Goal: Use online tool/utility: Utilize a website feature to perform a specific function

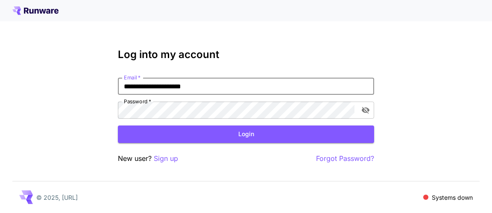
type input "**********"
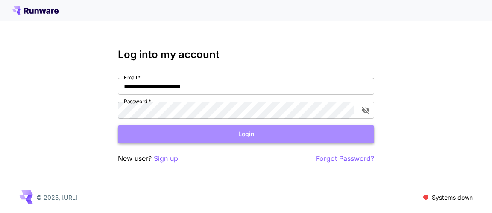
click at [277, 136] on button "Login" at bounding box center [246, 135] width 256 height 18
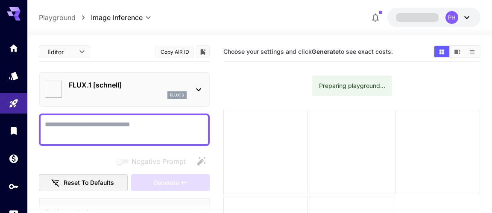
type input "**********"
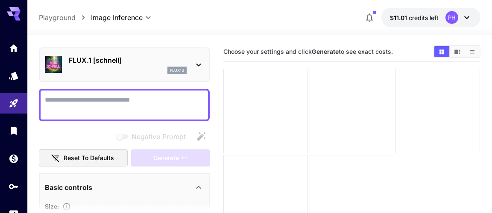
scroll to position [2, 0]
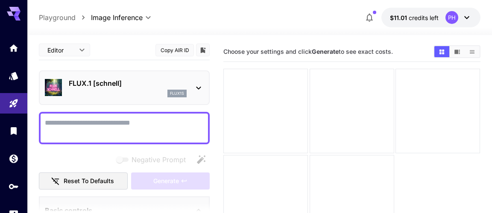
click at [198, 87] on icon at bounding box center [199, 88] width 5 height 3
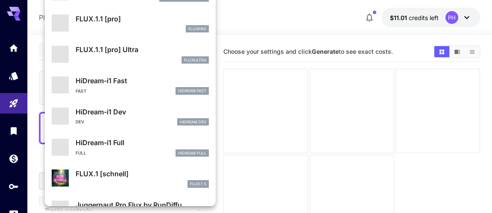
scroll to position [660, 0]
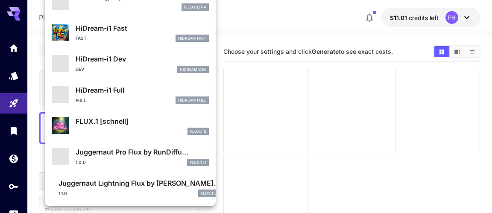
click at [140, 156] on p "Juggernaut Pro Flux by RunDiffu..." at bounding box center [142, 152] width 133 height 10
type input "**"
type input "*"
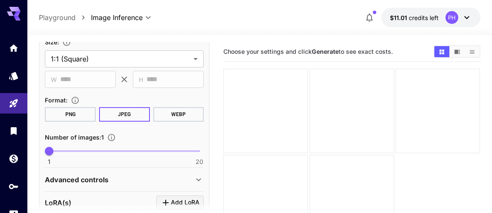
scroll to position [202, 0]
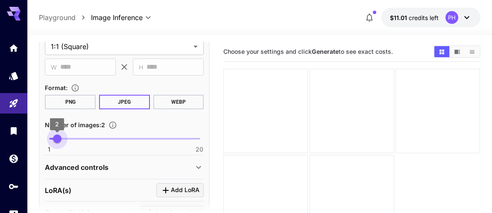
click at [59, 141] on span "1 20 2" at bounding box center [124, 138] width 150 height 13
type input "*"
click at [71, 138] on span "1 20 4" at bounding box center [124, 138] width 150 height 13
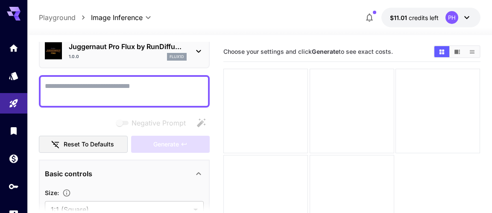
scroll to position [0, 0]
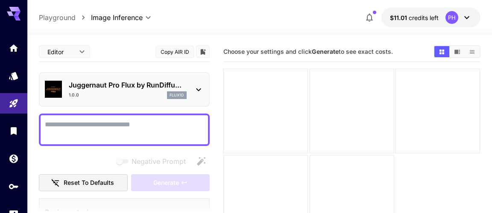
paste textarea "**********"
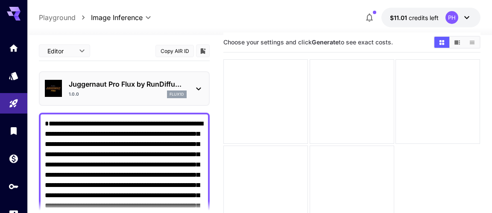
scroll to position [8, 0]
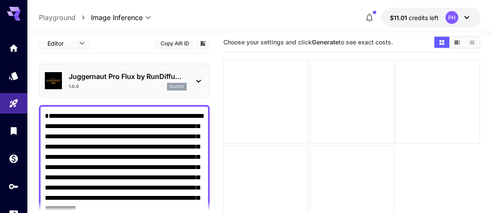
click at [47, 114] on textarea "**********" at bounding box center [124, 167] width 159 height 113
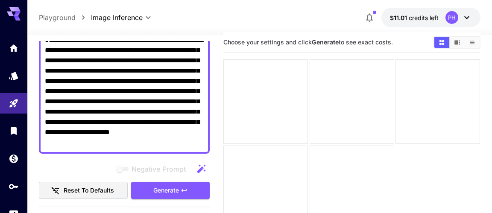
scroll to position [99, 0]
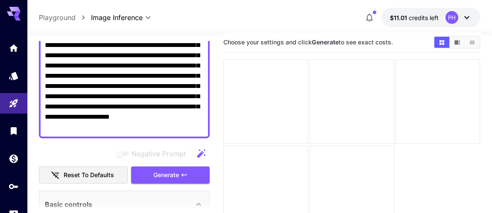
click at [196, 128] on textarea "**********" at bounding box center [124, 76] width 159 height 113
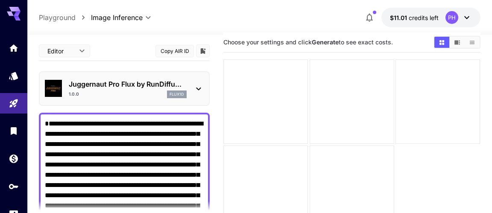
drag, startPoint x: 193, startPoint y: 129, endPoint x: 33, endPoint y: 21, distance: 193.3
click at [45, 119] on textarea "**********" at bounding box center [124, 175] width 159 height 113
click at [234, 146] on div at bounding box center [265, 188] width 85 height 85
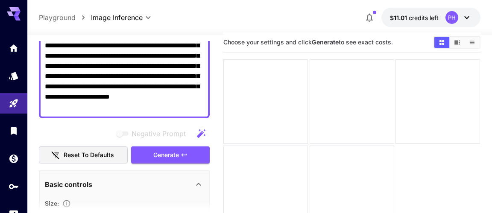
scroll to position [129, 0]
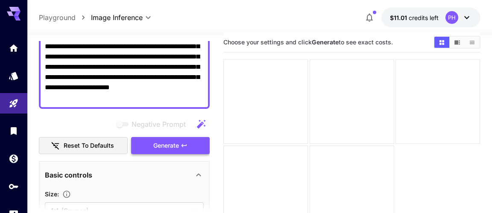
click at [156, 142] on span "Generate" at bounding box center [166, 146] width 26 height 11
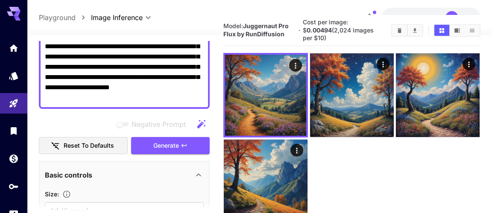
scroll to position [31, 0]
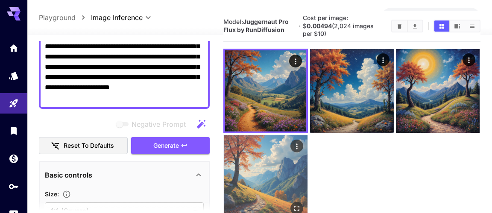
click at [278, 191] on img at bounding box center [266, 177] width 84 height 84
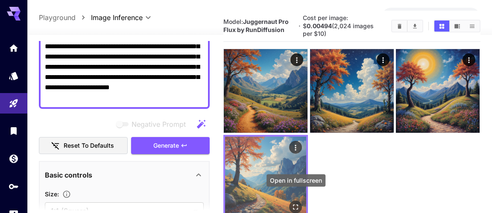
click at [293, 203] on icon "Open in fullscreen" at bounding box center [296, 207] width 9 height 9
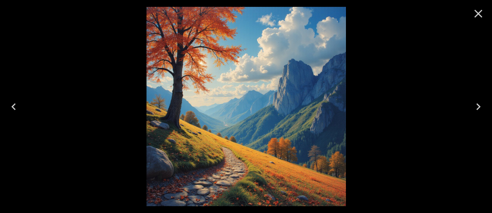
click at [478, 107] on icon "Next" at bounding box center [479, 107] width 14 height 14
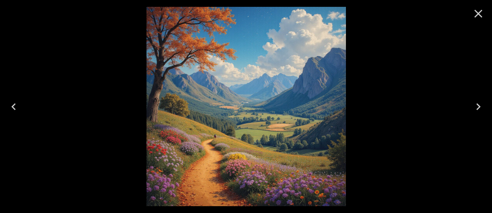
click at [478, 107] on icon "Next" at bounding box center [479, 107] width 14 height 14
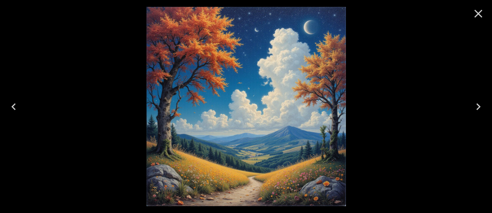
click at [478, 107] on icon "Next" at bounding box center [479, 107] width 14 height 14
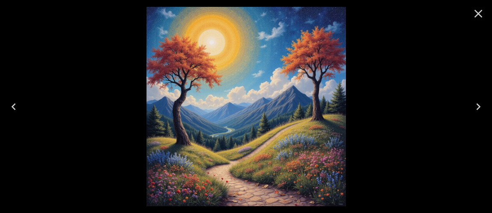
click at [478, 107] on icon "Next" at bounding box center [479, 107] width 14 height 14
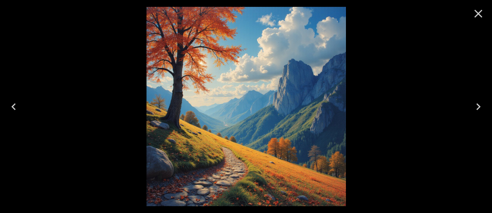
click at [478, 107] on icon "Next" at bounding box center [479, 107] width 14 height 14
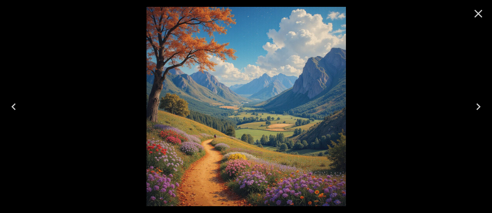
click at [478, 14] on icon "Close" at bounding box center [479, 14] width 8 height 8
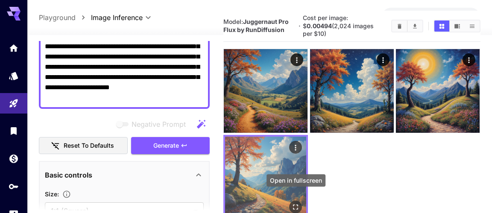
click at [294, 205] on icon "Open in fullscreen" at bounding box center [296, 207] width 5 height 5
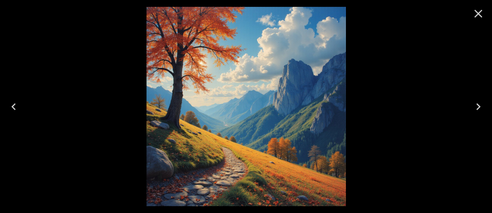
click at [477, 16] on icon "Close" at bounding box center [479, 14] width 14 height 14
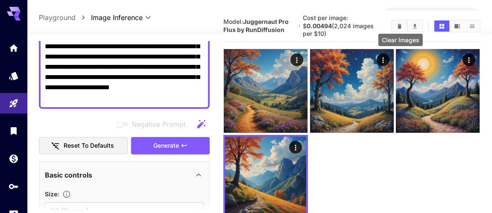
click at [399, 23] on icon "Clear Images" at bounding box center [399, 26] width 6 height 6
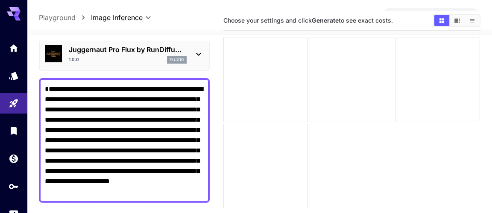
scroll to position [15, 0]
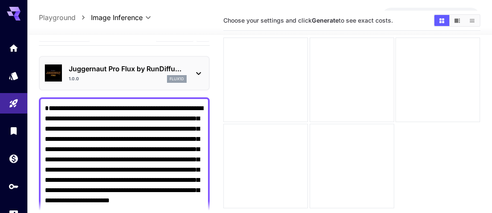
click at [90, 87] on div "Juggernaut Pro Flux by RunDiffu... 1.0.0 flux1d" at bounding box center [124, 73] width 171 height 35
click at [81, 106] on textarea "**********" at bounding box center [124, 159] width 159 height 113
drag, startPoint x: 84, startPoint y: 106, endPoint x: 38, endPoint y: 108, distance: 45.3
click at [45, 108] on textarea "**********" at bounding box center [124, 159] width 159 height 113
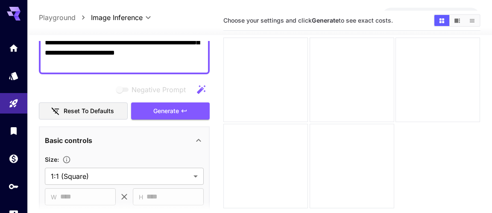
scroll to position [216, 0]
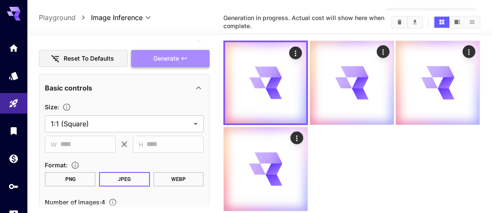
click at [157, 55] on span "Generate" at bounding box center [166, 58] width 26 height 11
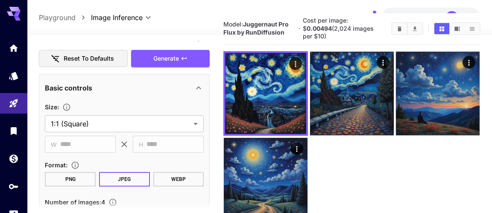
scroll to position [35, 0]
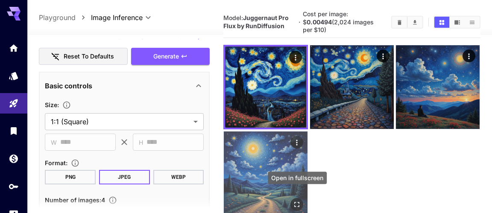
click at [294, 200] on icon "Open in fullscreen" at bounding box center [297, 204] width 9 height 9
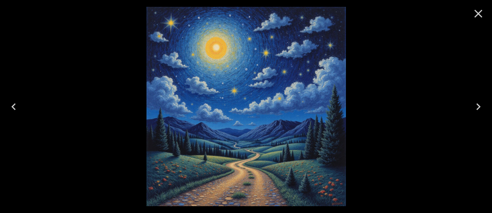
click at [478, 106] on icon "Next" at bounding box center [479, 107] width 14 height 14
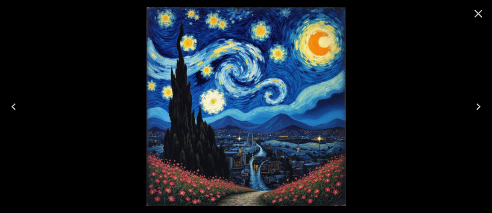
click at [478, 106] on icon "Next" at bounding box center [479, 107] width 14 height 14
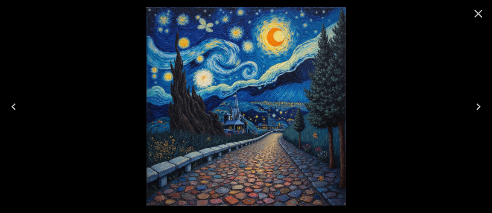
click at [478, 106] on icon "Next" at bounding box center [479, 107] width 14 height 14
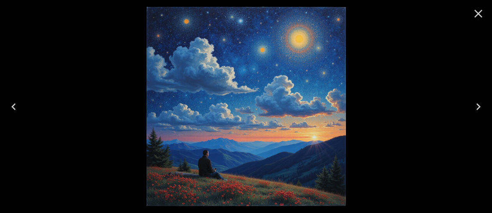
click at [478, 106] on icon "Next" at bounding box center [478, 106] width 4 height 7
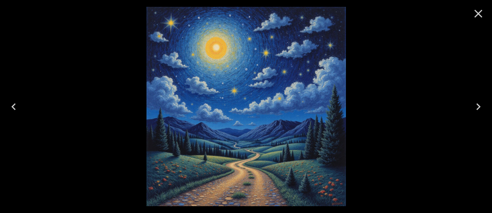
click at [478, 106] on icon "Next" at bounding box center [478, 106] width 4 height 7
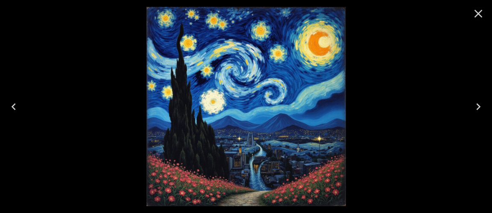
click at [478, 106] on icon "Next" at bounding box center [478, 106] width 4 height 7
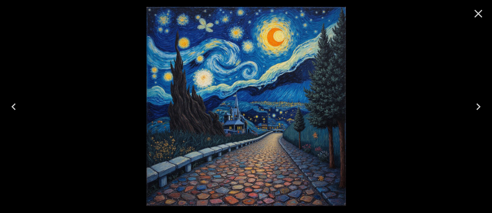
click at [478, 106] on icon "Next" at bounding box center [478, 106] width 4 height 7
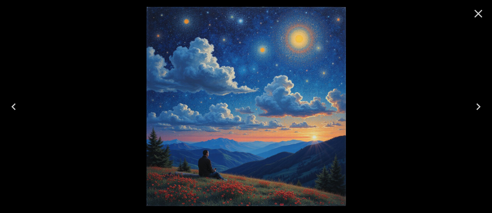
click at [475, 107] on icon "Next" at bounding box center [479, 107] width 14 height 14
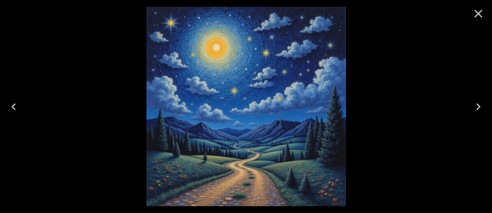
click at [481, 14] on icon "Close" at bounding box center [479, 14] width 14 height 14
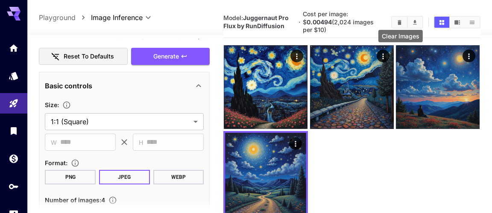
click at [402, 21] on icon "Clear Images" at bounding box center [399, 22] width 6 height 6
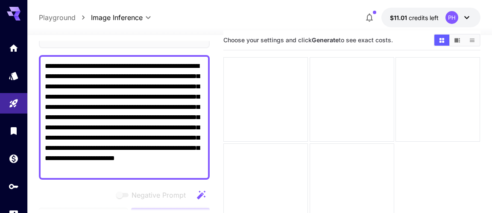
scroll to position [41, 0]
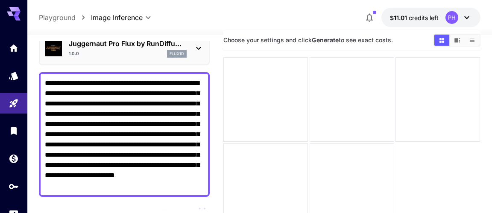
drag, startPoint x: 82, startPoint y: 82, endPoint x: 34, endPoint y: 86, distance: 48.0
click at [45, 86] on textarea "**********" at bounding box center [124, 134] width 159 height 113
drag, startPoint x: 150, startPoint y: 135, endPoint x: 129, endPoint y: 137, distance: 21.4
click at [129, 137] on textarea "**********" at bounding box center [124, 134] width 159 height 113
click at [49, 82] on textarea "**********" at bounding box center [124, 134] width 159 height 113
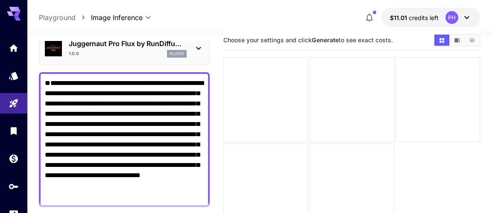
click at [139, 196] on textarea "**********" at bounding box center [124, 139] width 159 height 123
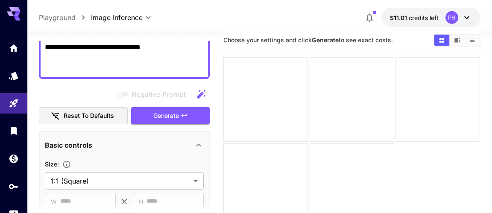
scroll to position [181, 0]
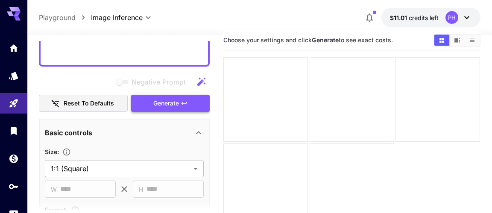
type textarea "**********"
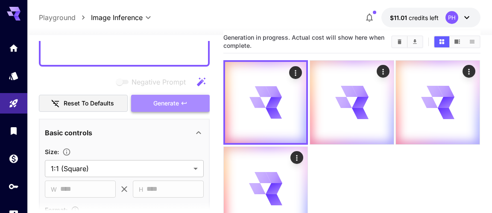
click at [156, 104] on span "Generate" at bounding box center [166, 103] width 26 height 11
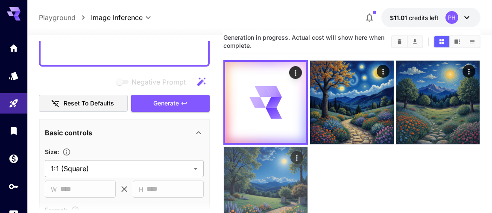
click at [300, 205] on img at bounding box center [266, 189] width 84 height 84
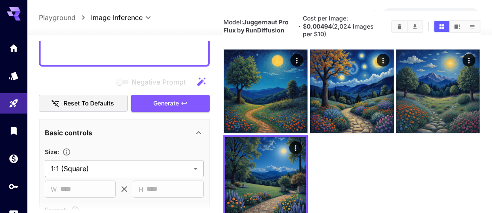
scroll to position [38, 0]
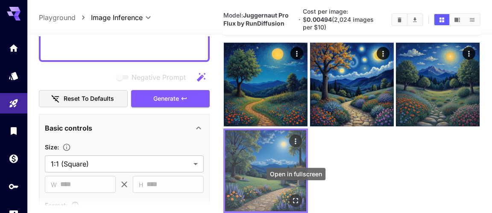
click at [295, 198] on icon "Open in fullscreen" at bounding box center [296, 200] width 5 height 5
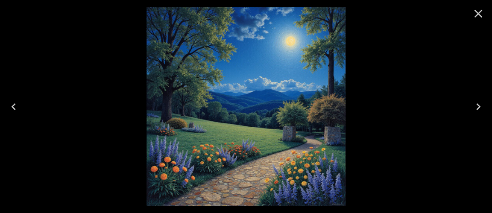
click at [480, 105] on icon "Next" at bounding box center [479, 107] width 14 height 14
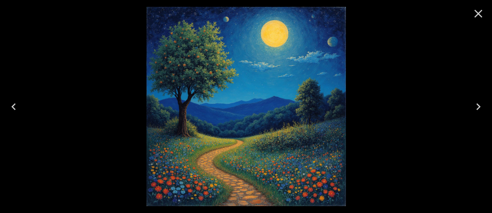
click at [480, 105] on icon "Next" at bounding box center [479, 107] width 14 height 14
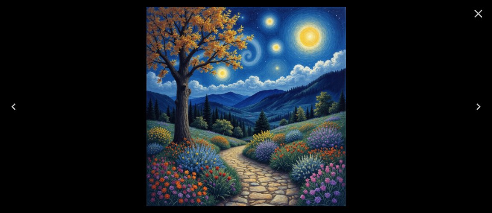
click at [480, 105] on icon "Next" at bounding box center [479, 107] width 14 height 14
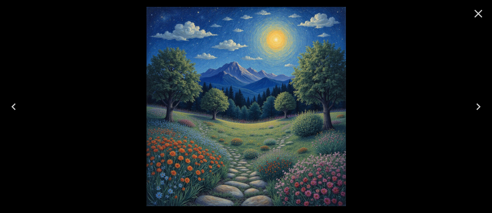
click at [480, 105] on icon "Next" at bounding box center [479, 107] width 14 height 14
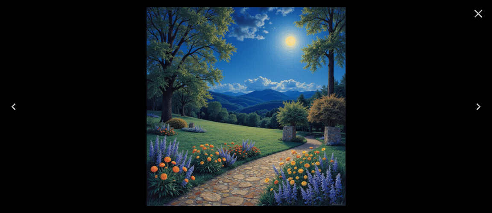
click at [479, 106] on icon "Next" at bounding box center [478, 106] width 4 height 7
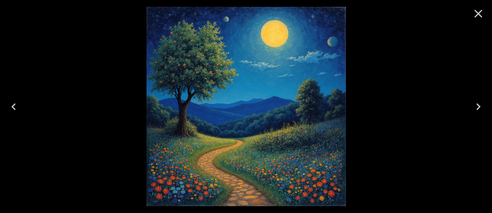
click at [479, 106] on icon "Next" at bounding box center [479, 107] width 14 height 14
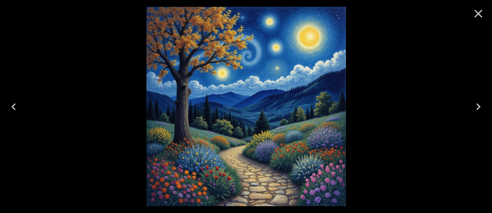
click at [479, 106] on icon "Next" at bounding box center [479, 107] width 14 height 14
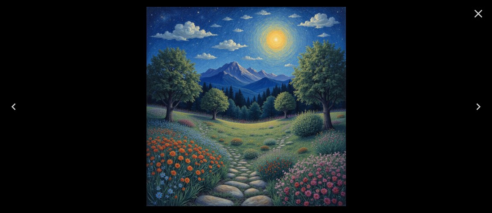
click at [478, 14] on icon "Close" at bounding box center [479, 14] width 8 height 8
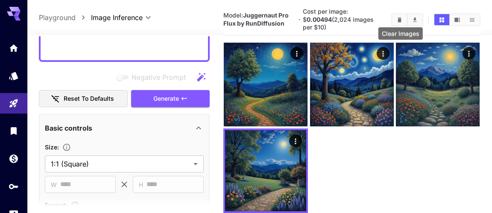
click at [400, 17] on icon "Clear Images" at bounding box center [400, 19] width 4 height 5
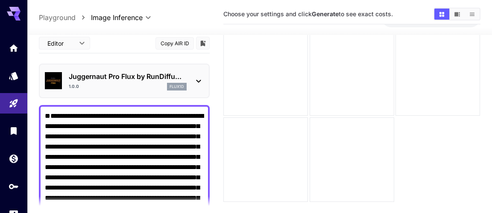
scroll to position [0, 0]
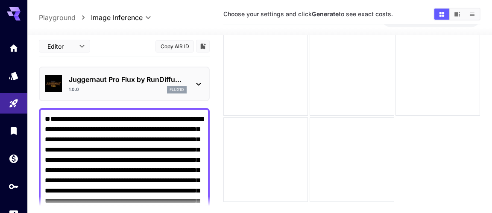
drag, startPoint x: 141, startPoint y: 131, endPoint x: 45, endPoint y: 20, distance: 146.3
click at [45, 114] on textarea "**********" at bounding box center [124, 175] width 159 height 123
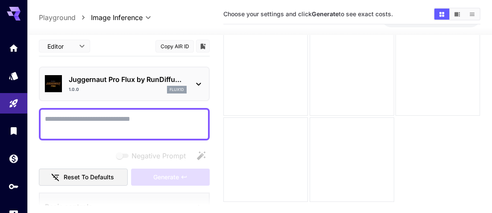
paste textarea "**********"
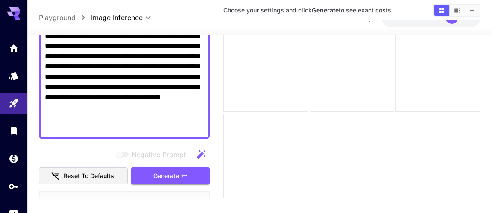
scroll to position [218, 0]
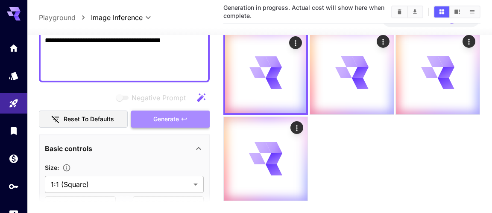
click at [161, 122] on span "Generate" at bounding box center [166, 119] width 26 height 11
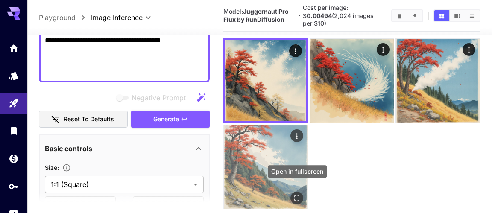
click at [297, 194] on icon "Open in fullscreen" at bounding box center [297, 198] width 9 height 9
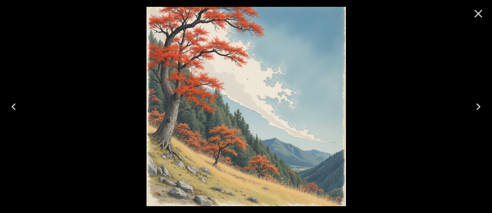
click at [476, 106] on icon "Next" at bounding box center [479, 107] width 14 height 14
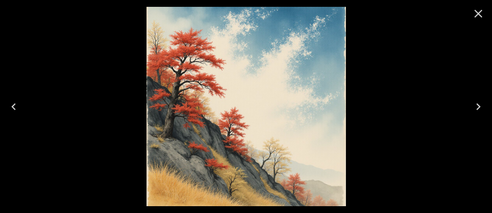
click at [476, 106] on icon "Next" at bounding box center [479, 107] width 14 height 14
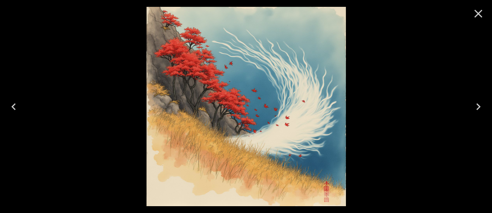
click at [476, 106] on icon "Next" at bounding box center [479, 107] width 14 height 14
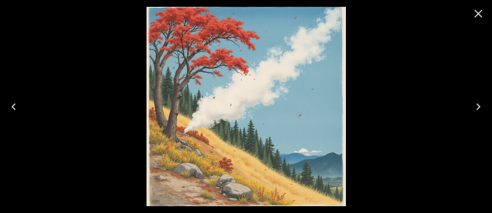
click at [476, 106] on icon "Next" at bounding box center [479, 107] width 14 height 14
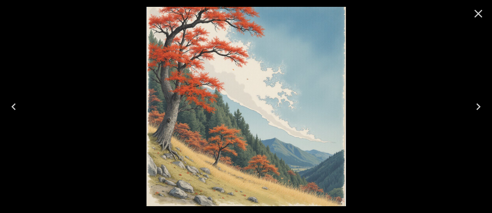
click at [479, 16] on icon "Close" at bounding box center [479, 14] width 14 height 14
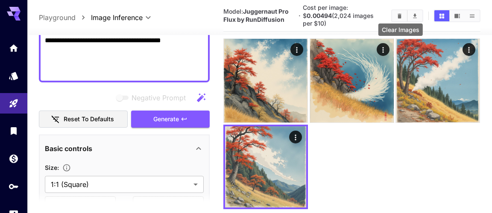
click at [400, 13] on icon "Clear Images" at bounding box center [400, 15] width 4 height 5
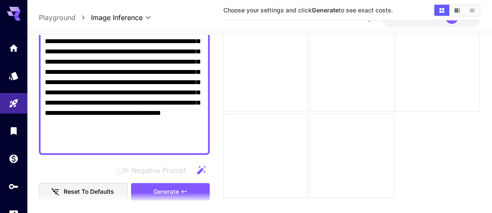
scroll to position [161, 0]
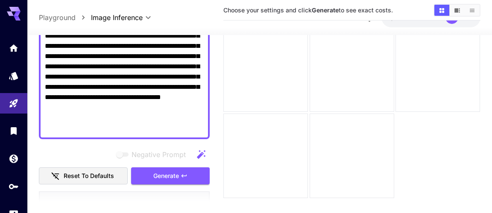
drag, startPoint x: 130, startPoint y: 85, endPoint x: 201, endPoint y: 134, distance: 85.9
click at [201, 133] on textarea "**********" at bounding box center [124, 41] width 159 height 185
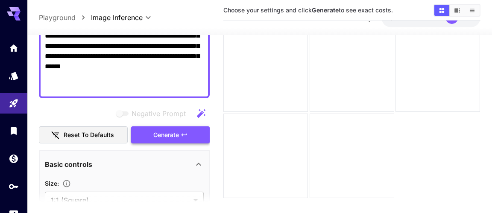
type textarea "**********"
click at [172, 138] on span "Generate" at bounding box center [166, 135] width 26 height 11
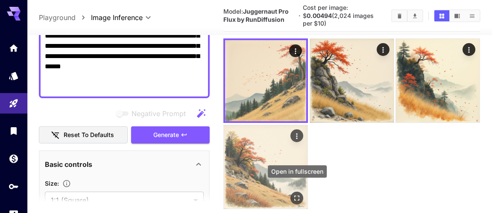
click at [297, 194] on icon "Open in fullscreen" at bounding box center [297, 198] width 9 height 9
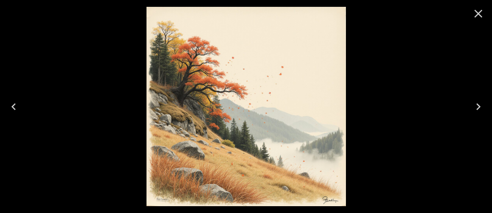
click at [475, 108] on icon "Next" at bounding box center [479, 107] width 14 height 14
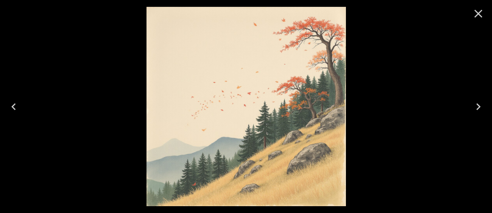
click at [475, 108] on icon "Next" at bounding box center [479, 107] width 14 height 14
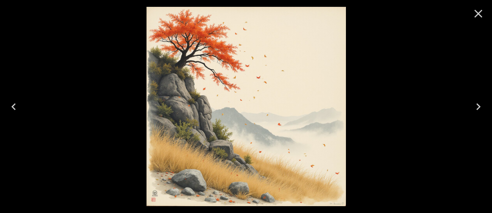
click at [475, 108] on icon "Next" at bounding box center [479, 107] width 14 height 14
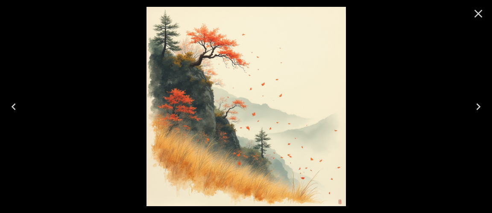
click at [480, 15] on icon "Close" at bounding box center [479, 14] width 14 height 14
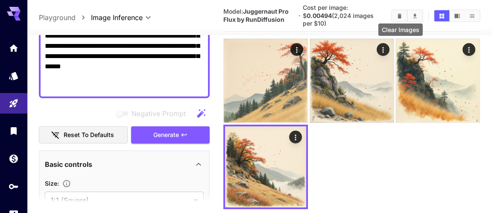
click at [398, 13] on icon "Clear Images" at bounding box center [399, 16] width 6 height 6
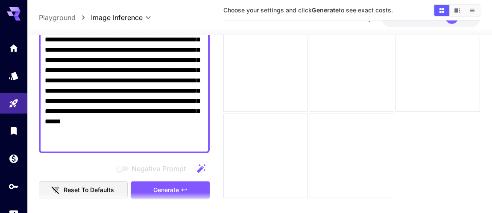
scroll to position [0, 0]
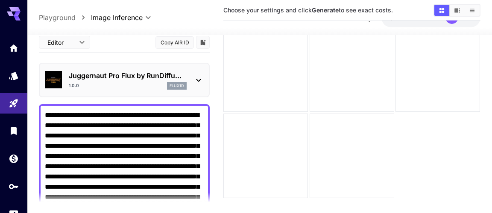
drag, startPoint x: 141, startPoint y: 91, endPoint x: 31, endPoint y: 9, distance: 136.5
click at [45, 110] on textarea "**********" at bounding box center [124, 182] width 159 height 144
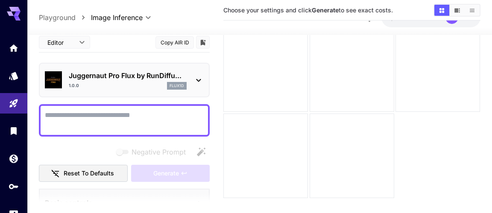
paste textarea "**********"
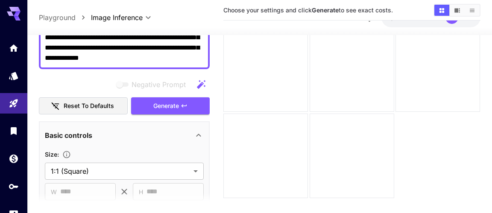
scroll to position [101, 0]
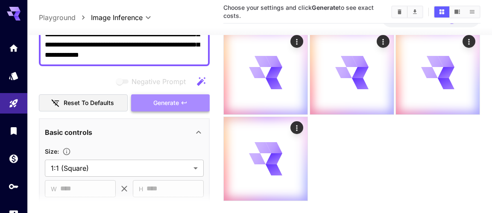
click at [160, 102] on span "Generate" at bounding box center [166, 103] width 26 height 11
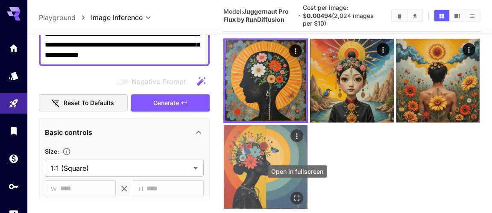
click at [296, 196] on icon "Open in fullscreen" at bounding box center [297, 198] width 5 height 5
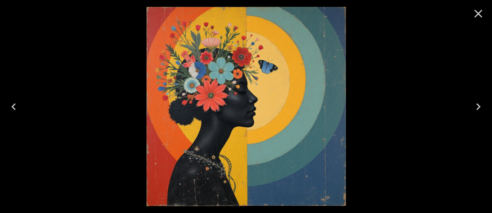
click at [481, 106] on icon "Next" at bounding box center [479, 107] width 14 height 14
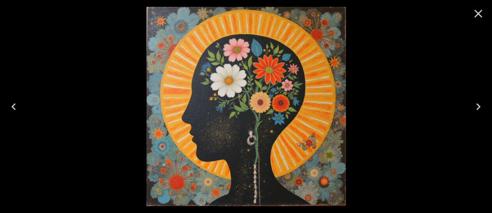
click at [481, 106] on icon "Next" at bounding box center [479, 107] width 14 height 14
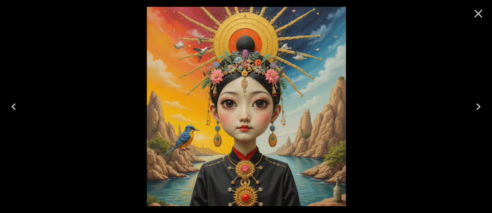
click at [479, 106] on icon "Next" at bounding box center [478, 106] width 4 height 7
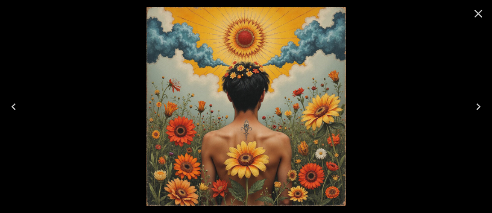
click at [476, 104] on icon "Next" at bounding box center [479, 107] width 14 height 14
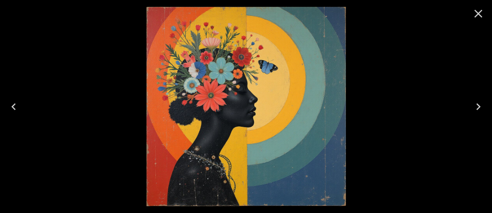
click at [476, 104] on icon "Next" at bounding box center [479, 107] width 14 height 14
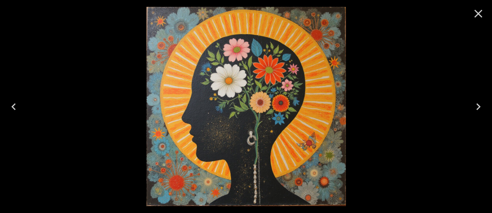
click at [476, 104] on icon "Next" at bounding box center [479, 107] width 14 height 14
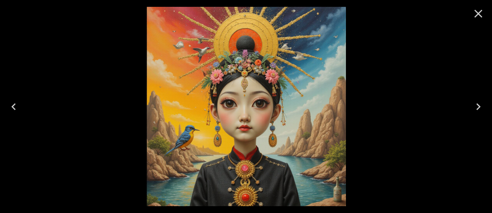
click at [476, 104] on icon "Next" at bounding box center [479, 107] width 14 height 14
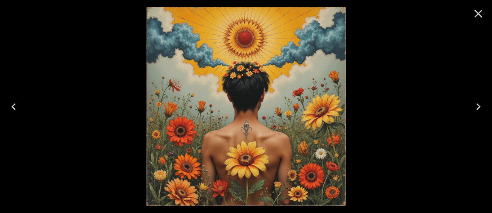
click at [479, 15] on icon "Close" at bounding box center [479, 14] width 8 height 8
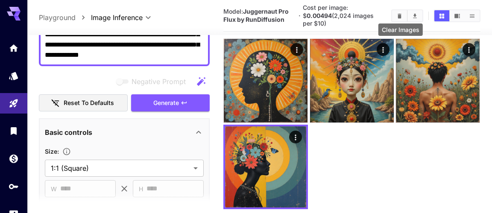
click at [399, 13] on icon "Clear Images" at bounding box center [400, 15] width 4 height 5
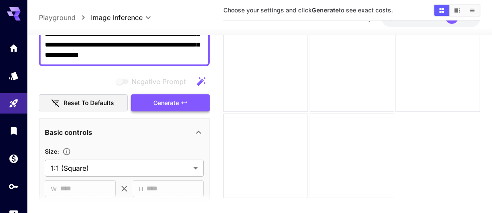
click at [159, 103] on span "Generate" at bounding box center [166, 103] width 26 height 11
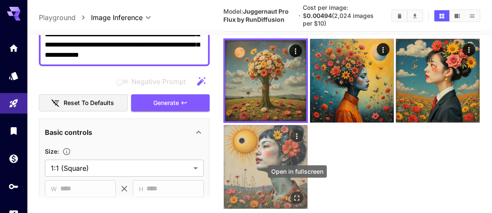
click at [296, 196] on icon "Open in fullscreen" at bounding box center [297, 198] width 5 height 5
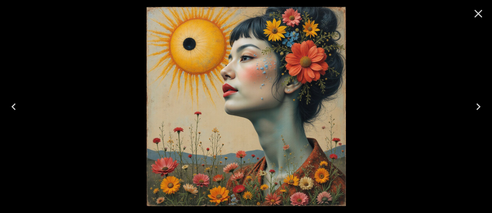
click at [477, 105] on icon "Next" at bounding box center [479, 107] width 14 height 14
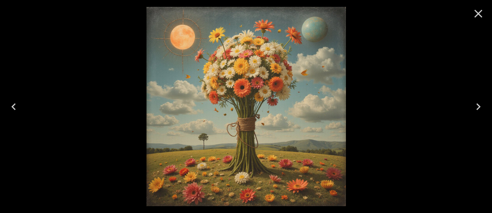
click at [477, 105] on icon "Next" at bounding box center [479, 107] width 14 height 14
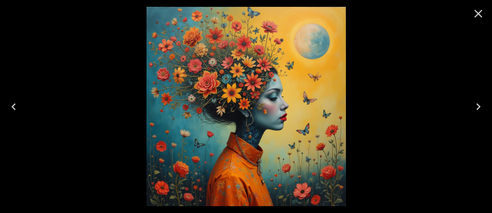
click at [477, 105] on icon "Next" at bounding box center [479, 107] width 14 height 14
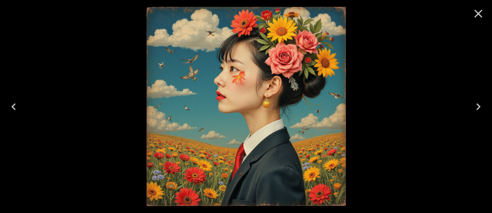
click at [477, 105] on icon "Next" at bounding box center [479, 107] width 14 height 14
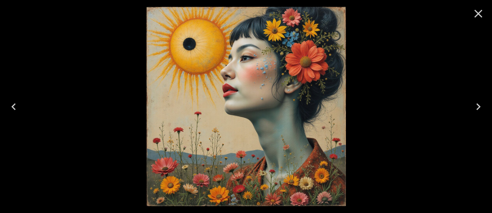
click at [477, 104] on icon "Next" at bounding box center [478, 106] width 4 height 7
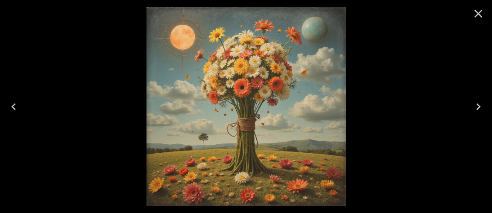
click at [480, 12] on icon "Close" at bounding box center [479, 14] width 8 height 8
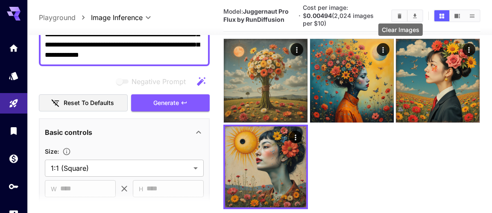
click at [400, 13] on icon "Clear Images" at bounding box center [400, 15] width 4 height 5
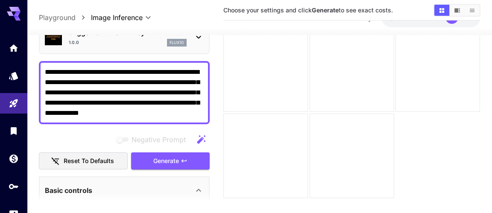
scroll to position [32, 0]
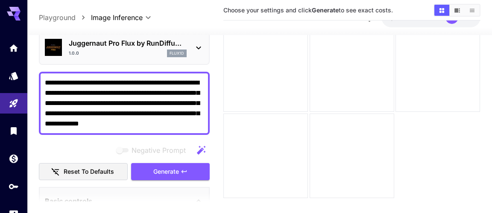
drag, startPoint x: 129, startPoint y: 93, endPoint x: 201, endPoint y: 100, distance: 71.8
click at [201, 100] on textarea "**********" at bounding box center [124, 103] width 159 height 51
click at [71, 126] on textarea "**********" at bounding box center [124, 103] width 159 height 51
type textarea "**********"
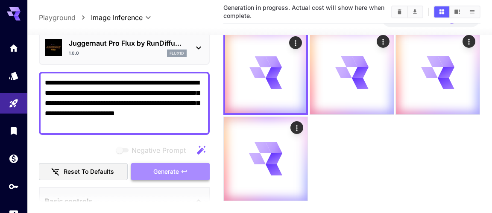
click at [185, 170] on icon "button" at bounding box center [184, 171] width 7 height 7
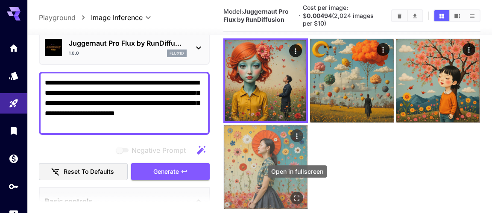
click at [298, 194] on icon "Open in fullscreen" at bounding box center [297, 198] width 9 height 9
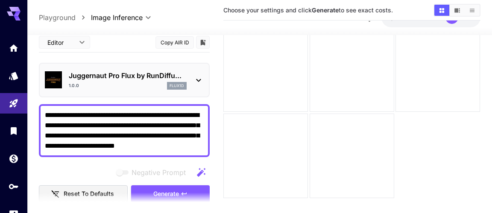
click at [205, 147] on div "**********" at bounding box center [124, 130] width 171 height 53
click at [202, 145] on textarea "**********" at bounding box center [124, 130] width 159 height 41
click at [182, 193] on section at bounding box center [124, 202] width 171 height 21
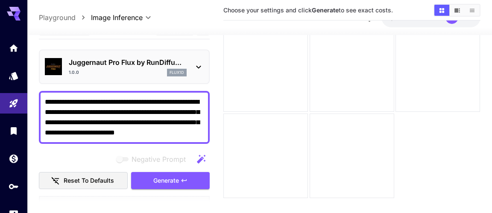
scroll to position [53, 0]
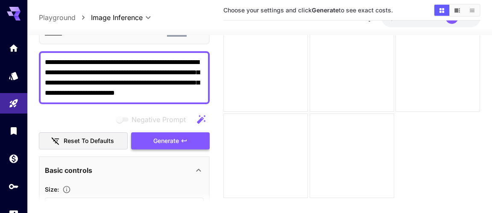
click at [153, 143] on span "Generate" at bounding box center [166, 141] width 26 height 11
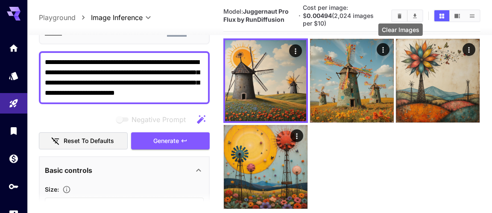
click at [398, 13] on icon "Clear Images" at bounding box center [399, 16] width 6 height 6
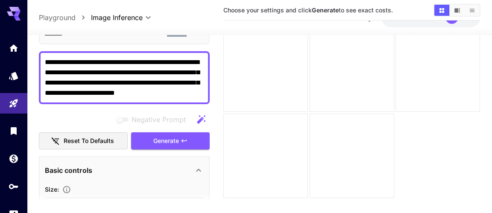
drag, startPoint x: 130, startPoint y: 70, endPoint x: 60, endPoint y: 80, distance: 71.2
click at [60, 80] on textarea "**********" at bounding box center [124, 77] width 159 height 41
type textarea "**********"
drag, startPoint x: 142, startPoint y: 91, endPoint x: 33, endPoint y: 50, distance: 116.4
click at [45, 57] on textarea "**********" at bounding box center [124, 77] width 159 height 41
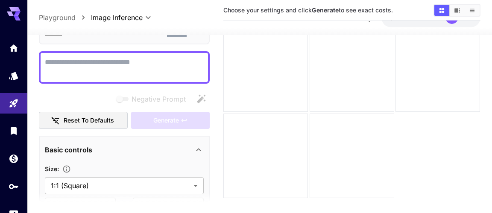
paste textarea "**********"
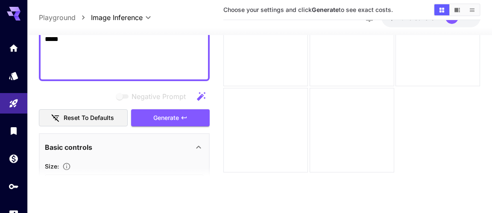
scroll to position [226, 0]
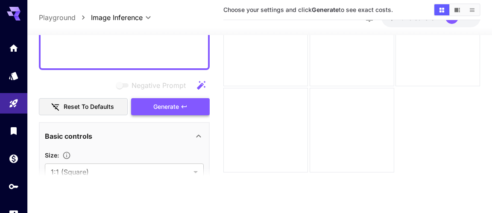
click at [171, 104] on span "Generate" at bounding box center [166, 107] width 26 height 11
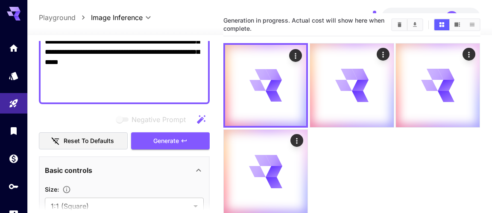
scroll to position [21, 0]
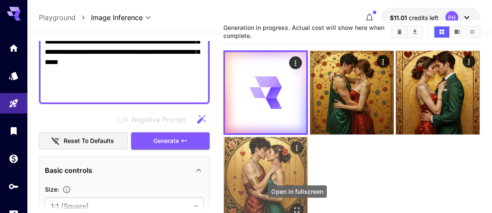
click at [298, 208] on icon "Open in fullscreen" at bounding box center [297, 210] width 9 height 9
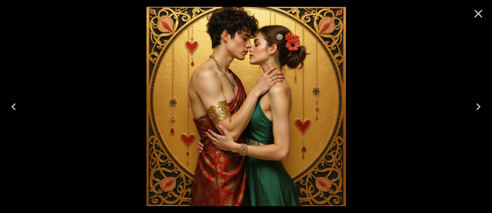
click at [475, 106] on icon "Next" at bounding box center [479, 107] width 14 height 14
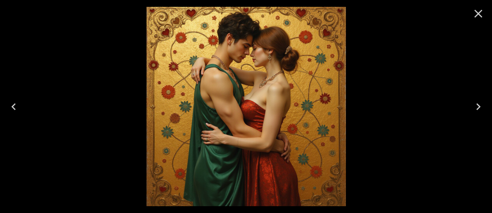
click at [475, 106] on icon "Next" at bounding box center [479, 107] width 14 height 14
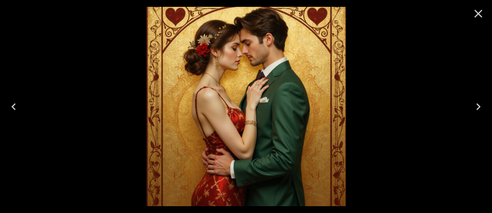
click at [475, 106] on icon "Next" at bounding box center [479, 107] width 14 height 14
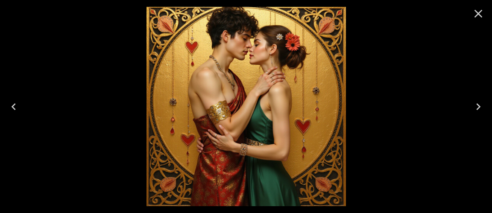
click at [475, 106] on icon "Next" at bounding box center [479, 107] width 14 height 14
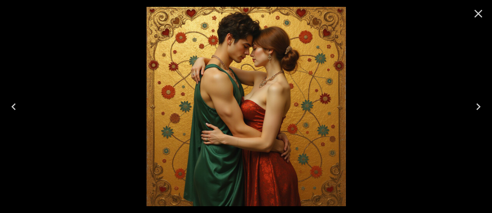
click at [475, 106] on icon "Next" at bounding box center [479, 107] width 14 height 14
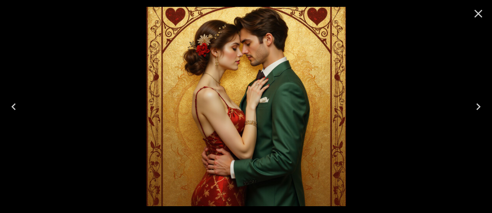
click at [475, 106] on icon "Next" at bounding box center [479, 107] width 14 height 14
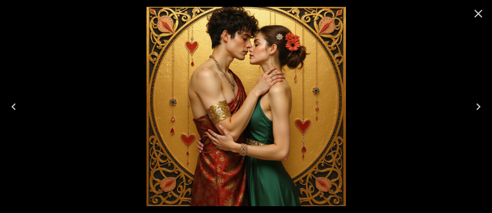
click at [479, 16] on icon "Close" at bounding box center [479, 14] width 14 height 14
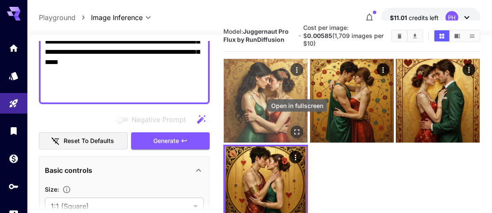
click at [300, 128] on icon "Open in fullscreen" at bounding box center [297, 132] width 9 height 9
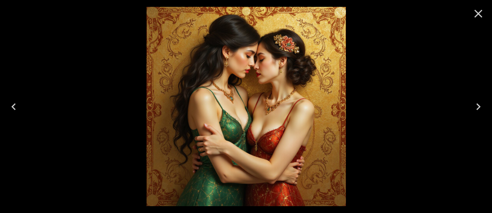
click at [478, 108] on icon "Next" at bounding box center [479, 107] width 14 height 14
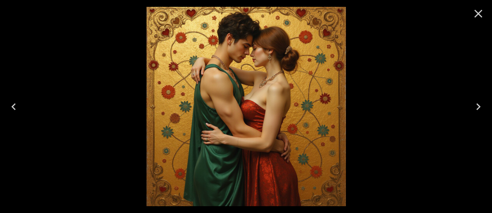
click at [478, 108] on icon "Next" at bounding box center [479, 107] width 14 height 14
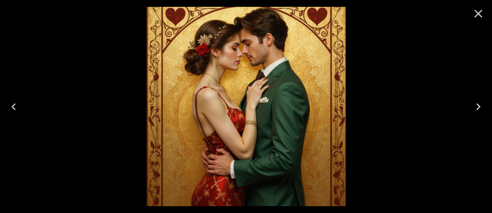
click at [478, 108] on icon "Next" at bounding box center [479, 107] width 14 height 14
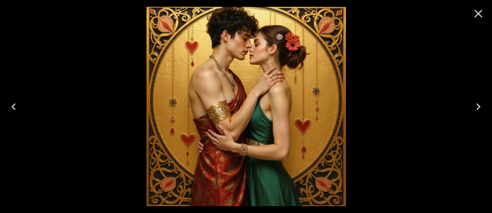
click at [478, 108] on icon "Next" at bounding box center [479, 107] width 14 height 14
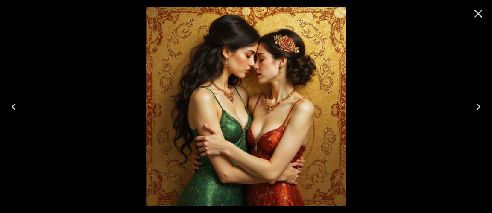
click at [479, 16] on icon "Close" at bounding box center [479, 14] width 14 height 14
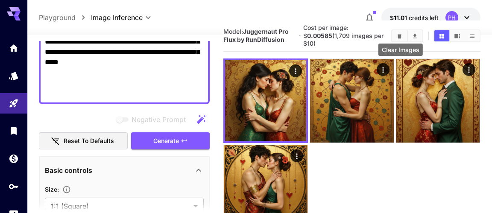
click at [400, 33] on icon "Clear Images" at bounding box center [400, 35] width 4 height 5
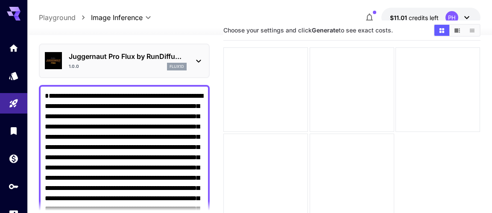
scroll to position [17, 0]
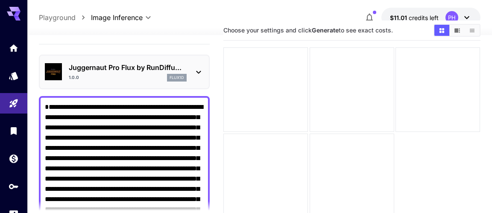
drag, startPoint x: 142, startPoint y: 117, endPoint x: 168, endPoint y: 125, distance: 27.0
click at [168, 125] on textarea "**********" at bounding box center [124, 204] width 159 height 205
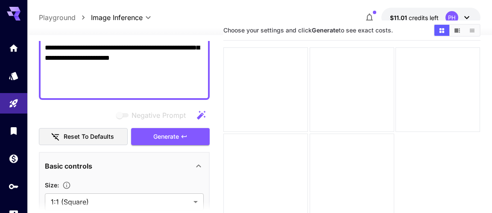
scroll to position [241, 0]
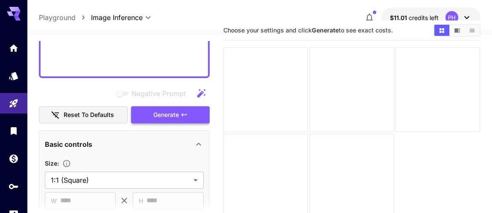
click at [166, 114] on span "Generate" at bounding box center [166, 115] width 26 height 11
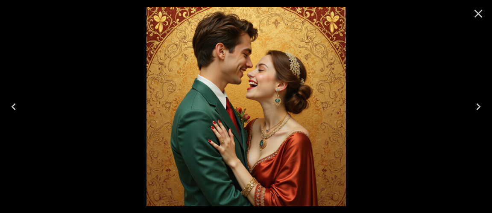
click at [478, 106] on icon "Next" at bounding box center [478, 106] width 4 height 7
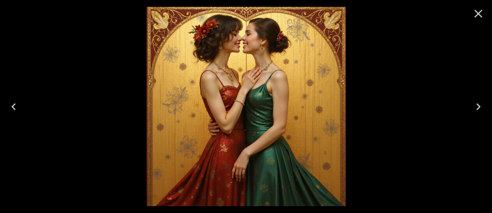
click at [478, 106] on icon "Next" at bounding box center [478, 106] width 4 height 7
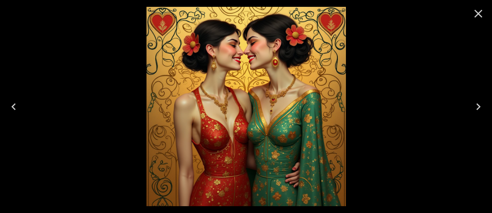
click at [479, 107] on icon "Next" at bounding box center [479, 107] width 14 height 14
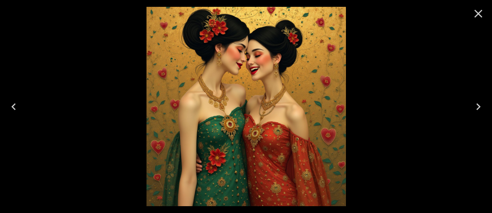
click at [479, 107] on icon "Next" at bounding box center [479, 107] width 14 height 14
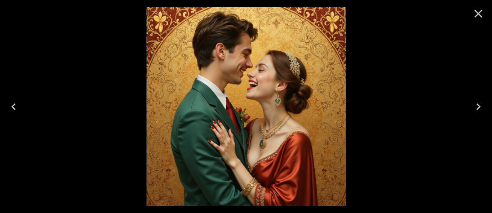
click at [479, 107] on icon "Next" at bounding box center [479, 107] width 14 height 14
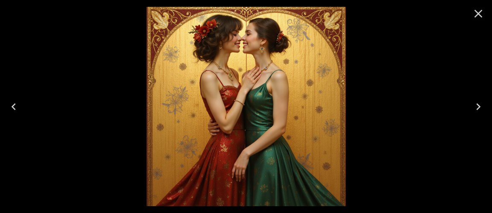
click at [479, 107] on icon "Next" at bounding box center [479, 107] width 14 height 14
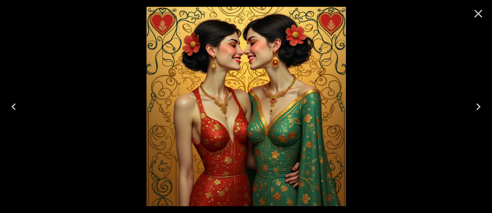
click at [479, 12] on icon "Close" at bounding box center [479, 14] width 8 height 8
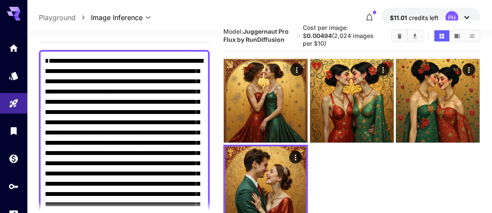
scroll to position [55, 0]
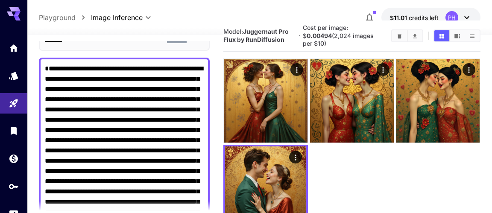
drag, startPoint x: 85, startPoint y: 78, endPoint x: 173, endPoint y: 78, distance: 87.2
click at [173, 78] on textarea "**********" at bounding box center [124, 161] width 159 height 195
click at [105, 141] on textarea "**********" at bounding box center [124, 161] width 159 height 195
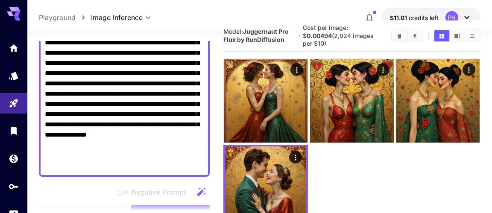
scroll to position [138, 0]
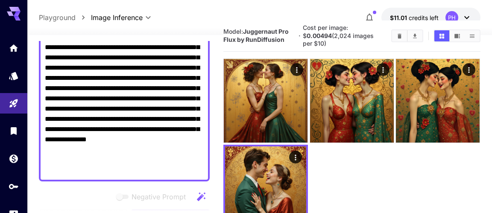
click at [125, 148] on textarea "**********" at bounding box center [124, 78] width 159 height 195
click at [154, 159] on textarea "**********" at bounding box center [124, 78] width 159 height 195
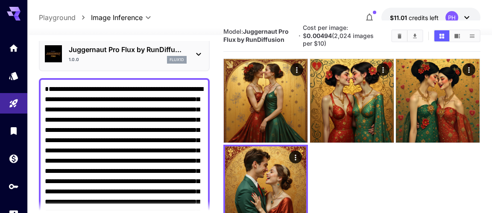
scroll to position [33, 0]
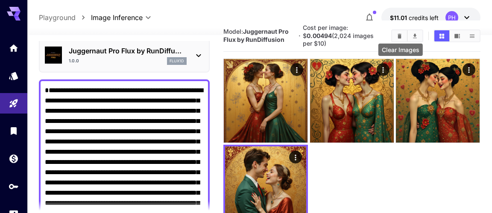
click at [401, 33] on icon "Clear Images" at bounding box center [400, 35] width 4 height 5
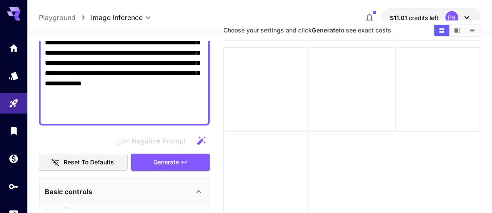
scroll to position [199, 0]
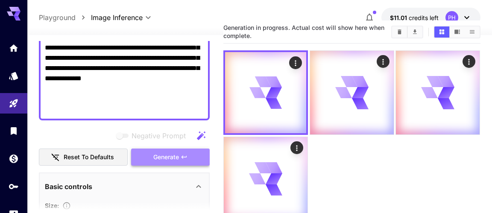
click at [152, 158] on button "Generate" at bounding box center [170, 158] width 79 height 18
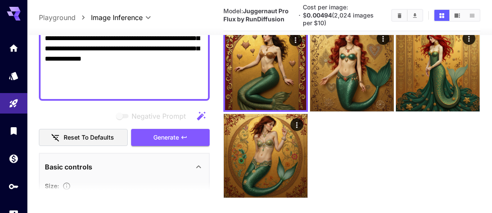
scroll to position [53, 0]
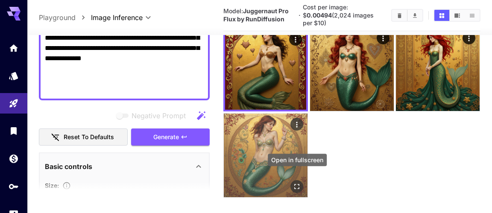
click at [296, 182] on icon "Open in fullscreen" at bounding box center [297, 186] width 9 height 9
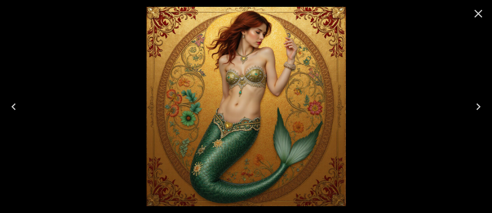
click at [476, 106] on icon "Next" at bounding box center [479, 107] width 14 height 14
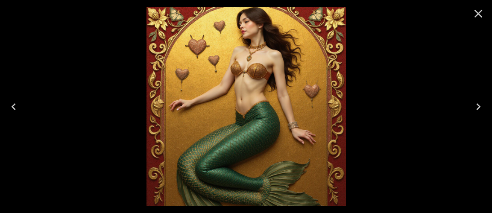
click at [476, 106] on icon "Next" at bounding box center [479, 107] width 14 height 14
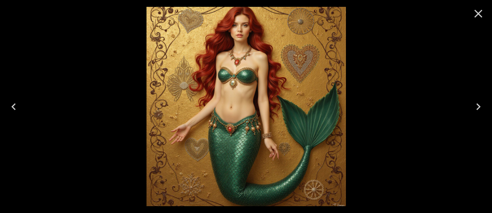
click at [476, 106] on icon "Next" at bounding box center [479, 107] width 14 height 14
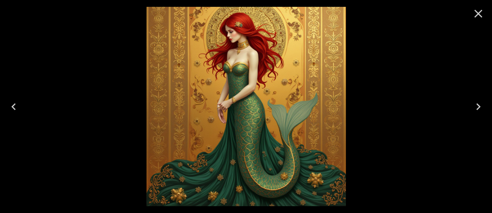
click at [476, 106] on icon "Next" at bounding box center [479, 107] width 14 height 14
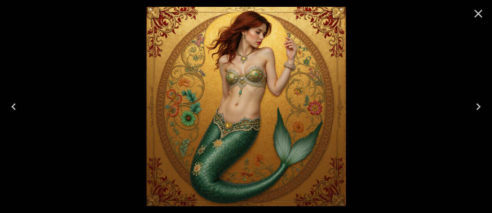
click at [480, 14] on icon "Close" at bounding box center [479, 14] width 14 height 14
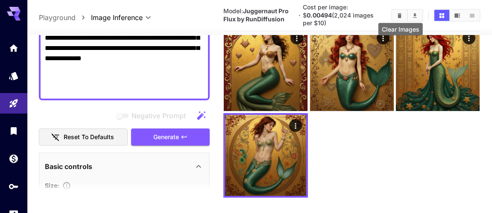
click at [399, 13] on icon "Clear Images" at bounding box center [400, 15] width 4 height 5
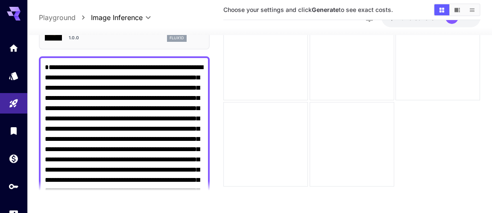
scroll to position [29, 0]
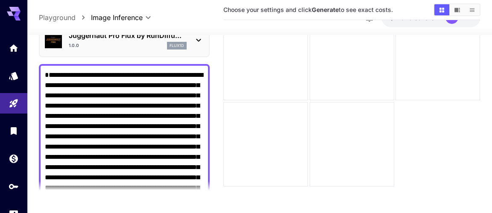
click at [149, 83] on textarea "**********" at bounding box center [124, 167] width 159 height 195
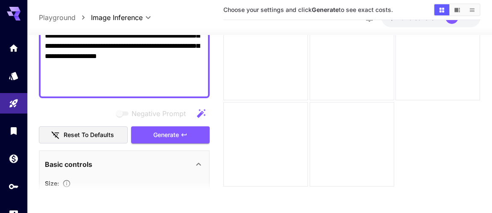
scroll to position [202, 0]
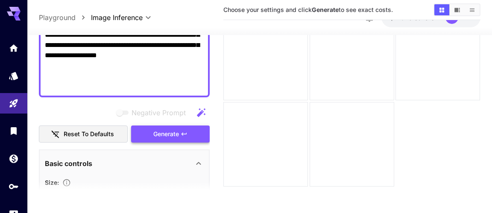
click at [157, 131] on span "Generate" at bounding box center [166, 134] width 26 height 11
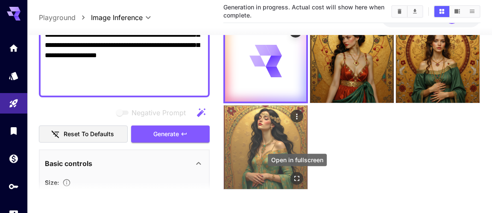
click at [295, 180] on icon "Open in fullscreen" at bounding box center [297, 178] width 5 height 5
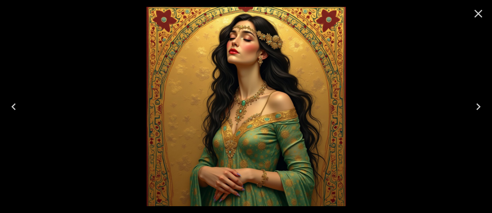
click at [479, 105] on icon "Next" at bounding box center [478, 106] width 4 height 7
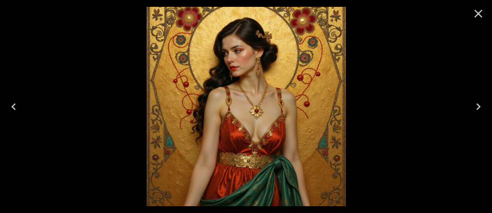
click at [479, 105] on icon "Next" at bounding box center [478, 106] width 4 height 7
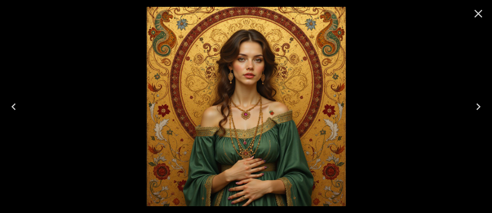
click at [479, 105] on icon "Next" at bounding box center [478, 106] width 4 height 7
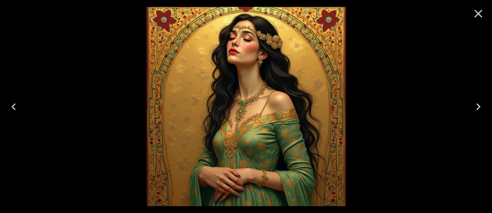
click at [479, 105] on icon "Next" at bounding box center [478, 106] width 4 height 7
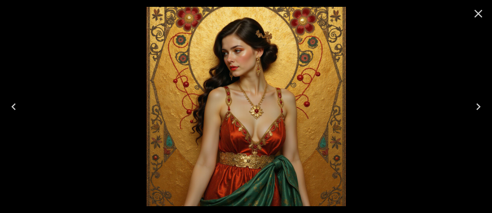
click at [479, 105] on icon "Next" at bounding box center [478, 106] width 4 height 7
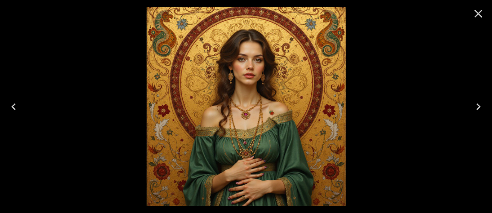
click at [479, 105] on icon "Next" at bounding box center [478, 106] width 4 height 7
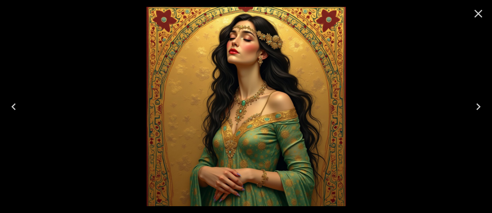
click at [480, 14] on icon "Close" at bounding box center [479, 14] width 14 height 14
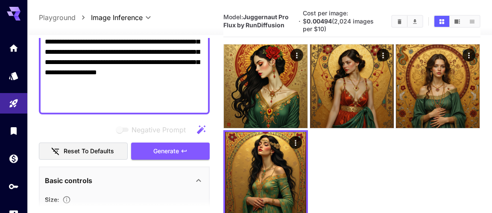
scroll to position [29, 0]
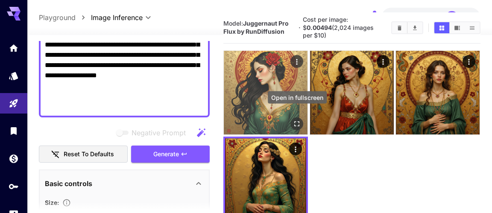
click at [298, 120] on icon "Open in fullscreen" at bounding box center [297, 124] width 9 height 9
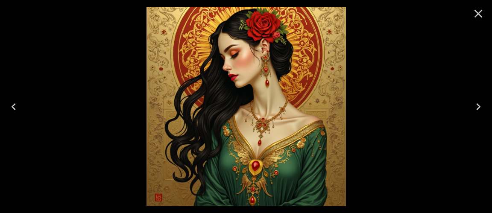
click at [479, 106] on icon "Next" at bounding box center [478, 106] width 4 height 7
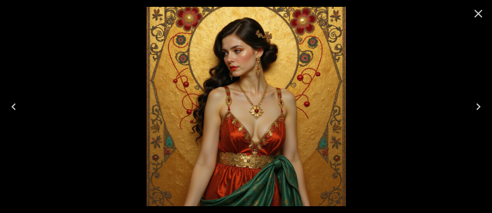
click at [479, 106] on icon "Next" at bounding box center [478, 106] width 4 height 7
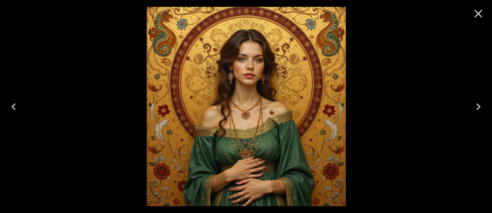
click at [479, 105] on icon "Next" at bounding box center [478, 106] width 4 height 7
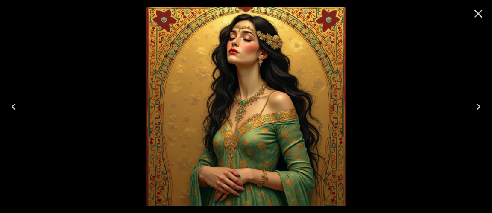
click at [479, 105] on icon "Next" at bounding box center [478, 106] width 4 height 7
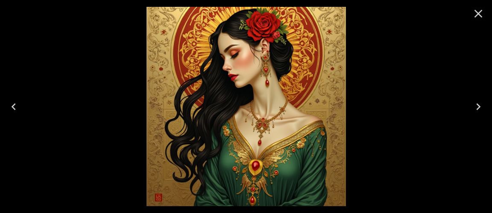
click at [480, 17] on icon "Close" at bounding box center [479, 14] width 14 height 14
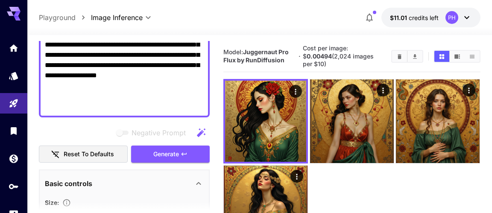
scroll to position [0, 0]
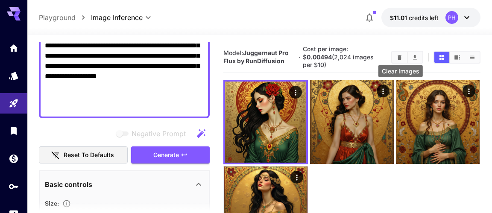
click at [398, 54] on icon "Clear Images" at bounding box center [399, 57] width 6 height 6
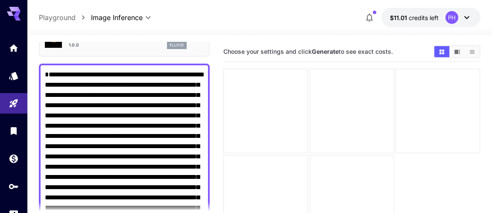
scroll to position [51, 0]
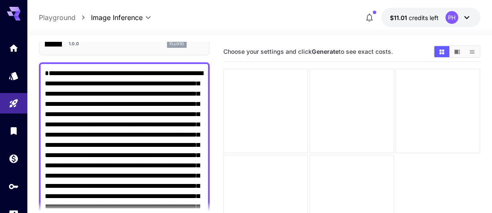
drag, startPoint x: 168, startPoint y: 84, endPoint x: 132, endPoint y: 75, distance: 37.0
click at [122, 83] on textarea "**********" at bounding box center [124, 165] width 159 height 195
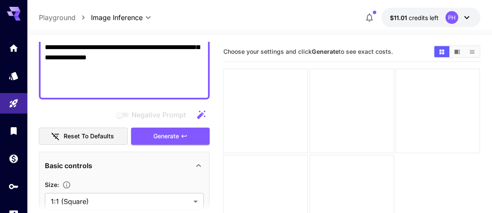
scroll to position [223, 0]
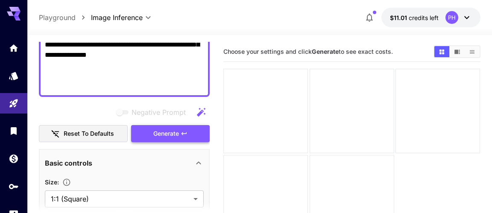
click at [150, 135] on button "Generate" at bounding box center [170, 134] width 79 height 18
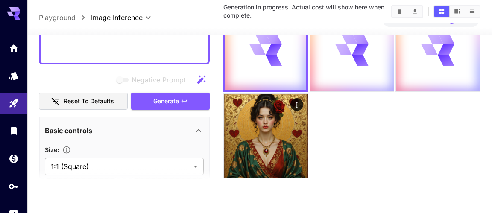
scroll to position [67, 0]
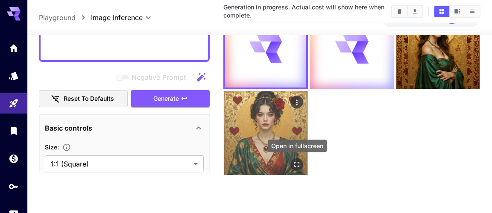
click at [296, 165] on icon "Open in fullscreen" at bounding box center [297, 164] width 9 height 9
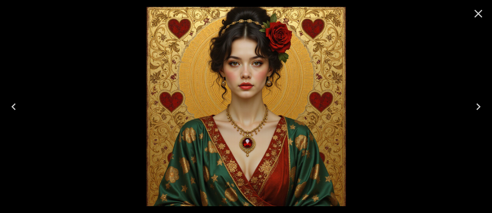
click at [478, 106] on icon "Next" at bounding box center [479, 107] width 14 height 14
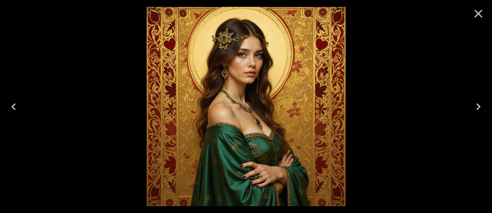
click at [478, 106] on icon "Next" at bounding box center [479, 107] width 14 height 14
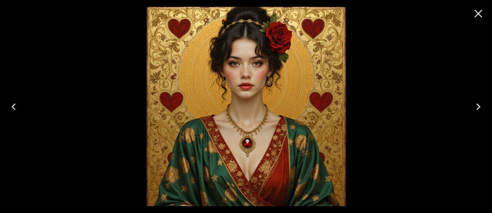
click at [478, 106] on icon "Next" at bounding box center [479, 107] width 14 height 14
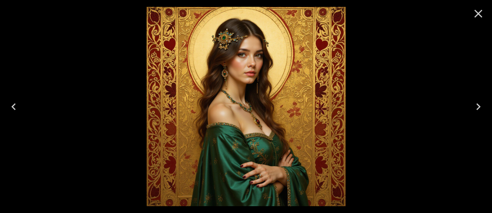
click at [478, 106] on icon "Next" at bounding box center [479, 107] width 14 height 14
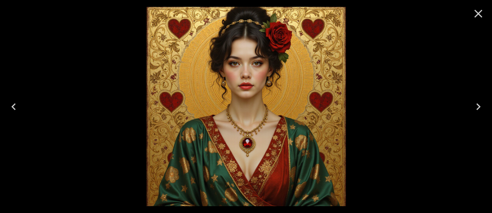
click at [14, 104] on icon "Previous" at bounding box center [14, 106] width 4 height 7
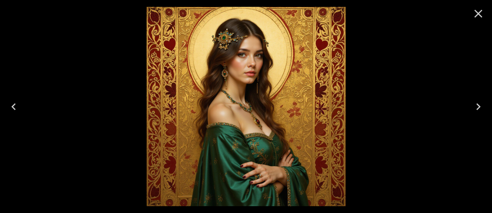
click at [14, 104] on icon "Previous" at bounding box center [14, 106] width 4 height 7
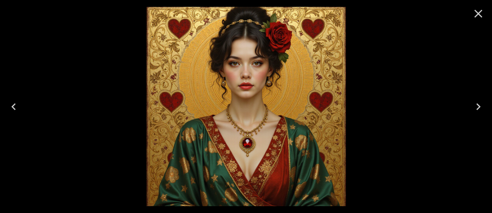
click at [14, 104] on icon "Previous" at bounding box center [14, 106] width 4 height 7
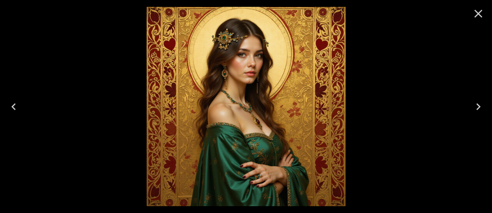
click at [14, 104] on icon "Previous" at bounding box center [14, 106] width 4 height 7
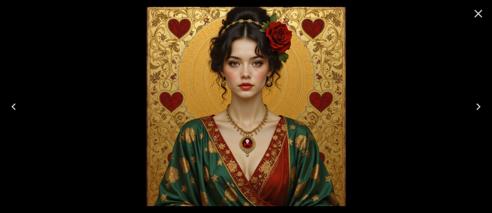
click at [480, 14] on icon "Close" at bounding box center [479, 14] width 14 height 14
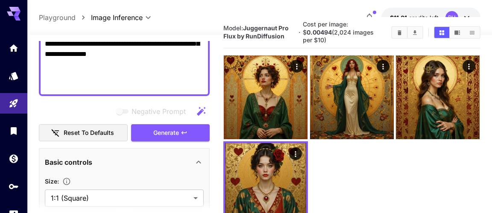
scroll to position [23, 0]
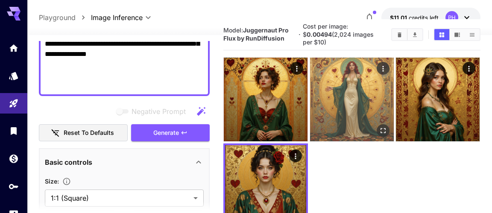
click at [377, 81] on img at bounding box center [352, 100] width 84 height 84
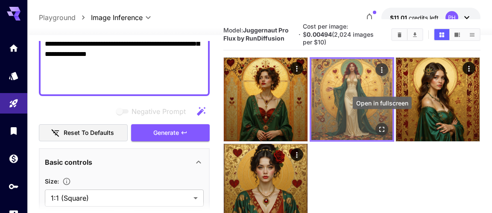
click at [383, 125] on icon "Open in fullscreen" at bounding box center [382, 129] width 9 height 9
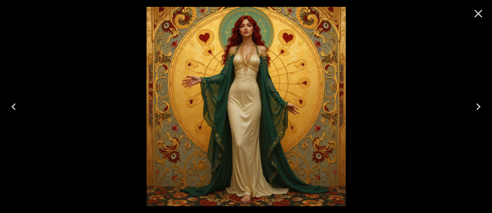
click at [478, 107] on icon "Next" at bounding box center [479, 107] width 14 height 14
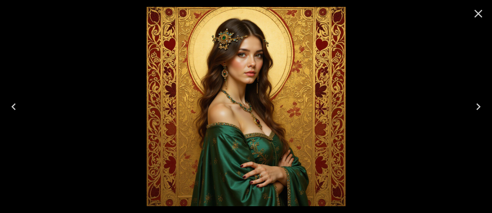
click at [14, 104] on icon "Previous" at bounding box center [14, 107] width 14 height 14
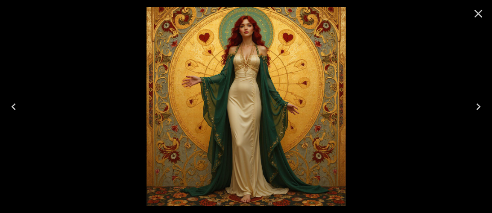
click at [14, 104] on icon "Previous" at bounding box center [14, 107] width 14 height 14
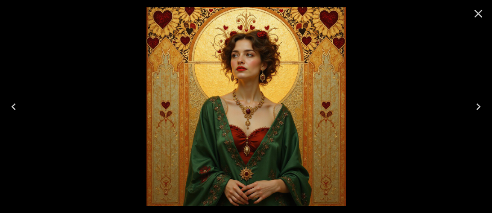
click at [480, 14] on icon "Close" at bounding box center [479, 14] width 14 height 14
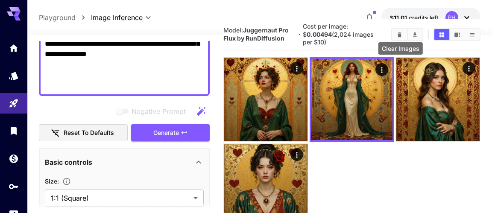
click at [400, 32] on icon "Clear Images" at bounding box center [400, 34] width 4 height 5
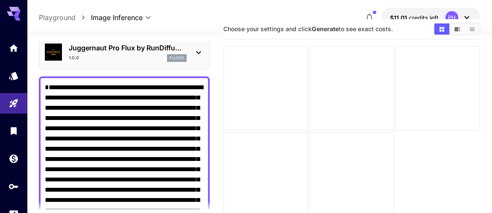
scroll to position [44, 0]
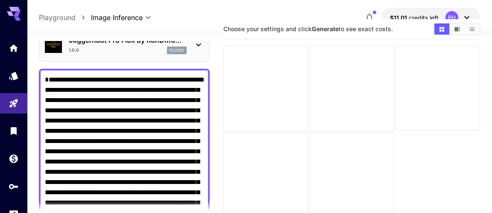
drag, startPoint x: 152, startPoint y: 89, endPoint x: 123, endPoint y: 89, distance: 29.1
click at [123, 89] on textarea "**********" at bounding box center [124, 172] width 159 height 195
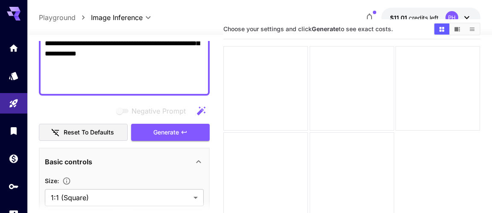
scroll to position [251, 0]
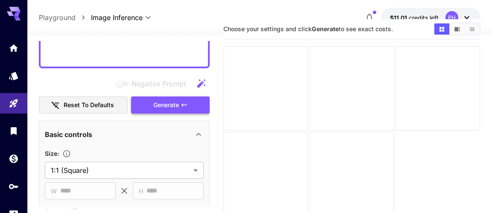
type textarea "**********"
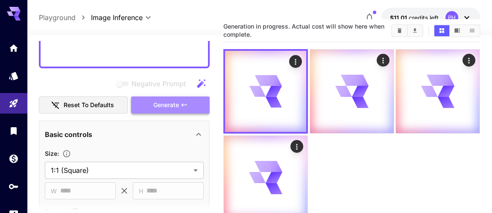
click at [157, 105] on span "Generate" at bounding box center [166, 105] width 26 height 11
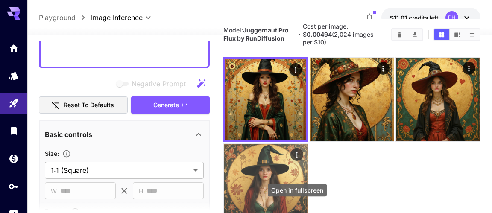
click at [297, 213] on icon "Open in fullscreen" at bounding box center [297, 217] width 9 height 9
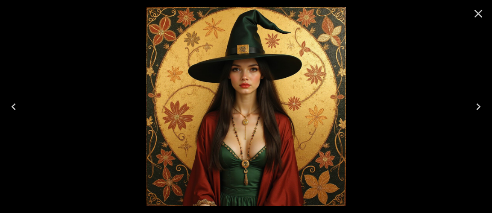
click at [476, 105] on icon "Next" at bounding box center [479, 107] width 14 height 14
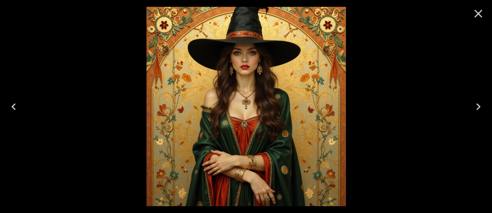
click at [476, 105] on icon "Next" at bounding box center [479, 107] width 14 height 14
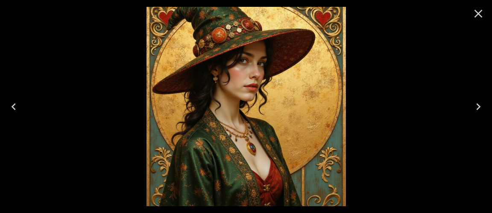
click at [476, 105] on icon "Next" at bounding box center [479, 107] width 14 height 14
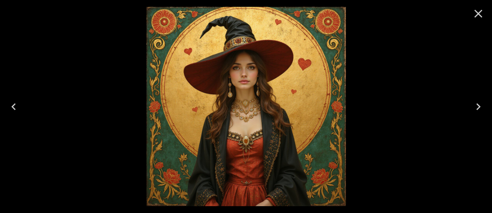
click at [476, 15] on icon "Close" at bounding box center [479, 14] width 14 height 14
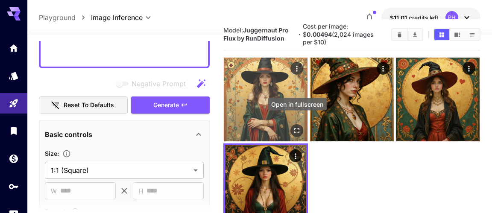
click at [296, 126] on icon "Open in fullscreen" at bounding box center [297, 130] width 9 height 9
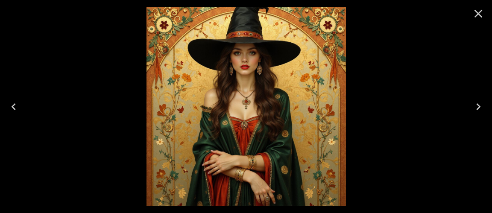
scroll to position [251, 0]
click at [478, 104] on icon "Next" at bounding box center [479, 107] width 14 height 14
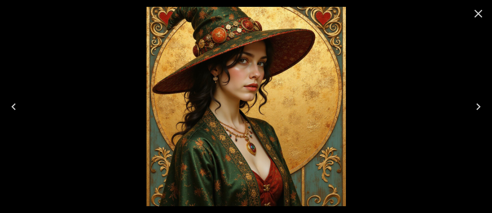
click at [478, 104] on icon "Next" at bounding box center [479, 107] width 14 height 14
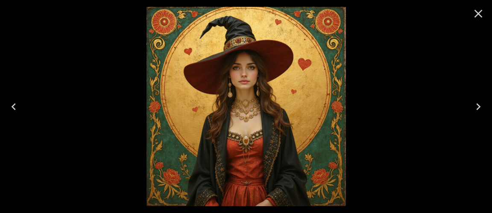
click at [478, 104] on icon "Next" at bounding box center [479, 107] width 14 height 14
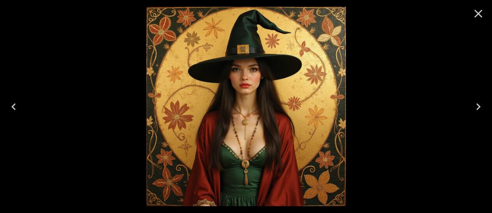
click at [478, 104] on icon "Next" at bounding box center [479, 107] width 14 height 14
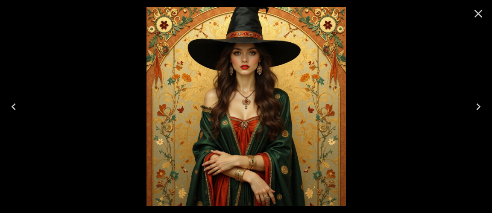
click at [478, 104] on icon "Next" at bounding box center [479, 107] width 14 height 14
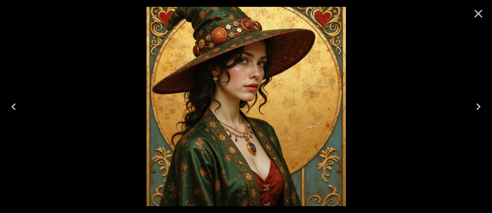
click at [478, 104] on icon "Next" at bounding box center [479, 107] width 14 height 14
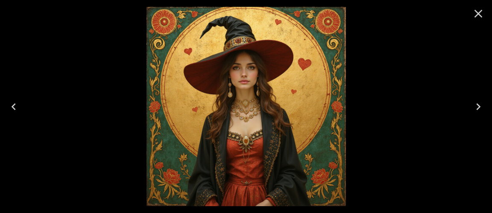
click at [478, 104] on icon "Next" at bounding box center [479, 107] width 14 height 14
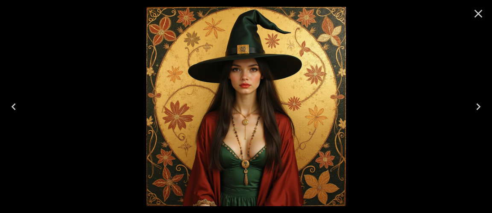
click at [479, 104] on icon "Next" at bounding box center [479, 107] width 14 height 14
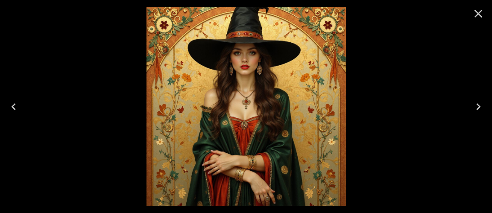
click at [479, 104] on icon "Next" at bounding box center [479, 107] width 14 height 14
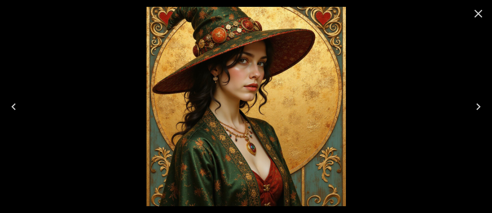
click at [478, 13] on icon "Close" at bounding box center [479, 14] width 8 height 8
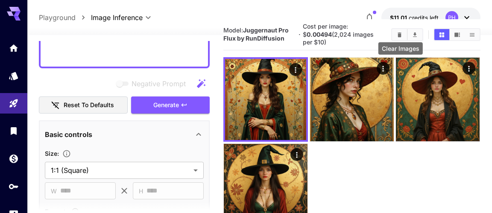
click at [400, 32] on icon "Clear Images" at bounding box center [400, 34] width 4 height 5
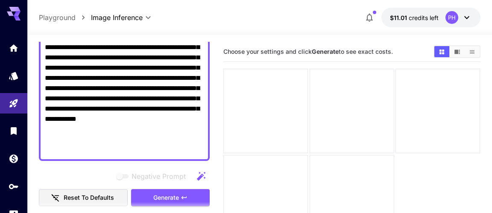
scroll to position [145, 0]
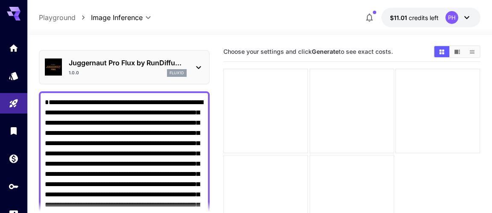
drag, startPoint x: 86, startPoint y: 164, endPoint x: 34, endPoint y: 37, distance: 137.6
click at [45, 97] on textarea "**********" at bounding box center [124, 194] width 159 height 195
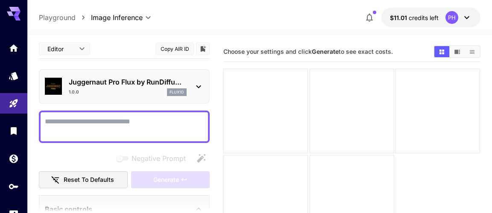
paste textarea "**********"
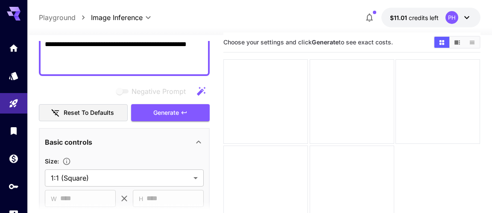
scroll to position [218, 0]
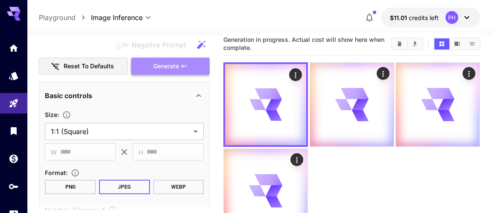
click at [159, 67] on span "Generate" at bounding box center [166, 66] width 26 height 11
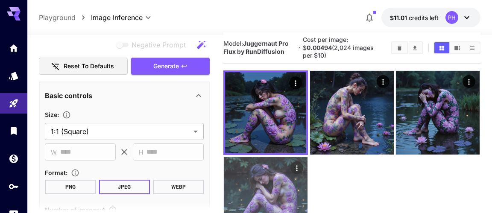
click at [300, 209] on img at bounding box center [266, 199] width 84 height 84
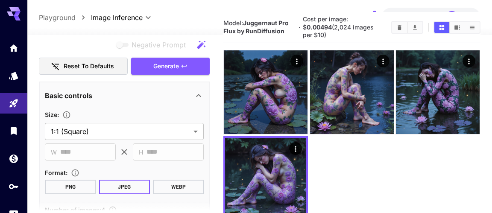
scroll to position [52, 0]
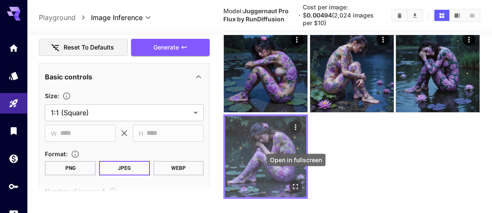
click at [297, 182] on icon "Open in fullscreen" at bounding box center [296, 186] width 9 height 9
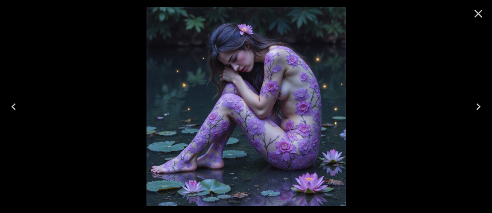
click at [480, 104] on icon "Next" at bounding box center [479, 107] width 14 height 14
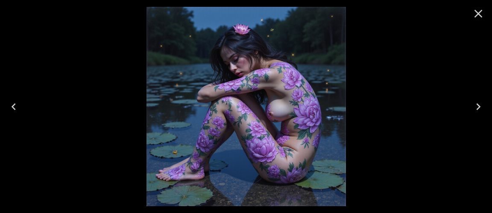
click at [480, 104] on icon "Next" at bounding box center [479, 107] width 14 height 14
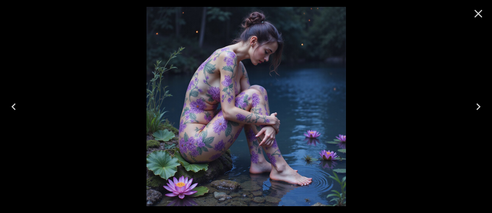
click at [480, 104] on icon "Next" at bounding box center [479, 107] width 14 height 14
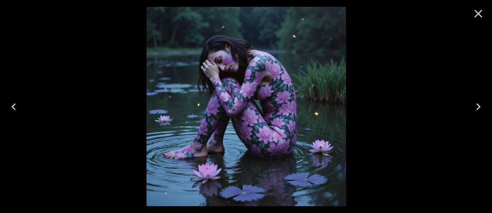
click at [476, 14] on icon "Close" at bounding box center [479, 14] width 14 height 14
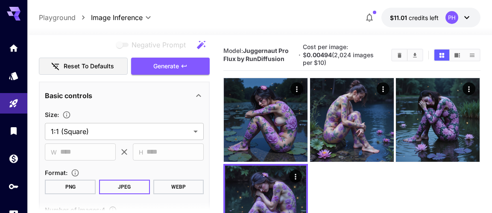
scroll to position [0, 0]
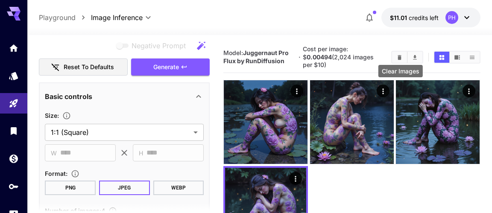
click at [400, 54] on icon "Clear Images" at bounding box center [399, 57] width 6 height 6
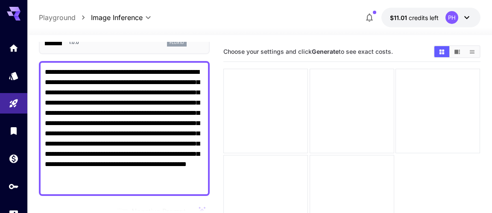
scroll to position [35, 0]
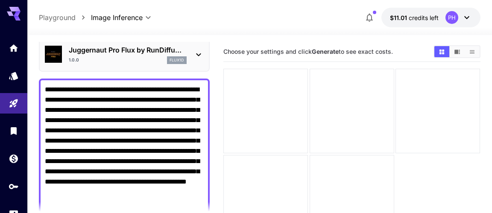
drag, startPoint x: 140, startPoint y: 111, endPoint x: 103, endPoint y: 109, distance: 37.2
click at [103, 109] on textarea "**********" at bounding box center [124, 146] width 159 height 123
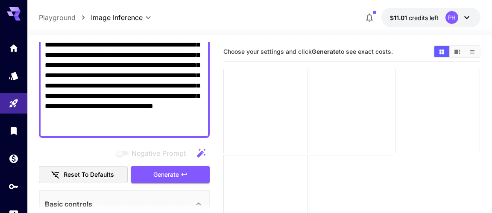
scroll to position [112, 0]
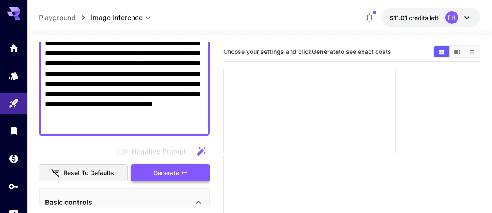
click at [170, 174] on span "Generate" at bounding box center [166, 173] width 26 height 11
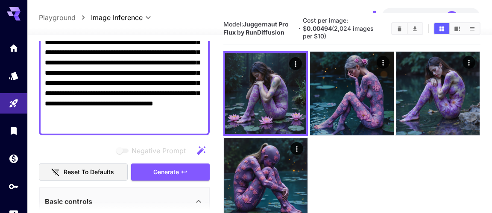
scroll to position [40, 0]
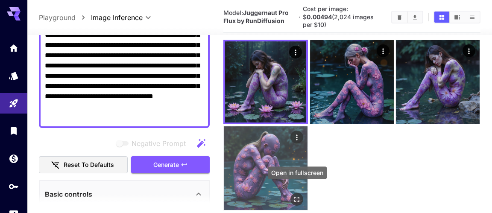
click at [296, 196] on button "Open in fullscreen" at bounding box center [297, 199] width 13 height 13
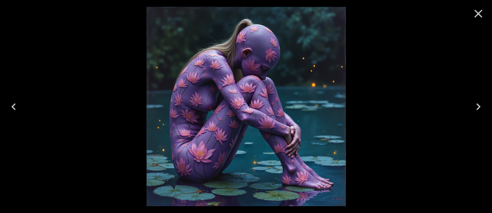
click at [477, 106] on icon "Next" at bounding box center [479, 107] width 14 height 14
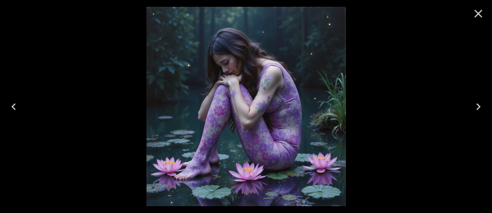
click at [477, 106] on icon "Next" at bounding box center [479, 107] width 14 height 14
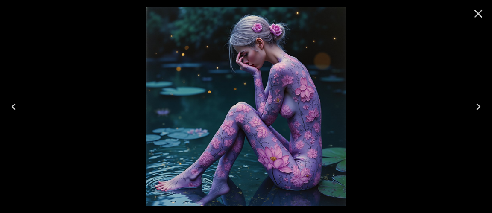
click at [477, 106] on icon "Next" at bounding box center [479, 107] width 14 height 14
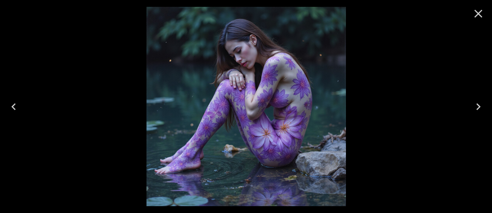
click at [477, 106] on icon "Next" at bounding box center [479, 107] width 14 height 14
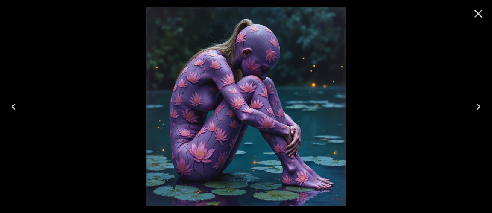
click at [479, 11] on icon "Close" at bounding box center [479, 14] width 14 height 14
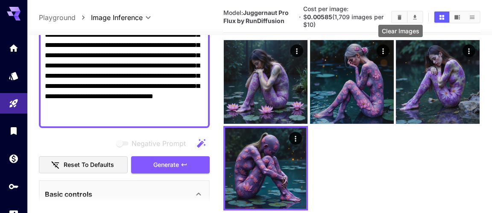
click at [403, 14] on icon "Clear Images" at bounding box center [399, 17] width 6 height 6
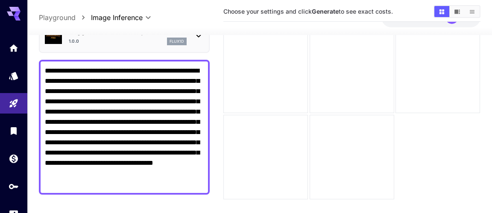
scroll to position [68, 0]
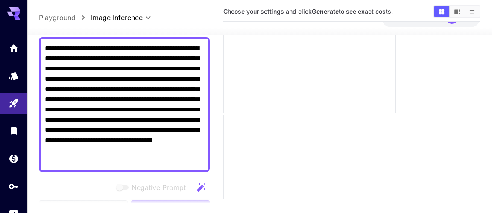
drag, startPoint x: 104, startPoint y: 68, endPoint x: 67, endPoint y: 78, distance: 38.4
click at [67, 78] on textarea "**********" at bounding box center [124, 104] width 159 height 123
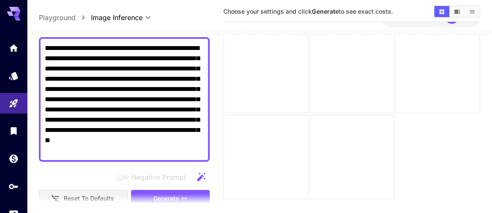
drag, startPoint x: 179, startPoint y: 120, endPoint x: 112, endPoint y: 129, distance: 67.3
click at [112, 129] on textarea "**********" at bounding box center [124, 99] width 159 height 113
click at [103, 47] on textarea "**********" at bounding box center [124, 99] width 159 height 113
click at [145, 147] on textarea "**********" at bounding box center [124, 99] width 159 height 113
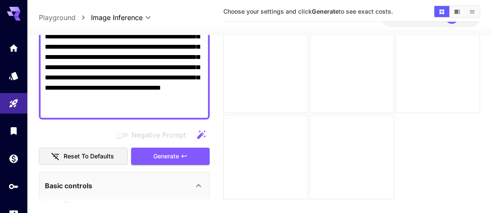
scroll to position [112, 0]
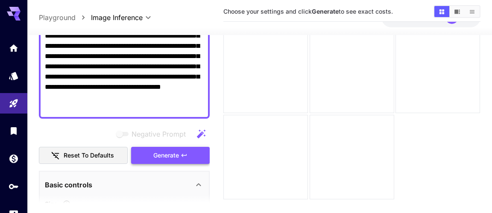
click at [185, 151] on button "Generate" at bounding box center [170, 156] width 79 height 18
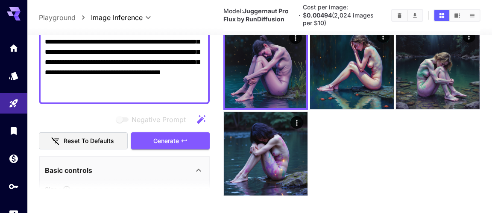
scroll to position [56, 0]
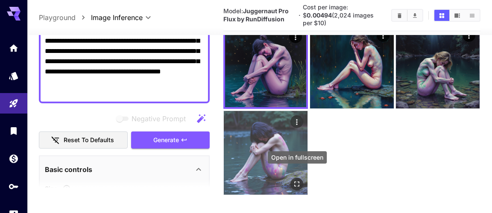
click at [299, 182] on icon "Open in fullscreen" at bounding box center [297, 184] width 5 height 5
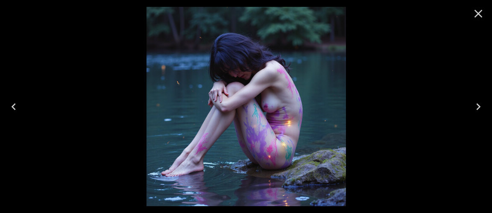
click at [477, 109] on icon "Next" at bounding box center [479, 107] width 14 height 14
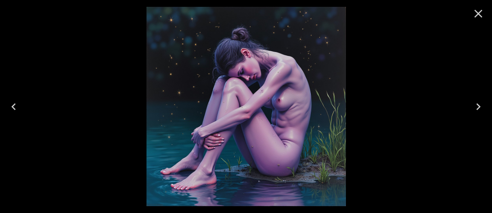
click at [477, 109] on icon "Next" at bounding box center [479, 107] width 14 height 14
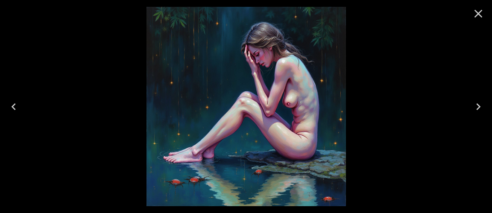
click at [477, 109] on icon "Next" at bounding box center [479, 107] width 14 height 14
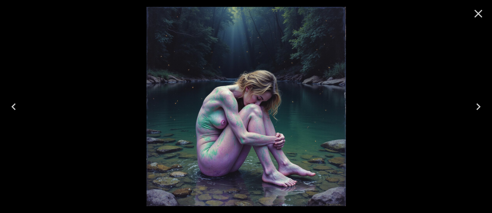
click at [480, 13] on icon "Close" at bounding box center [479, 14] width 8 height 8
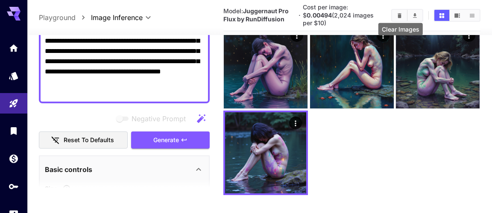
click at [398, 12] on icon "Clear Images" at bounding box center [399, 15] width 6 height 6
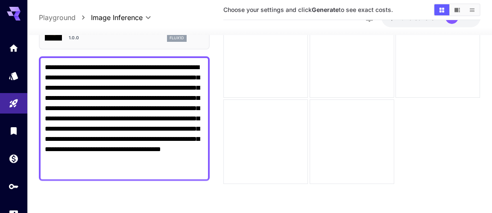
scroll to position [41, 0]
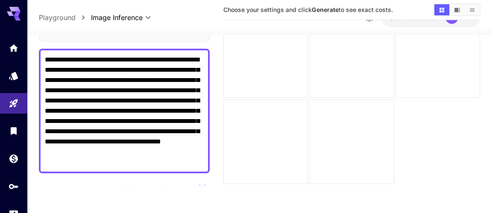
drag, startPoint x: 101, startPoint y: 59, endPoint x: 185, endPoint y: 58, distance: 84.2
click at [185, 58] on textarea "**********" at bounding box center [124, 111] width 159 height 113
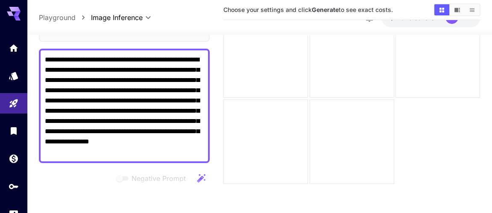
drag, startPoint x: 135, startPoint y: 102, endPoint x: 120, endPoint y: 114, distance: 19.5
click at [120, 114] on textarea "**********" at bounding box center [124, 106] width 159 height 103
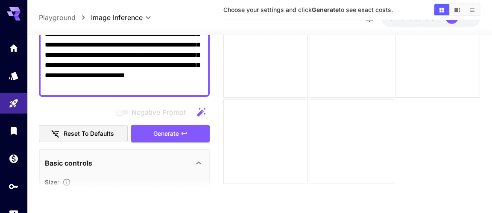
scroll to position [99, 0]
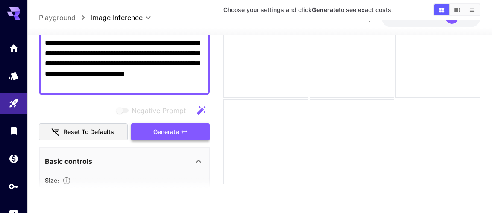
type textarea "**********"
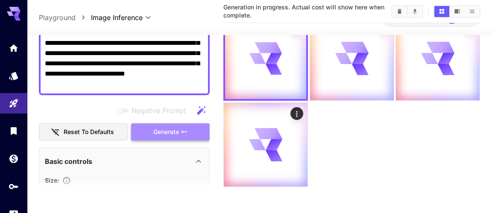
click at [172, 135] on span "Generate" at bounding box center [166, 132] width 26 height 11
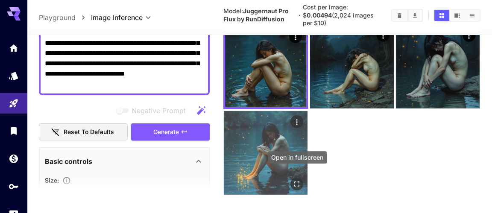
click at [296, 182] on icon "Open in fullscreen" at bounding box center [297, 184] width 5 height 5
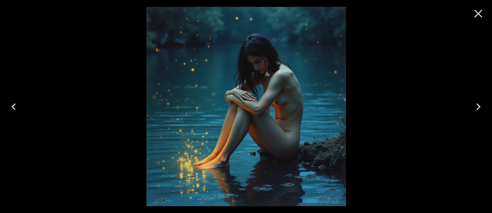
click at [477, 104] on icon "Next" at bounding box center [478, 106] width 4 height 7
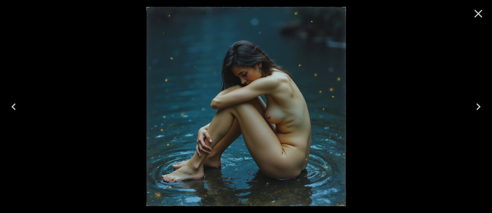
click at [477, 104] on icon "Next" at bounding box center [478, 106] width 4 height 7
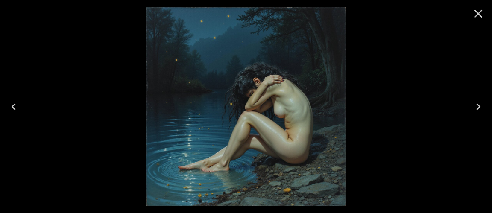
click at [477, 104] on icon "Next" at bounding box center [478, 106] width 4 height 7
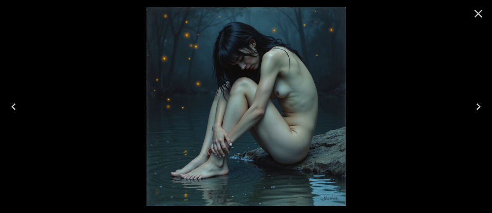
click at [477, 104] on icon "Next" at bounding box center [478, 106] width 4 height 7
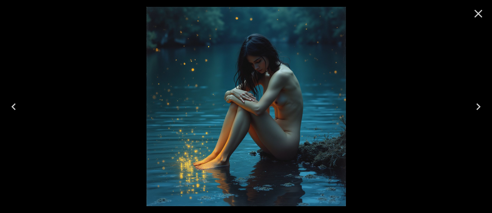
click at [477, 104] on icon "Next" at bounding box center [478, 106] width 4 height 7
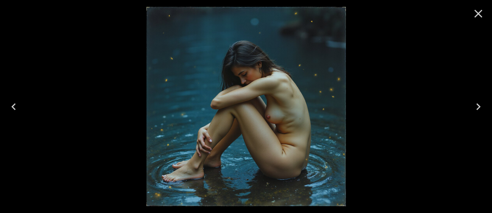
click at [477, 104] on icon "Next" at bounding box center [478, 106] width 4 height 7
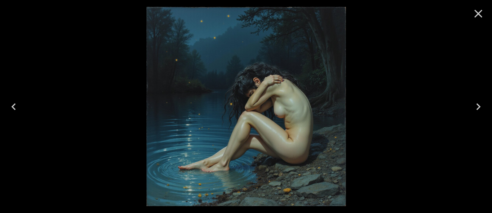
click at [477, 17] on icon "Close" at bounding box center [479, 14] width 14 height 14
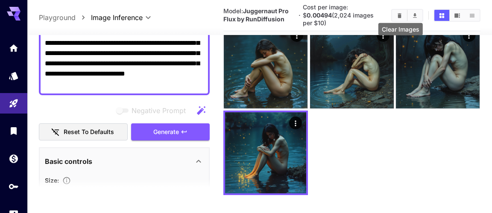
click at [397, 12] on button "Clear Images" at bounding box center [399, 15] width 15 height 11
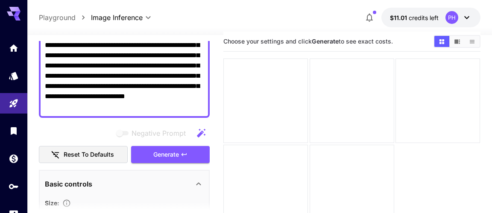
scroll to position [10, 0]
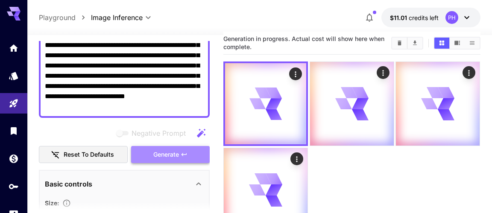
click at [179, 154] on button "Generate" at bounding box center [170, 155] width 79 height 18
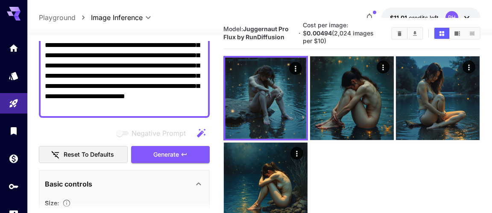
scroll to position [24, 0]
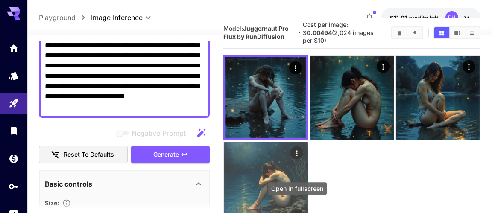
click at [298, 211] on icon "Open in fullscreen" at bounding box center [297, 215] width 9 height 9
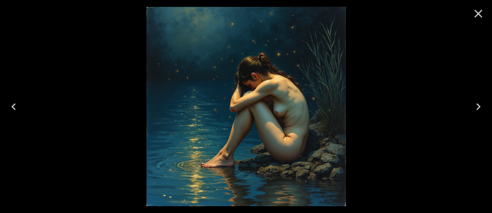
click at [476, 105] on icon "Next" at bounding box center [479, 107] width 14 height 14
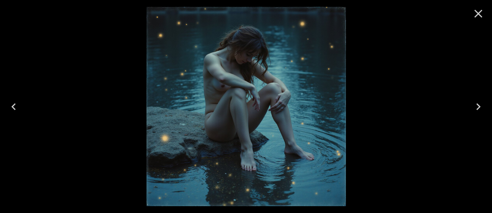
click at [476, 105] on icon "Next" at bounding box center [479, 107] width 14 height 14
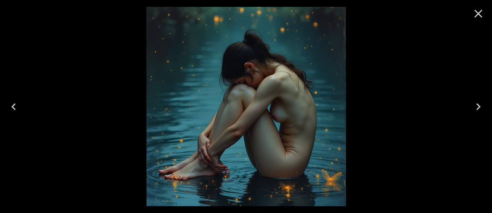
click at [479, 107] on icon "Next" at bounding box center [479, 107] width 14 height 14
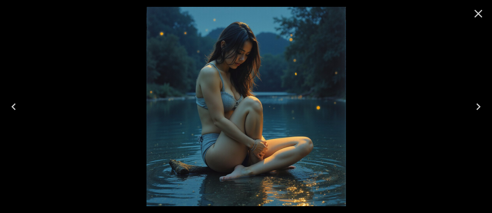
click at [479, 107] on icon "Next" at bounding box center [479, 107] width 14 height 14
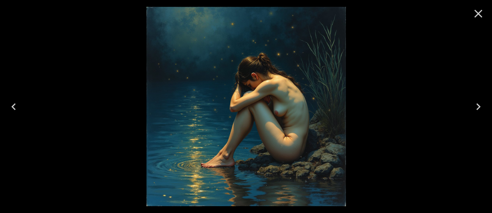
click at [479, 107] on icon "Next" at bounding box center [479, 107] width 14 height 14
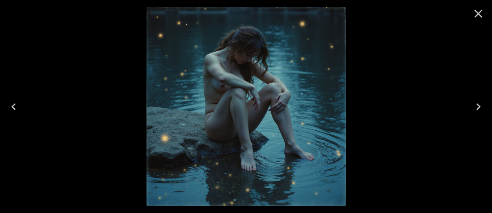
click at [479, 107] on icon "Next" at bounding box center [479, 107] width 14 height 14
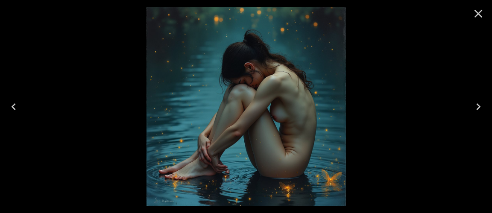
click at [480, 14] on icon "Close" at bounding box center [479, 14] width 14 height 14
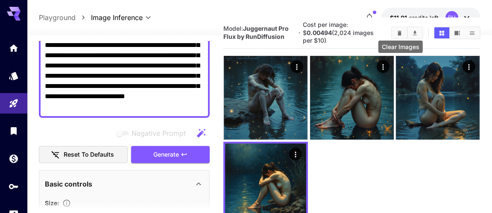
click at [402, 30] on icon "Clear Images" at bounding box center [400, 32] width 4 height 5
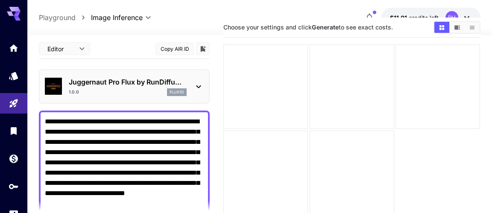
scroll to position [0, 0]
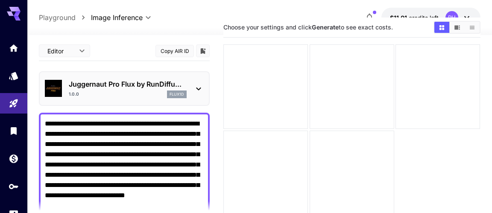
drag, startPoint x: 182, startPoint y: 109, endPoint x: 29, endPoint y: 9, distance: 182.8
click at [45, 119] on textarea "**********" at bounding box center [124, 165] width 159 height 92
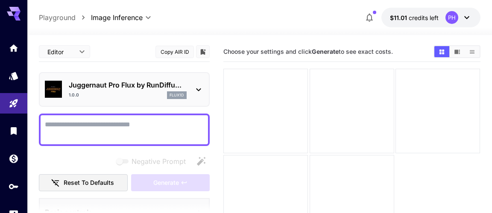
paste textarea "**********"
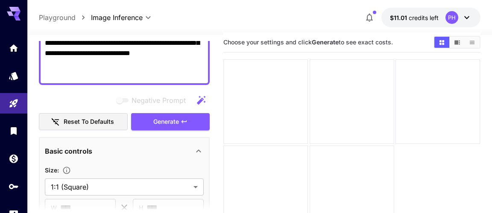
scroll to position [211, 0]
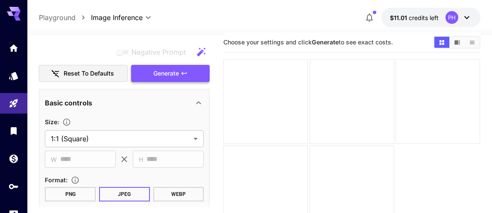
type textarea "**********"
click at [166, 76] on span "Generate" at bounding box center [166, 73] width 26 height 11
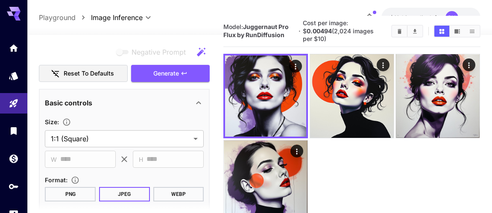
scroll to position [26, 0]
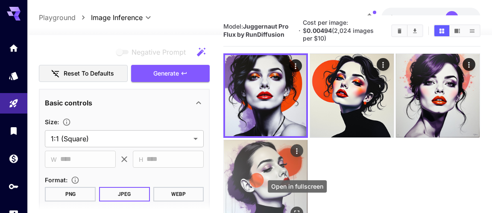
click at [295, 209] on icon "Open in fullscreen" at bounding box center [297, 213] width 9 height 9
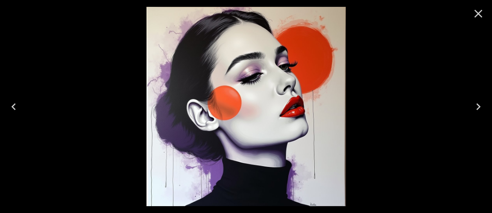
click at [478, 106] on icon "Next" at bounding box center [479, 107] width 14 height 14
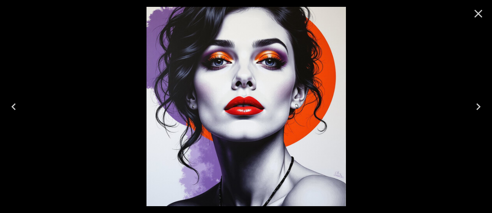
click at [478, 106] on icon "Next" at bounding box center [479, 107] width 14 height 14
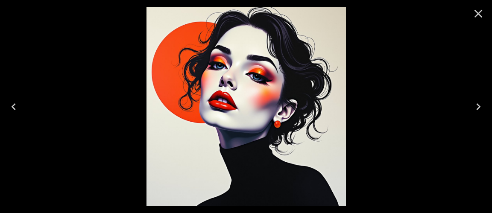
click at [478, 106] on icon "Next" at bounding box center [479, 107] width 14 height 14
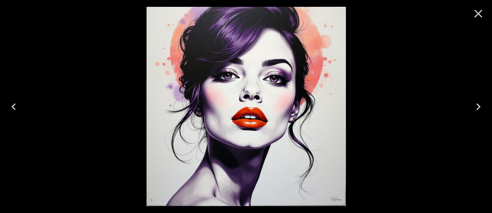
click at [478, 106] on icon "Next" at bounding box center [479, 107] width 14 height 14
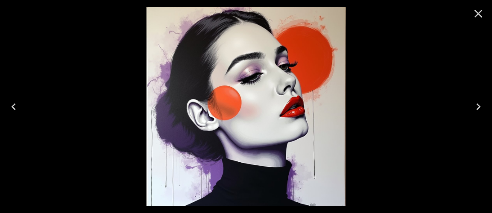
click at [478, 14] on icon "Close" at bounding box center [479, 14] width 8 height 8
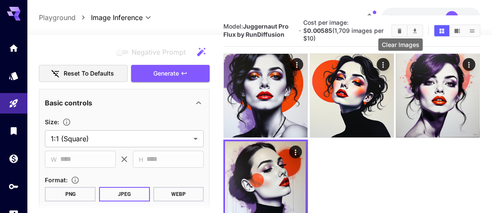
click at [400, 28] on icon "Clear Images" at bounding box center [399, 31] width 6 height 6
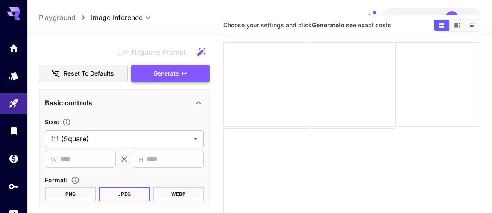
click at [147, 75] on button "Generate" at bounding box center [170, 74] width 79 height 18
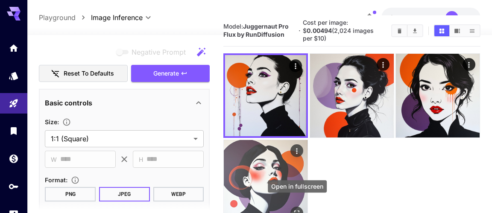
click at [298, 211] on icon "Open in fullscreen" at bounding box center [297, 213] width 5 height 5
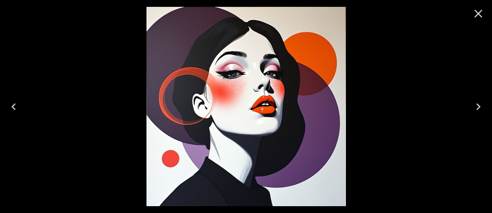
click at [479, 104] on icon "Next" at bounding box center [479, 107] width 14 height 14
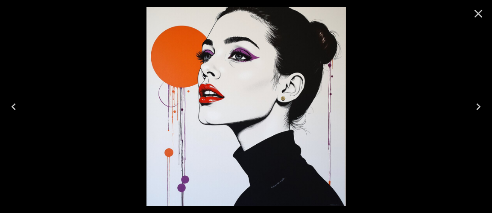
click at [479, 104] on icon "Next" at bounding box center [479, 107] width 14 height 14
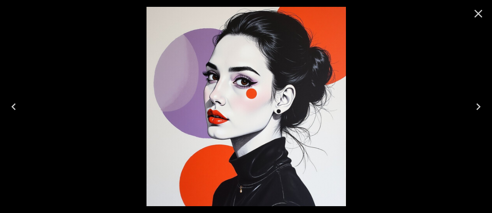
click at [479, 104] on icon "Next" at bounding box center [479, 107] width 14 height 14
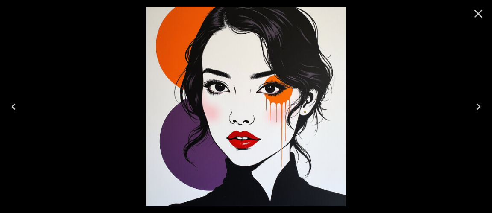
click at [481, 14] on icon "Close" at bounding box center [479, 14] width 14 height 14
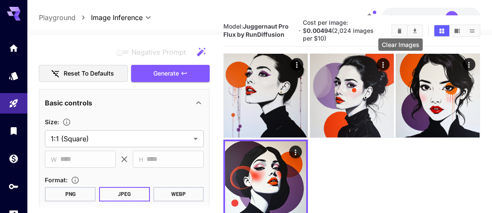
click at [403, 28] on icon "Clear Images" at bounding box center [399, 31] width 6 height 6
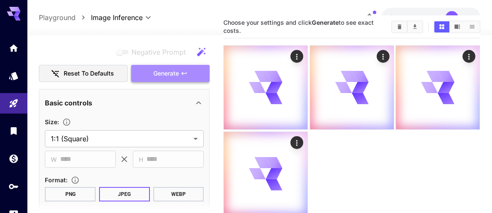
click at [156, 71] on span "Generate" at bounding box center [166, 73] width 26 height 11
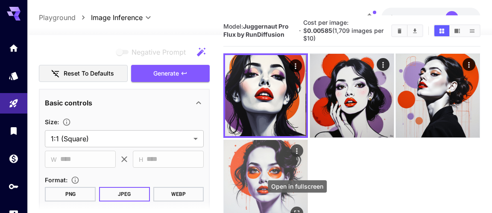
click at [296, 211] on icon "Open in fullscreen" at bounding box center [297, 213] width 5 height 5
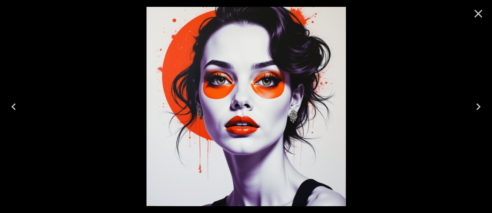
click at [474, 106] on icon "Next" at bounding box center [479, 107] width 14 height 14
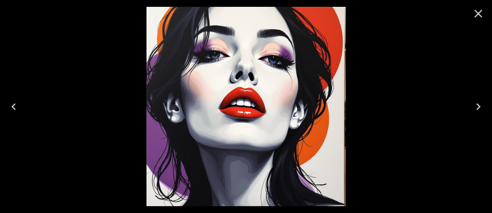
click at [474, 106] on icon "Next" at bounding box center [479, 107] width 14 height 14
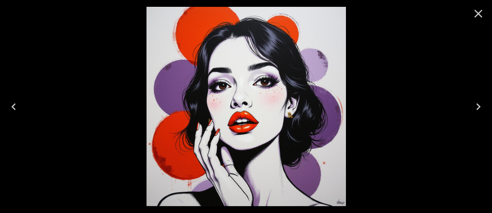
click at [474, 106] on icon "Next" at bounding box center [479, 107] width 14 height 14
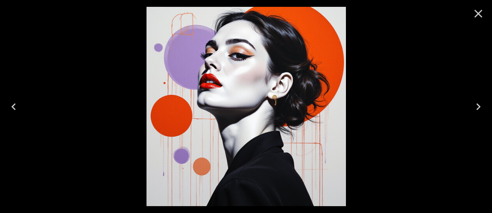
click at [479, 12] on icon "Close" at bounding box center [479, 14] width 14 height 14
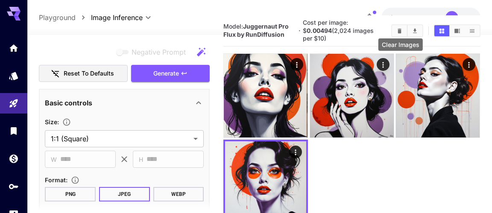
click at [399, 28] on icon "Clear Images" at bounding box center [400, 30] width 4 height 5
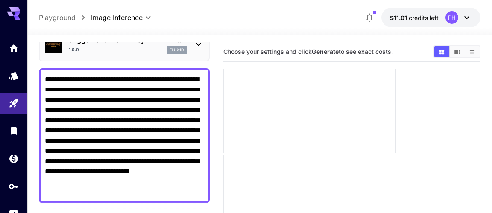
scroll to position [40, 0]
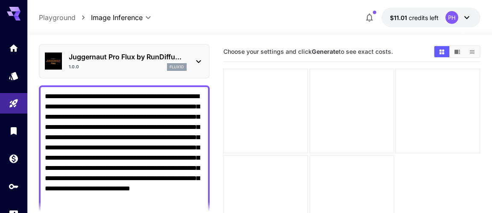
scroll to position [29, 0]
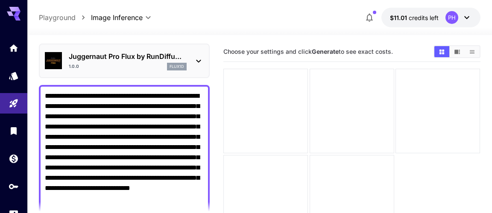
click at [45, 98] on textarea "**********" at bounding box center [124, 152] width 159 height 123
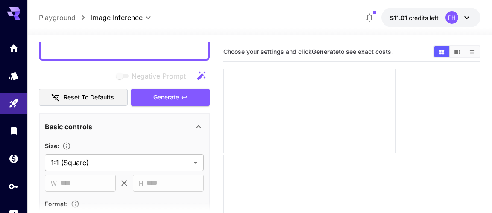
scroll to position [195, 0]
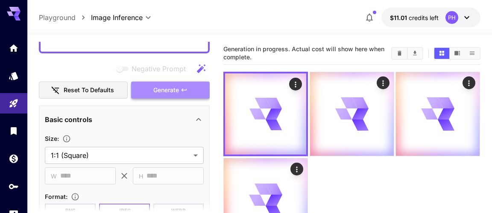
click at [158, 89] on span "Generate" at bounding box center [166, 90] width 26 height 11
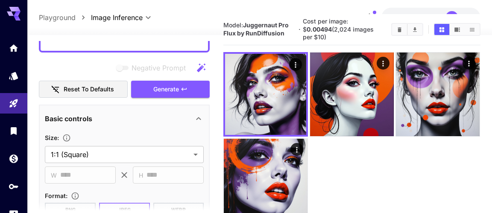
scroll to position [29, 0]
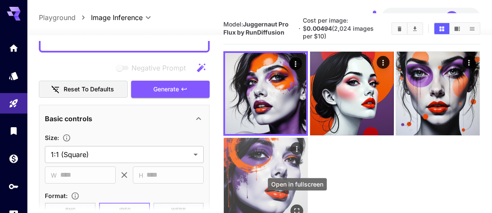
click at [297, 207] on icon "Open in fullscreen" at bounding box center [297, 211] width 9 height 9
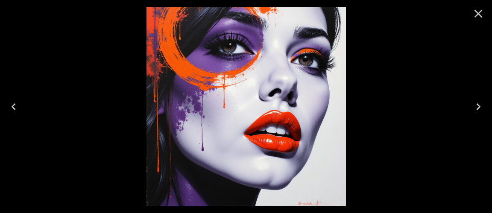
click at [479, 105] on icon "Next" at bounding box center [479, 107] width 14 height 14
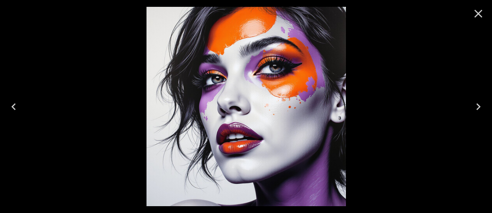
click at [480, 105] on icon "Next" at bounding box center [479, 107] width 14 height 14
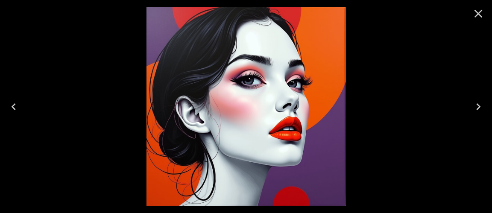
click at [480, 105] on icon "Next" at bounding box center [479, 107] width 14 height 14
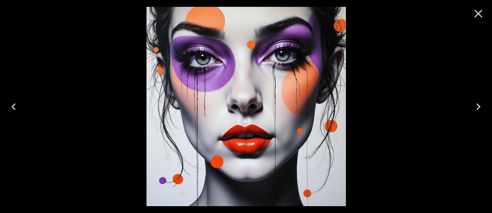
click at [477, 106] on icon "Next" at bounding box center [479, 107] width 14 height 14
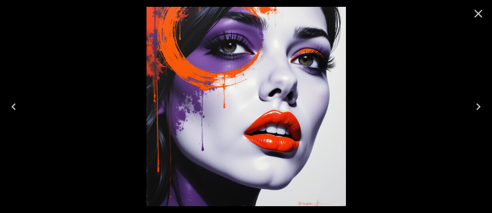
click at [477, 106] on icon "Next" at bounding box center [479, 107] width 14 height 14
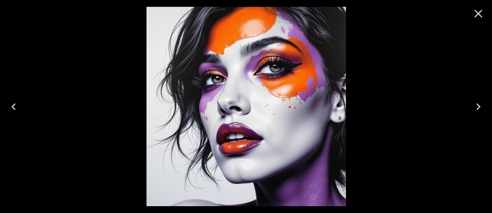
click at [477, 106] on icon "Next" at bounding box center [479, 107] width 14 height 14
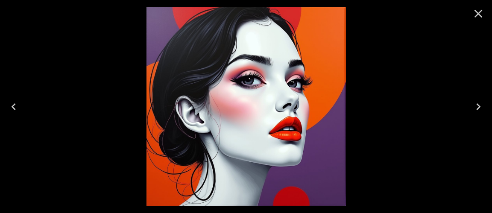
click at [477, 106] on icon "Next" at bounding box center [479, 107] width 14 height 14
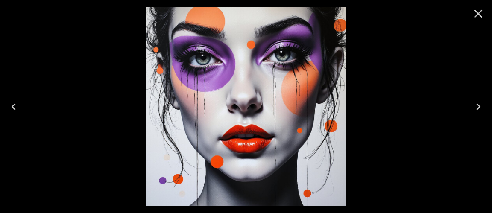
click at [479, 12] on icon "Close" at bounding box center [479, 14] width 8 height 8
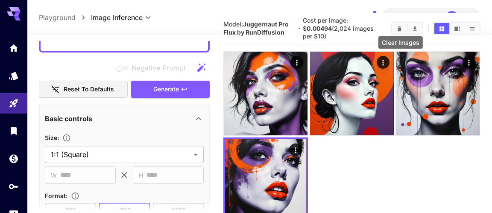
click at [400, 26] on icon "Clear Images" at bounding box center [400, 28] width 4 height 5
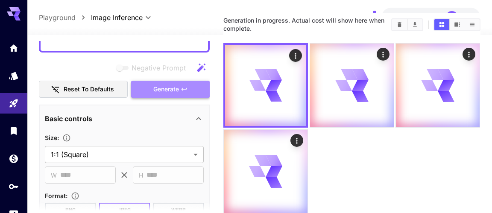
click at [159, 90] on span "Generate" at bounding box center [166, 89] width 26 height 11
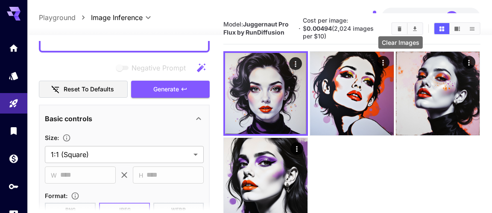
click at [399, 26] on icon "Clear Images" at bounding box center [400, 28] width 4 height 5
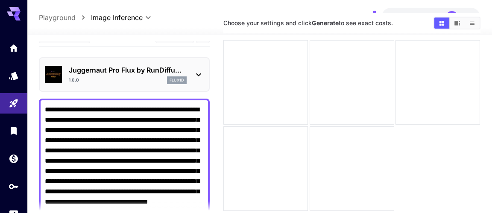
scroll to position [31, 0]
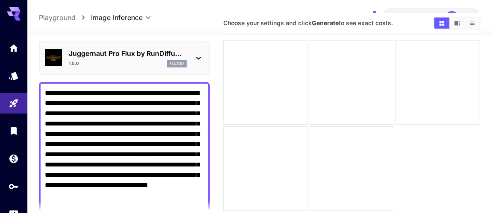
click at [111, 165] on textarea "**********" at bounding box center [124, 149] width 159 height 123
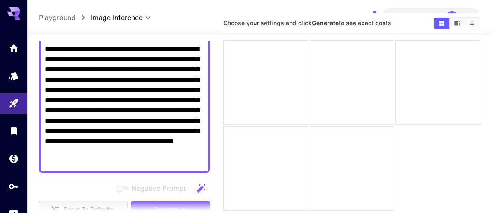
scroll to position [95, 0]
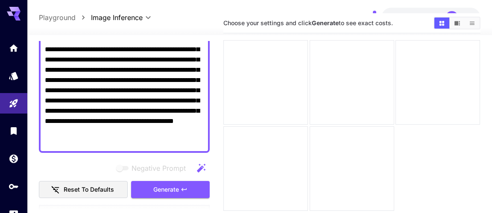
click at [166, 141] on textarea "**********" at bounding box center [124, 85] width 159 height 123
type textarea "**********"
click at [173, 192] on span "Generate" at bounding box center [166, 190] width 26 height 11
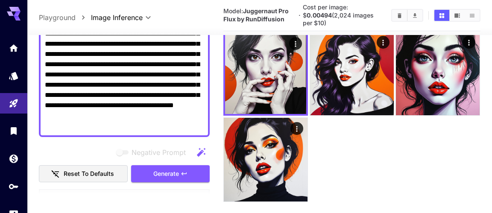
scroll to position [67, 0]
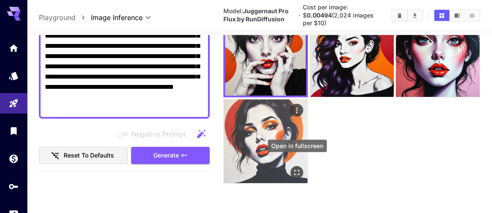
click at [299, 170] on icon "Open in fullscreen" at bounding box center [297, 172] width 5 height 5
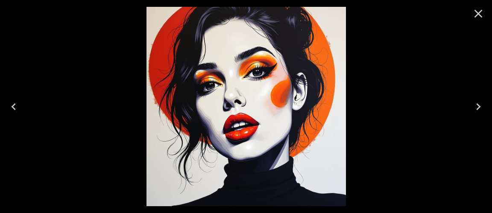
click at [477, 106] on icon "Next" at bounding box center [479, 107] width 14 height 14
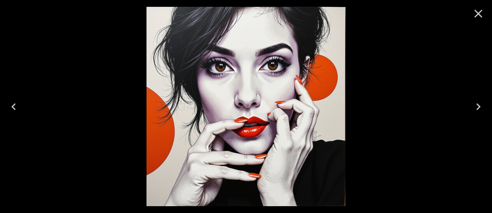
click at [477, 106] on icon "Next" at bounding box center [479, 107] width 14 height 14
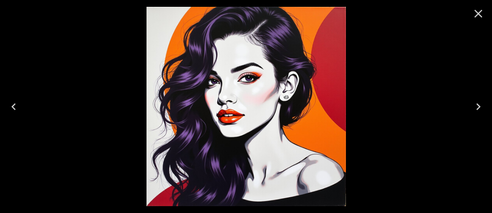
click at [477, 106] on icon "Next" at bounding box center [479, 107] width 14 height 14
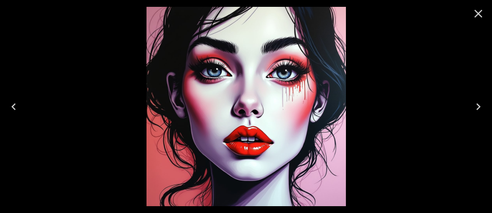
click at [478, 12] on icon "Close" at bounding box center [479, 14] width 14 height 14
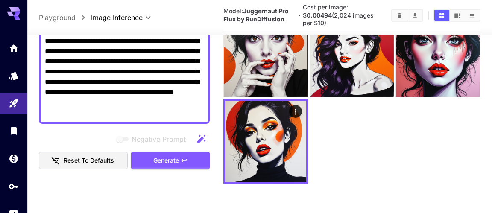
scroll to position [94, 0]
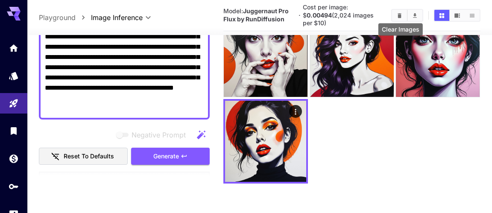
click at [402, 13] on icon "Clear Images" at bounding box center [400, 15] width 4 height 5
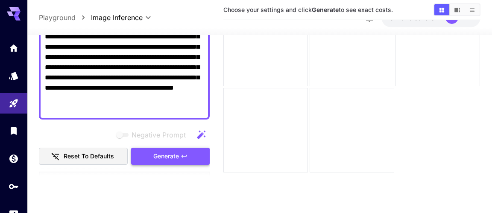
click at [161, 158] on span "Generate" at bounding box center [166, 156] width 26 height 11
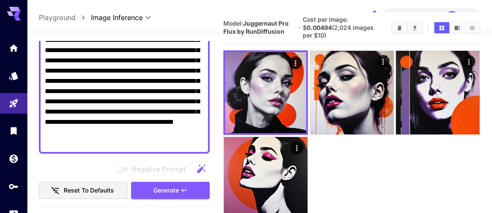
scroll to position [27, 0]
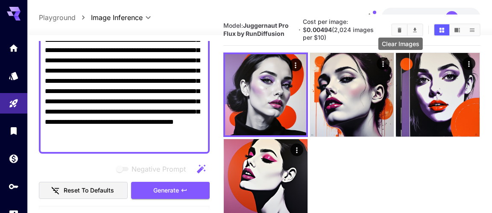
click at [399, 27] on icon "Clear Images" at bounding box center [400, 29] width 4 height 5
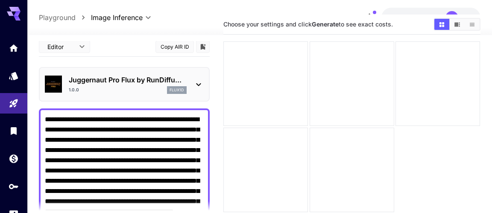
scroll to position [0, 0]
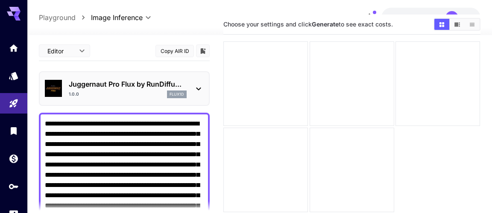
drag, startPoint x: 167, startPoint y: 145, endPoint x: 25, endPoint y: 21, distance: 188.7
click at [45, 119] on textarea "**********" at bounding box center [124, 180] width 159 height 123
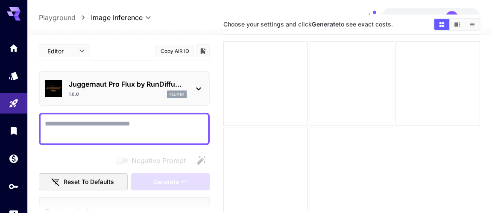
paste textarea "**********"
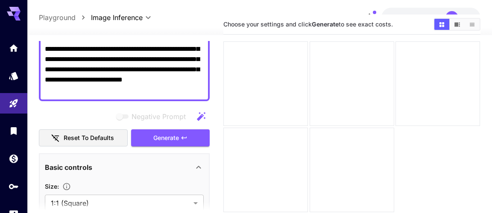
scroll to position [122, 0]
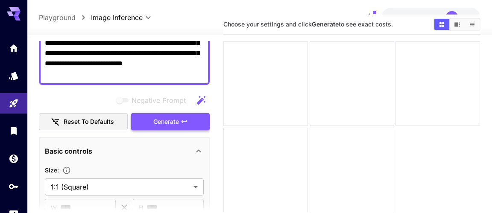
type textarea "**********"
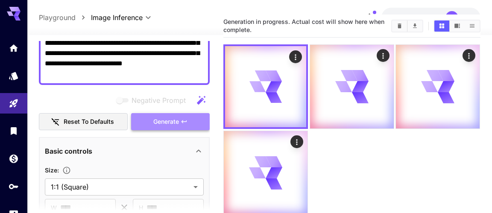
click at [166, 120] on span "Generate" at bounding box center [166, 122] width 26 height 11
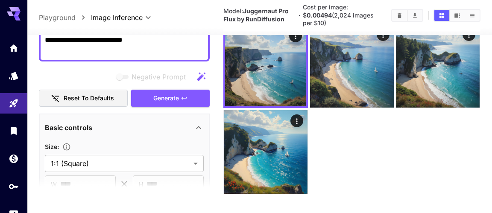
scroll to position [58, 0]
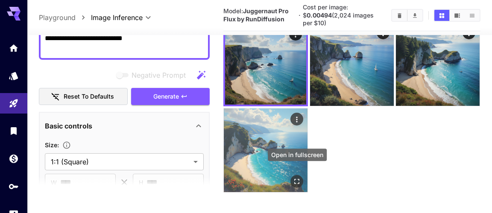
click at [298, 179] on icon "Open in fullscreen" at bounding box center [297, 181] width 5 height 5
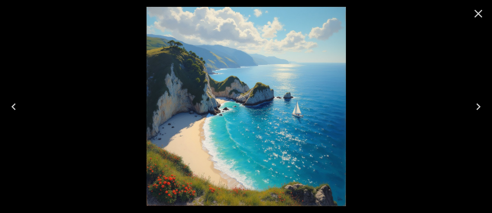
click at [477, 106] on icon "Next" at bounding box center [479, 107] width 14 height 14
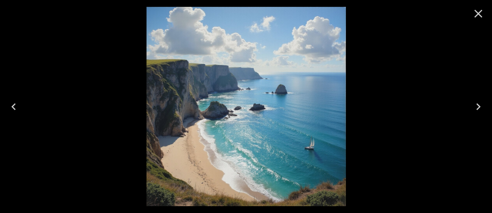
click at [477, 106] on icon "Next" at bounding box center [479, 107] width 14 height 14
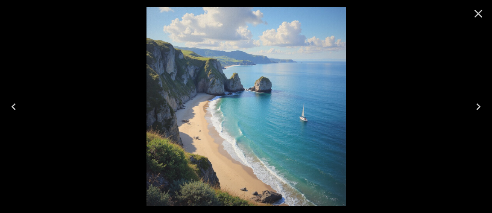
click at [477, 106] on icon "Next" at bounding box center [479, 107] width 14 height 14
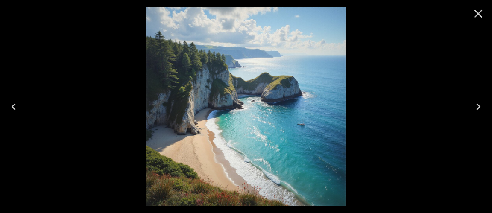
click at [477, 106] on icon "Next" at bounding box center [479, 107] width 14 height 14
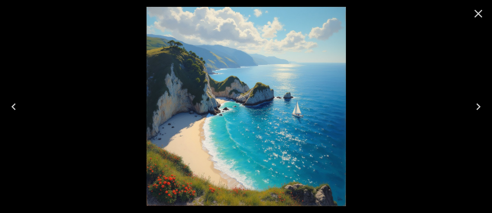
click at [477, 106] on icon "Next" at bounding box center [479, 107] width 14 height 14
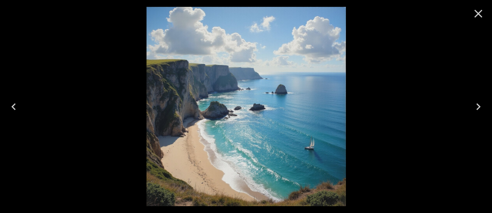
click at [477, 106] on icon "Next" at bounding box center [479, 107] width 14 height 14
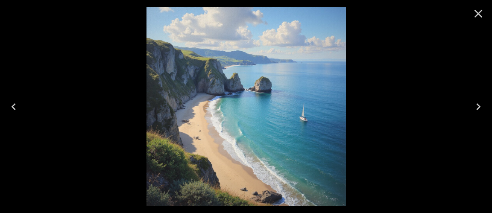
click at [477, 106] on icon "Next" at bounding box center [479, 107] width 14 height 14
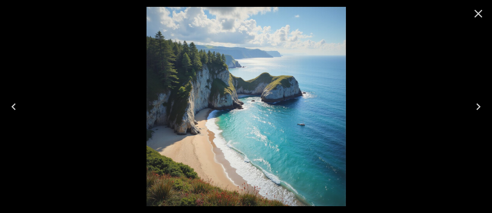
click at [480, 106] on icon "Next" at bounding box center [478, 106] width 4 height 7
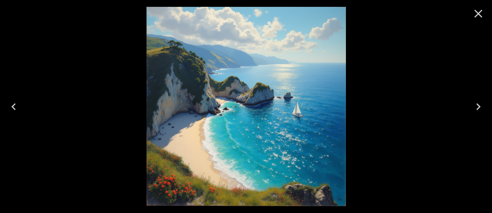
click at [480, 106] on icon "Next" at bounding box center [479, 107] width 14 height 14
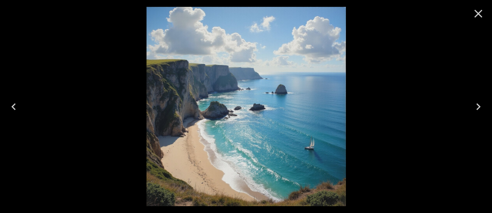
click at [480, 106] on icon "Next" at bounding box center [479, 107] width 14 height 14
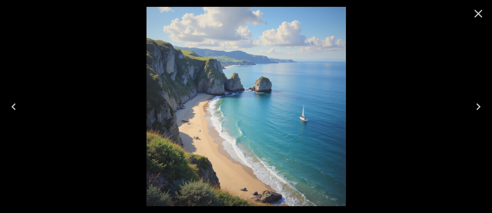
click at [480, 106] on icon "Next" at bounding box center [479, 107] width 14 height 14
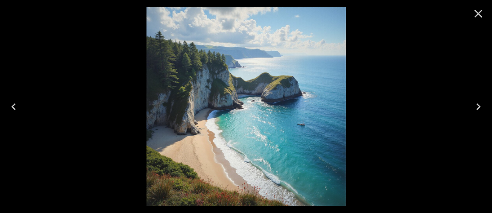
click at [480, 106] on icon "Next" at bounding box center [479, 107] width 14 height 14
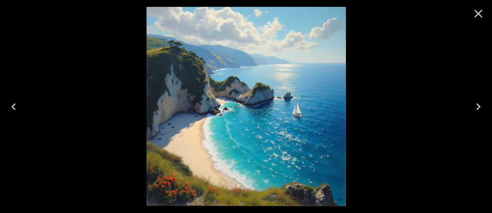
click at [480, 106] on icon "Next" at bounding box center [479, 107] width 14 height 14
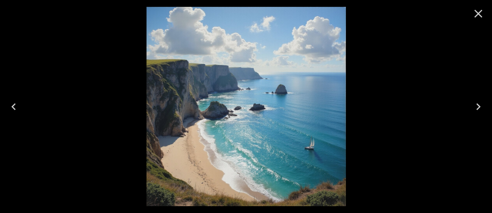
click at [480, 106] on icon "Next" at bounding box center [479, 107] width 14 height 14
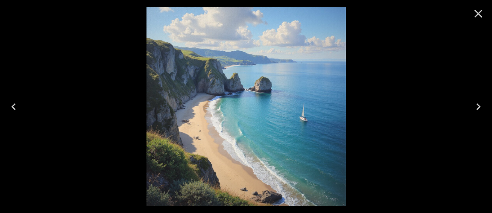
click at [480, 106] on icon "Next" at bounding box center [479, 107] width 14 height 14
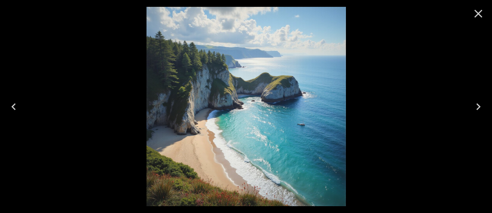
click at [480, 106] on icon "Next" at bounding box center [479, 107] width 14 height 14
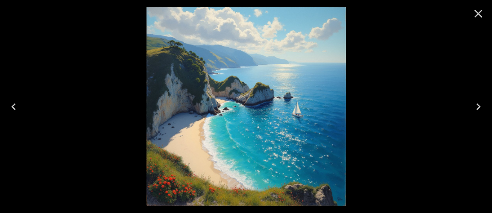
click at [480, 106] on icon "Next" at bounding box center [479, 107] width 14 height 14
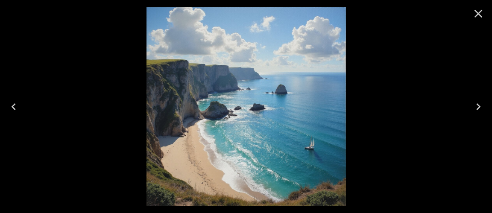
click at [480, 106] on icon "Next" at bounding box center [479, 107] width 14 height 14
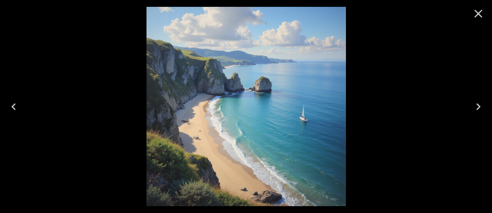
click at [480, 106] on icon "Next" at bounding box center [479, 107] width 14 height 14
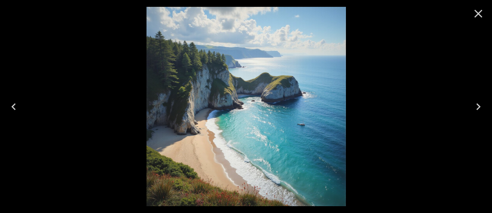
click at [477, 106] on icon "Next" at bounding box center [479, 107] width 14 height 14
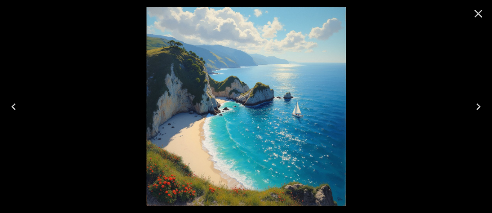
click at [477, 105] on icon "Next" at bounding box center [479, 107] width 14 height 14
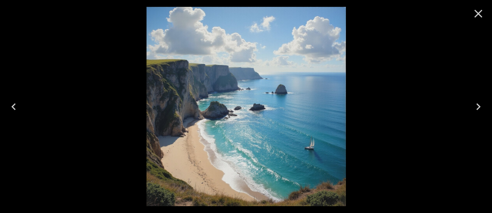
click at [477, 14] on icon "Close" at bounding box center [479, 14] width 14 height 14
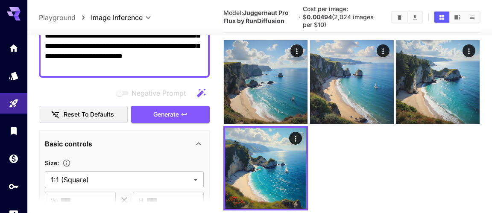
scroll to position [36, 0]
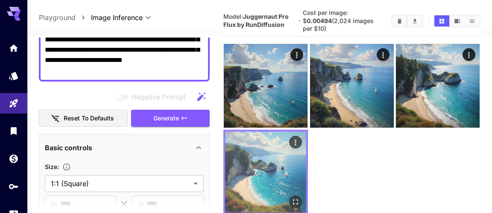
click at [277, 182] on img at bounding box center [265, 172] width 81 height 81
click at [295, 198] on icon "Open in fullscreen" at bounding box center [296, 202] width 9 height 9
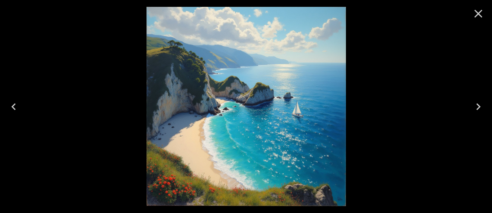
click at [480, 105] on icon "Next" at bounding box center [479, 107] width 14 height 14
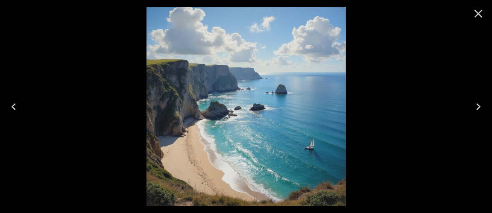
click at [480, 105] on icon "Next" at bounding box center [479, 107] width 14 height 14
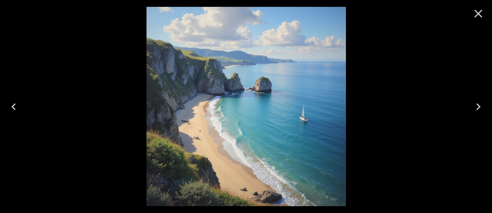
click at [480, 105] on icon "Next" at bounding box center [479, 107] width 14 height 14
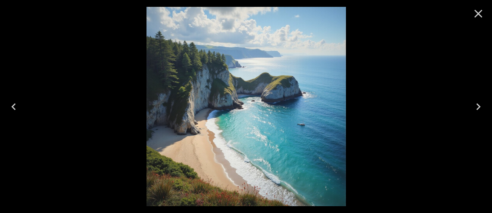
scroll to position [122, 0]
click at [478, 13] on icon "Close" at bounding box center [479, 14] width 8 height 8
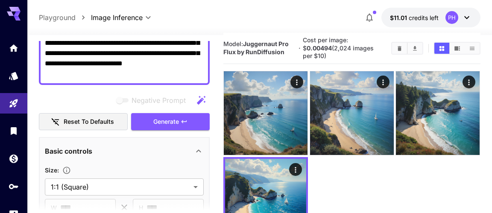
scroll to position [0, 0]
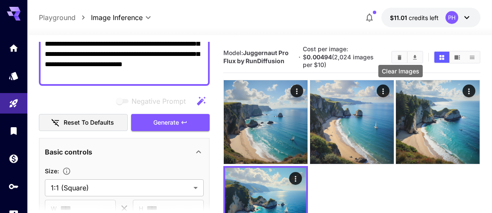
click at [401, 55] on icon "Clear Images" at bounding box center [400, 57] width 4 height 5
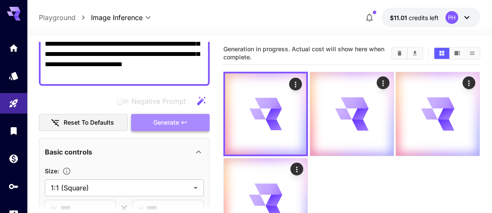
click at [155, 120] on span "Generate" at bounding box center [166, 122] width 26 height 11
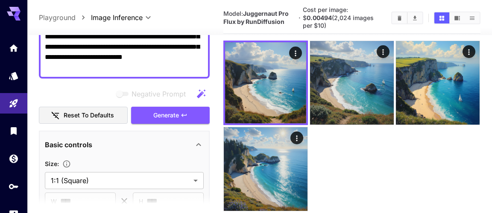
scroll to position [43, 0]
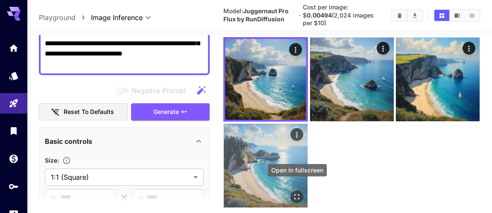
click at [298, 193] on icon "Open in fullscreen" at bounding box center [297, 197] width 9 height 9
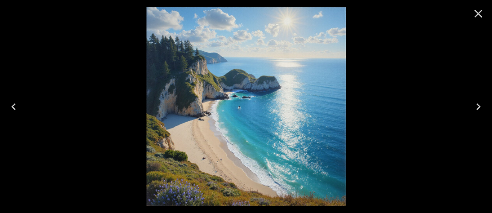
click at [479, 106] on icon "Next" at bounding box center [478, 106] width 4 height 7
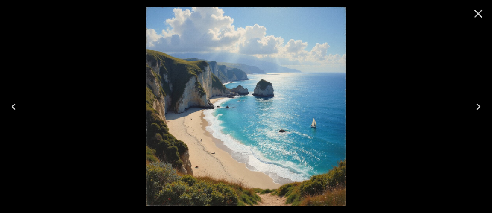
click at [479, 106] on icon "Next" at bounding box center [478, 106] width 4 height 7
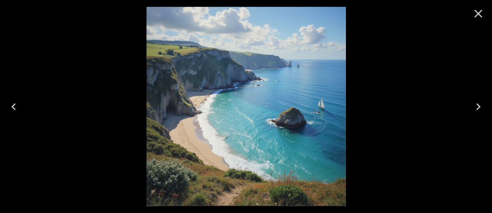
click at [479, 106] on icon "Next" at bounding box center [478, 106] width 4 height 7
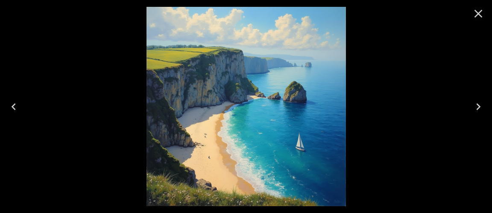
click at [479, 106] on icon "Next" at bounding box center [478, 106] width 4 height 7
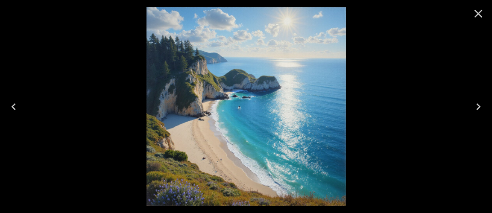
click at [479, 106] on icon "Next" at bounding box center [478, 106] width 4 height 7
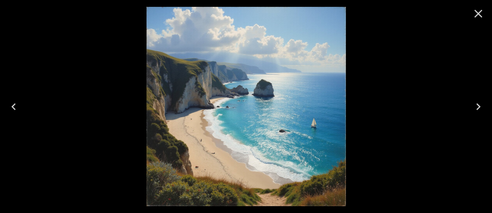
click at [479, 106] on icon "Next" at bounding box center [478, 106] width 4 height 7
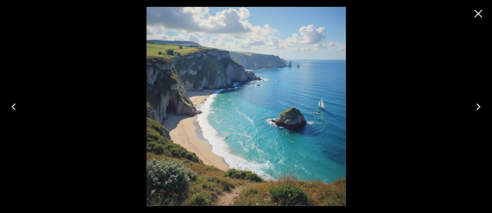
click at [479, 106] on icon "Next" at bounding box center [478, 106] width 4 height 7
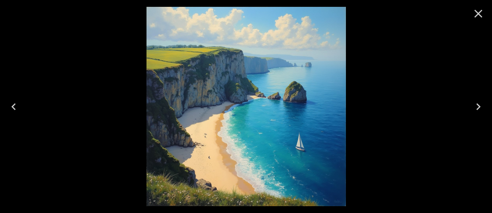
click at [479, 106] on icon "Next" at bounding box center [478, 106] width 4 height 7
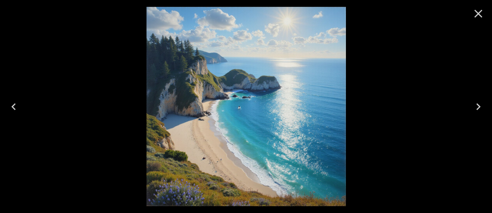
click at [478, 108] on icon "Next" at bounding box center [478, 106] width 4 height 7
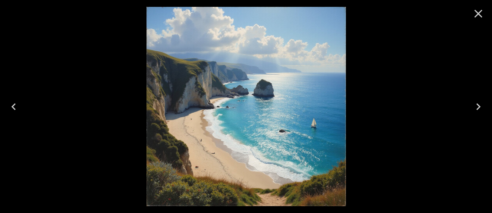
click at [478, 108] on icon "Next" at bounding box center [478, 106] width 4 height 7
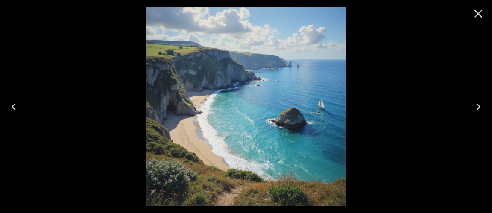
click at [478, 108] on icon "Next" at bounding box center [478, 106] width 4 height 7
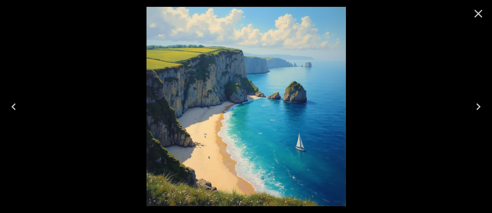
click at [478, 107] on icon "Next" at bounding box center [478, 106] width 4 height 7
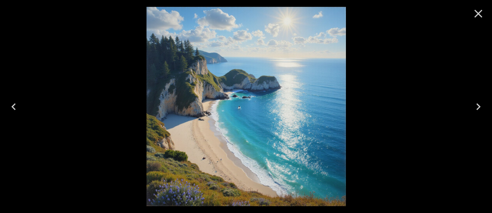
click at [480, 105] on icon "Next" at bounding box center [479, 107] width 14 height 14
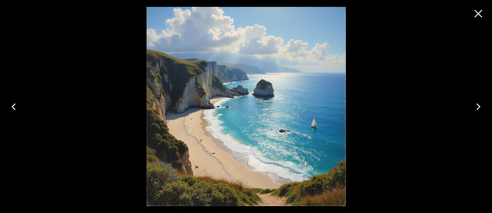
click at [480, 105] on icon "Next" at bounding box center [479, 107] width 14 height 14
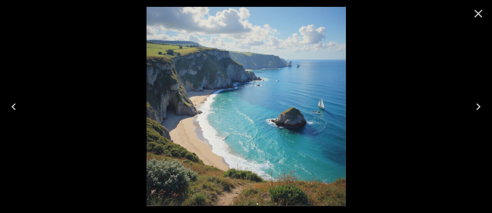
click at [480, 105] on icon "Next" at bounding box center [479, 107] width 14 height 14
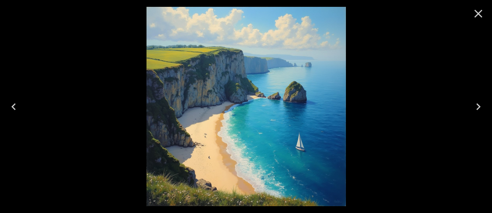
click at [480, 105] on icon "Next" at bounding box center [479, 107] width 14 height 14
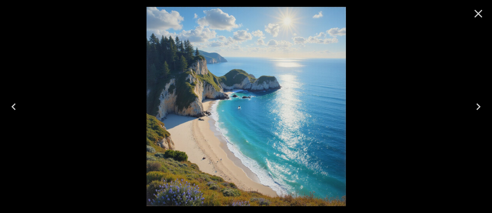
click at [480, 105] on icon "Next" at bounding box center [479, 107] width 14 height 14
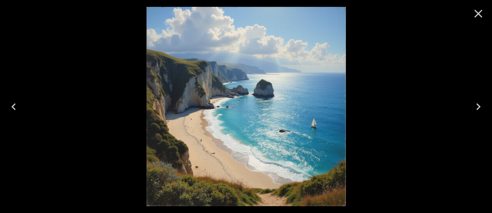
click at [475, 16] on icon "Close" at bounding box center [479, 14] width 14 height 14
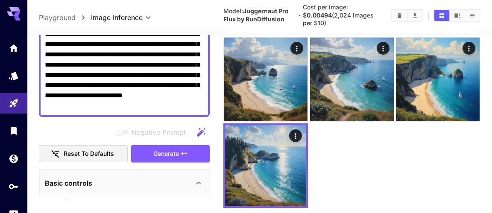
scroll to position [0, 0]
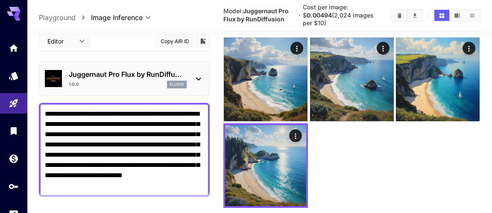
drag, startPoint x: 163, startPoint y: 64, endPoint x: 41, endPoint y: 6, distance: 134.9
click at [45, 109] on textarea "**********" at bounding box center [124, 150] width 159 height 82
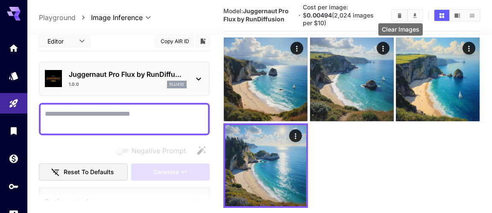
click at [402, 12] on icon "Clear Images" at bounding box center [399, 15] width 6 height 6
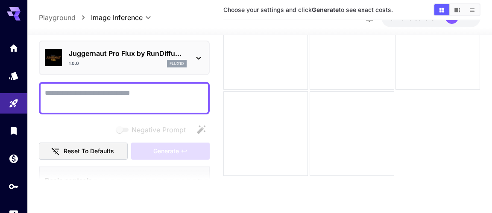
scroll to position [67, 0]
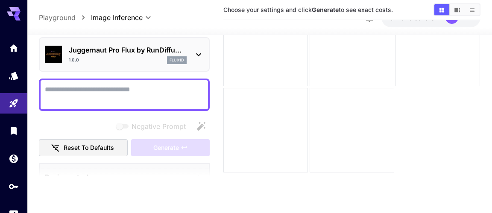
click at [106, 94] on textarea "Negative Prompt" at bounding box center [124, 95] width 159 height 21
paste textarea "**********"
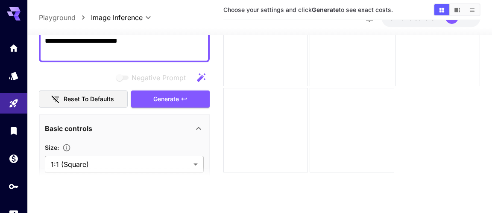
scroll to position [83, 0]
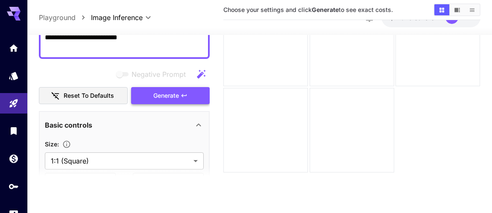
type textarea "**********"
click at [163, 95] on span "Generate" at bounding box center [166, 96] width 26 height 11
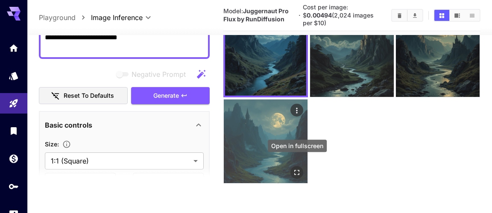
click at [297, 168] on icon "Open in fullscreen" at bounding box center [297, 172] width 9 height 9
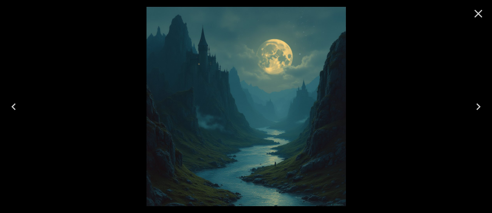
click at [476, 103] on icon "Next" at bounding box center [479, 107] width 14 height 14
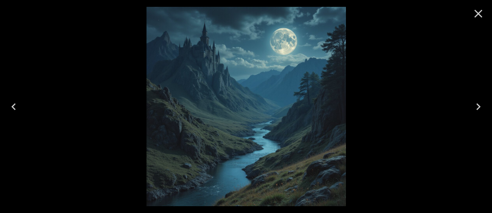
click at [476, 103] on icon "Next" at bounding box center [479, 107] width 14 height 14
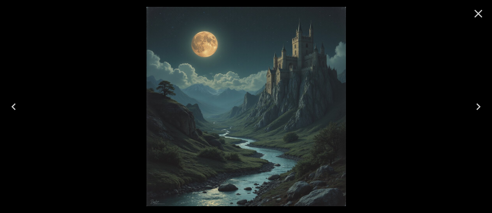
click at [478, 106] on icon "Next" at bounding box center [479, 107] width 14 height 14
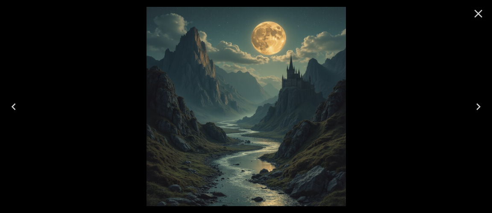
click at [478, 104] on icon "Next" at bounding box center [479, 107] width 14 height 14
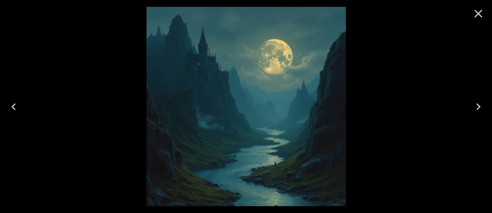
click at [478, 104] on icon "Next" at bounding box center [479, 107] width 14 height 14
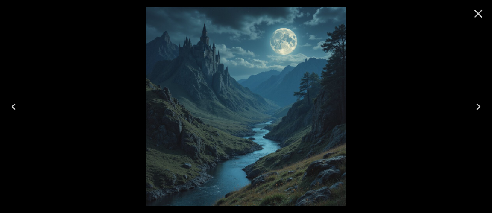
click at [478, 104] on icon "Next" at bounding box center [479, 107] width 14 height 14
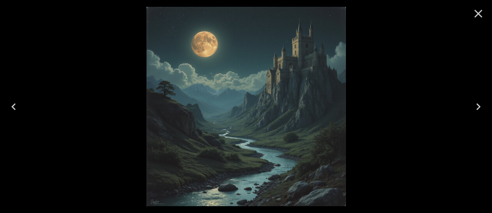
click at [478, 104] on icon "Next" at bounding box center [479, 107] width 14 height 14
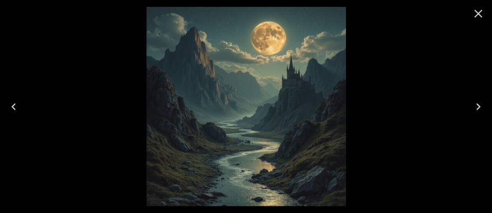
click at [478, 104] on icon "Next" at bounding box center [479, 107] width 14 height 14
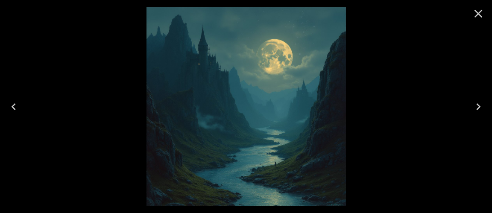
click at [478, 104] on icon "Next" at bounding box center [479, 107] width 14 height 14
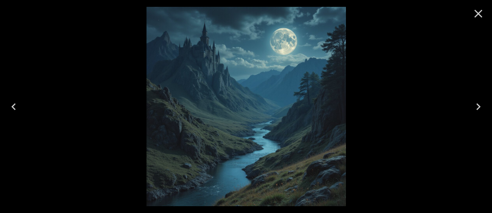
click at [478, 104] on icon "Next" at bounding box center [479, 107] width 14 height 14
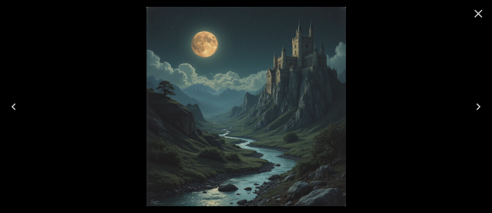
click at [478, 104] on icon "Next" at bounding box center [479, 107] width 14 height 14
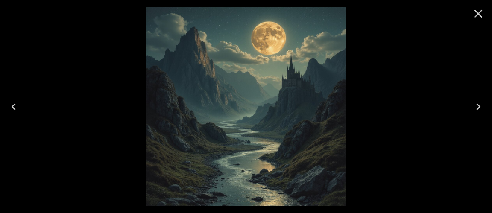
click at [478, 104] on icon "Next" at bounding box center [479, 107] width 14 height 14
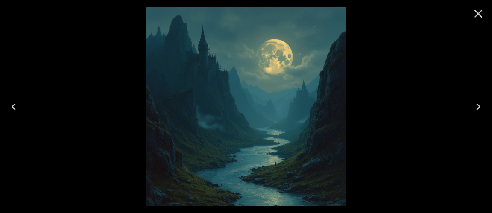
click at [478, 104] on icon "Next" at bounding box center [479, 107] width 14 height 14
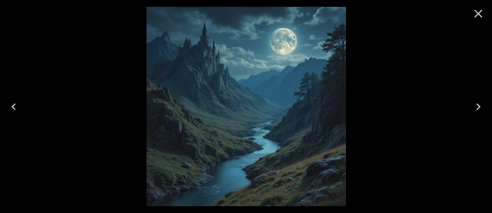
click at [478, 104] on icon "Next" at bounding box center [479, 107] width 14 height 14
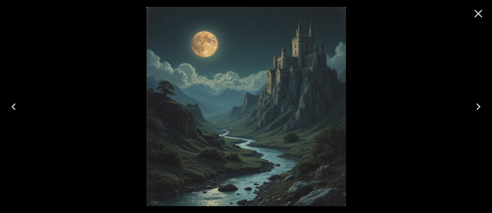
click at [474, 15] on icon "Close" at bounding box center [479, 14] width 14 height 14
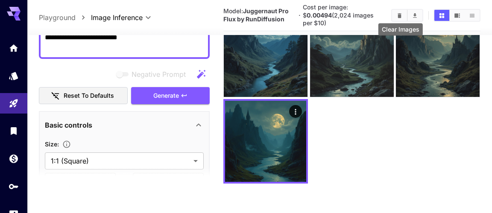
click at [401, 13] on icon "Clear Images" at bounding box center [400, 15] width 4 height 5
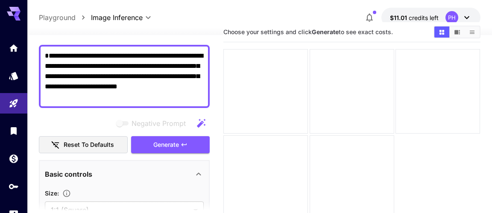
scroll to position [63, 0]
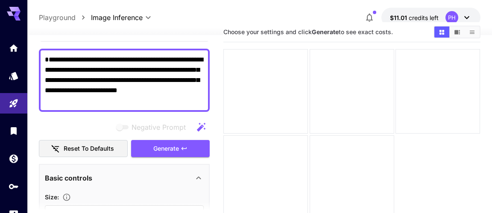
drag, startPoint x: 80, startPoint y: 97, endPoint x: 42, endPoint y: 41, distance: 67.9
click at [45, 55] on textarea "**********" at bounding box center [124, 80] width 159 height 51
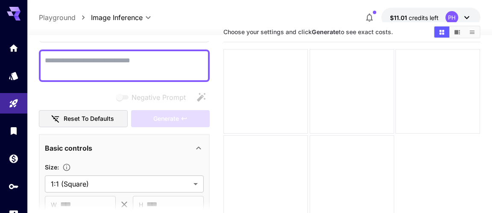
paste textarea "**********"
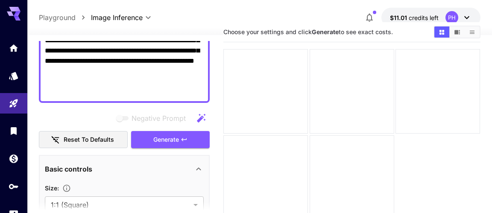
scroll to position [202, 0]
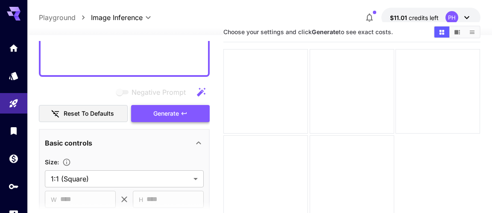
type textarea "**********"
click at [156, 117] on span "Generate" at bounding box center [166, 114] width 26 height 11
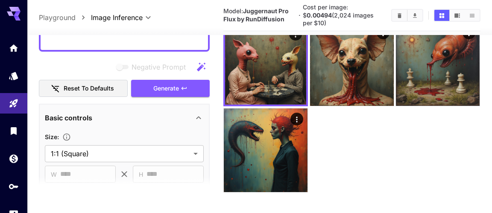
scroll to position [66, 0]
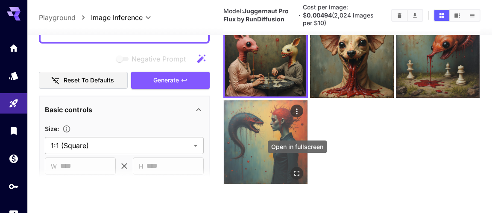
click at [294, 169] on icon "Open in fullscreen" at bounding box center [297, 173] width 9 height 9
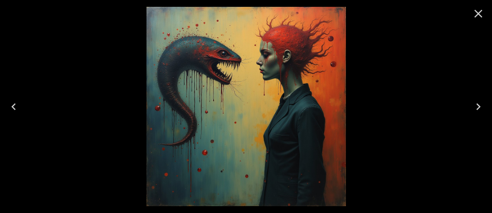
click at [480, 106] on icon "Next" at bounding box center [478, 106] width 4 height 7
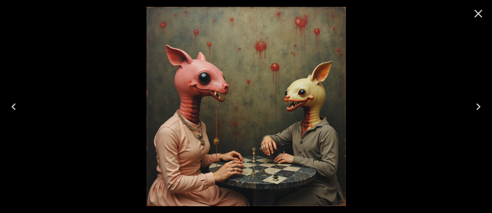
click at [480, 106] on icon "Next" at bounding box center [478, 106] width 4 height 7
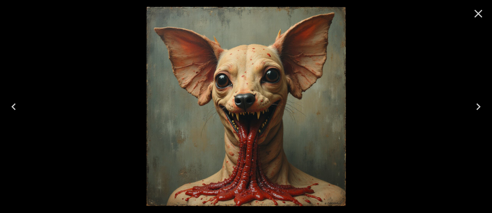
click at [480, 106] on icon "Next" at bounding box center [478, 106] width 4 height 7
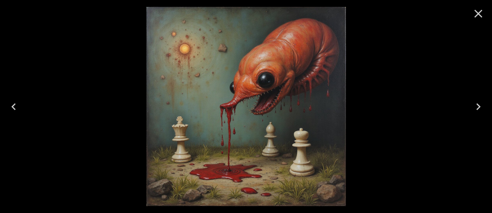
click at [478, 12] on icon "Close" at bounding box center [479, 14] width 14 height 14
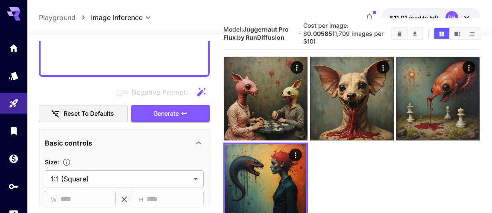
scroll to position [17, 0]
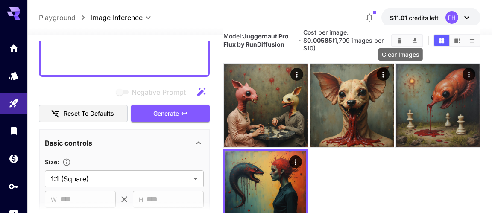
click at [399, 38] on icon "Clear Images" at bounding box center [400, 40] width 4 height 5
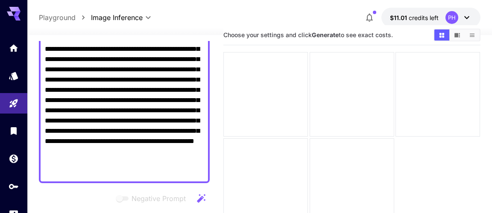
scroll to position [0, 0]
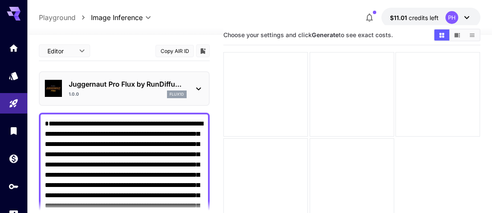
drag, startPoint x: 119, startPoint y: 66, endPoint x: 38, endPoint y: 18, distance: 94.4
click at [45, 119] on textarea "**********" at bounding box center [124, 196] width 159 height 154
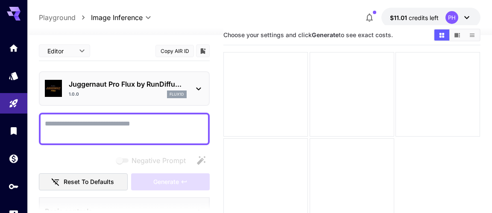
paste textarea "**********"
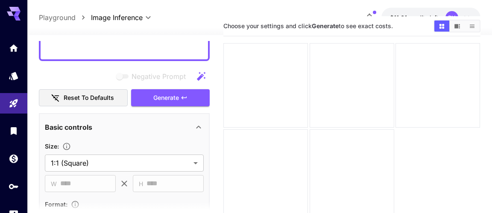
scroll to position [229, 0]
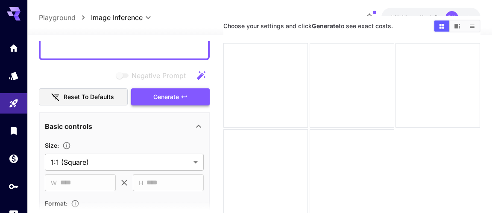
type textarea "**********"
click at [164, 97] on span "Generate" at bounding box center [166, 97] width 26 height 11
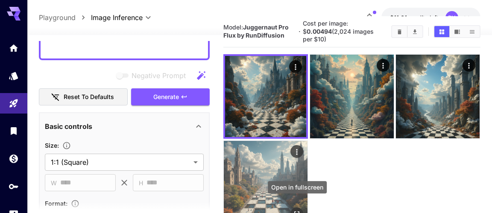
click at [298, 211] on icon "Open in fullscreen" at bounding box center [297, 213] width 5 height 5
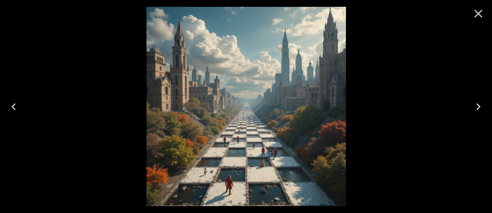
click at [479, 103] on icon "Next" at bounding box center [479, 107] width 14 height 14
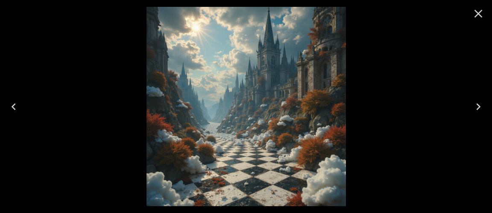
click at [479, 103] on icon "Next" at bounding box center [479, 107] width 14 height 14
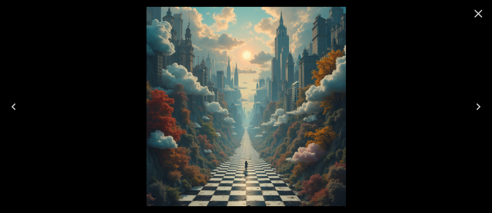
click at [479, 103] on icon "Next" at bounding box center [479, 107] width 14 height 14
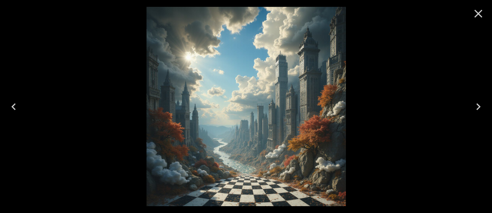
click at [479, 103] on icon "Next" at bounding box center [479, 107] width 14 height 14
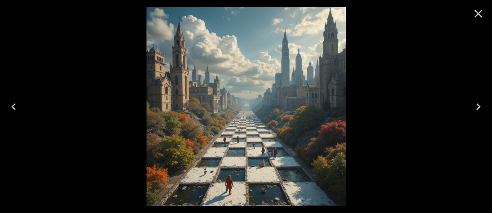
click at [479, 103] on icon "Next" at bounding box center [479, 107] width 14 height 14
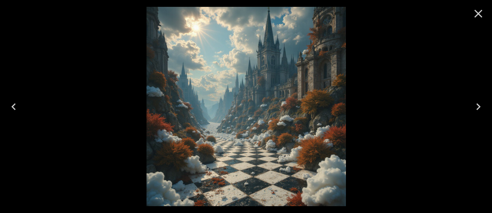
click at [479, 103] on icon "Next" at bounding box center [479, 107] width 14 height 14
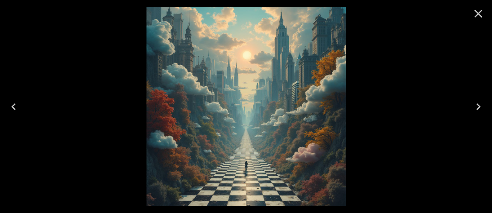
click at [480, 106] on icon "Next" at bounding box center [478, 106] width 4 height 7
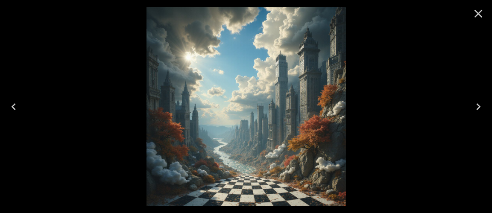
click at [480, 106] on icon "Next" at bounding box center [478, 106] width 4 height 7
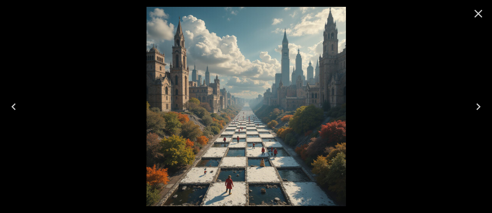
click at [479, 107] on icon "Next" at bounding box center [478, 106] width 4 height 7
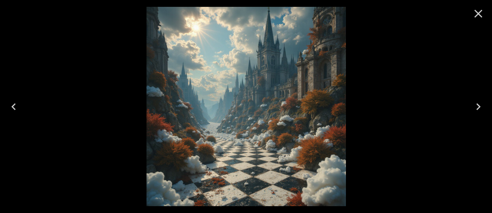
click at [477, 15] on icon "Close" at bounding box center [479, 14] width 8 height 8
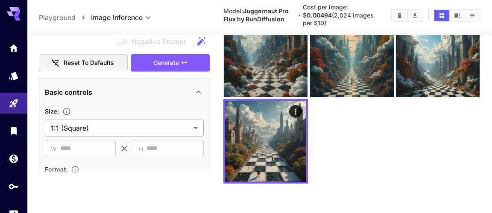
scroll to position [0, 0]
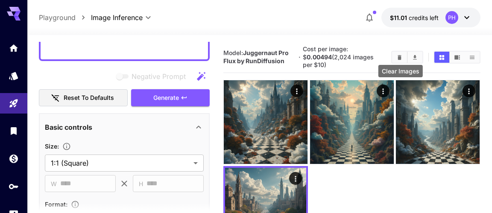
click at [400, 55] on icon "Clear Images" at bounding box center [400, 57] width 4 height 5
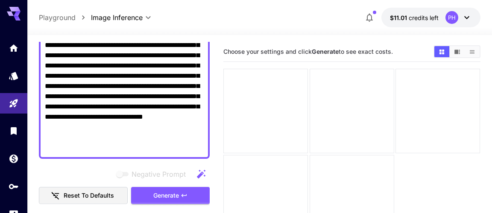
scroll to position [142, 0]
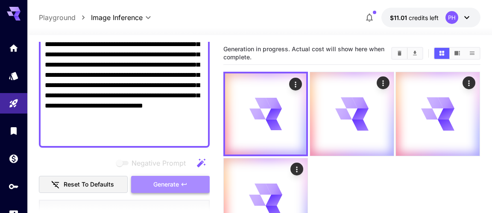
click at [159, 186] on span "Generate" at bounding box center [166, 184] width 26 height 11
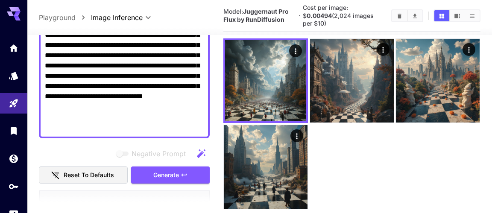
scroll to position [42, 0]
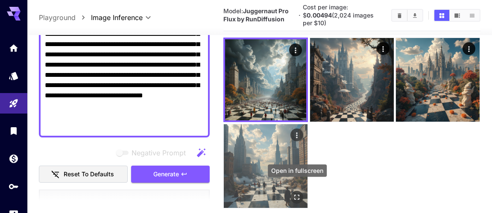
click at [300, 195] on button "Open in fullscreen" at bounding box center [297, 197] width 13 height 13
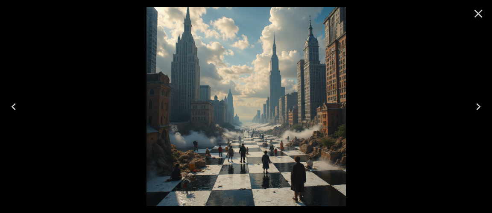
click at [477, 106] on icon "Next" at bounding box center [479, 107] width 14 height 14
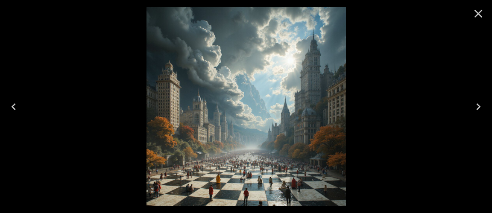
click at [477, 106] on icon "Next" at bounding box center [479, 107] width 14 height 14
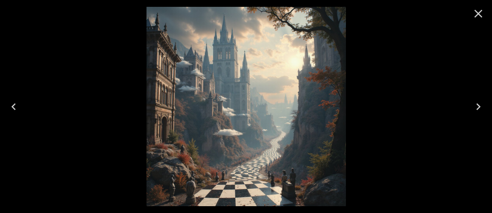
scroll to position [142, 0]
click at [478, 107] on icon "Next" at bounding box center [479, 107] width 14 height 14
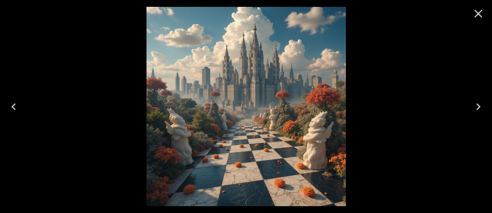
click at [480, 106] on icon "Next" at bounding box center [478, 106] width 4 height 7
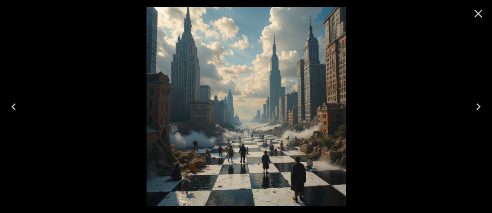
click at [480, 106] on icon "Next" at bounding box center [478, 106] width 4 height 7
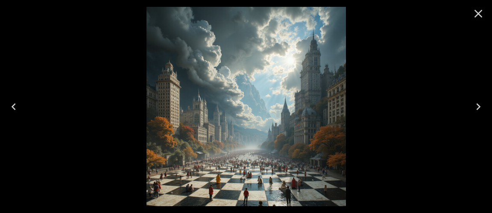
click at [480, 106] on icon "Next" at bounding box center [478, 106] width 4 height 7
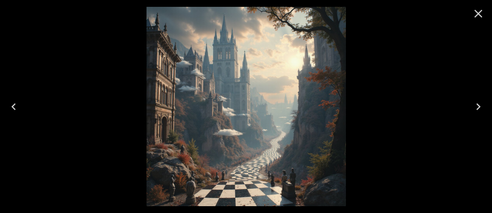
click at [480, 106] on icon "Next" at bounding box center [478, 106] width 4 height 7
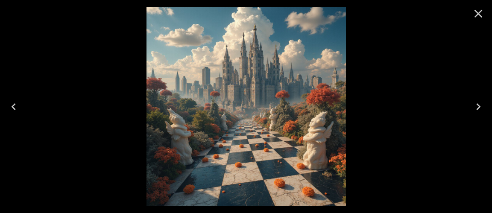
click at [479, 107] on icon "Next" at bounding box center [479, 107] width 14 height 14
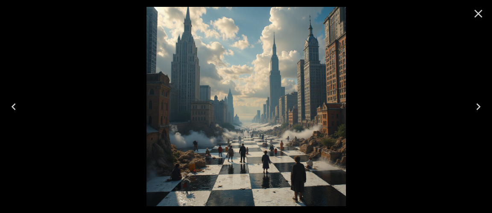
click at [477, 14] on icon "Close" at bounding box center [479, 14] width 14 height 14
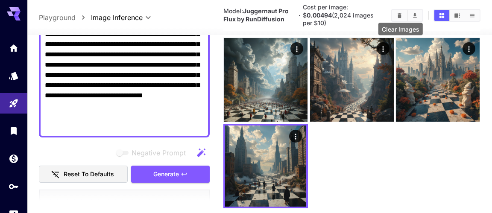
click at [400, 14] on icon "Clear Images" at bounding box center [400, 15] width 4 height 5
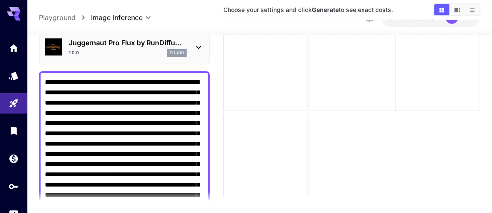
scroll to position [0, 0]
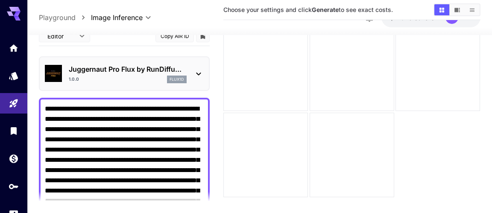
drag, startPoint x: 93, startPoint y: 138, endPoint x: 36, endPoint y: 24, distance: 126.5
click at [45, 104] on textarea "**********" at bounding box center [124, 186] width 159 height 164
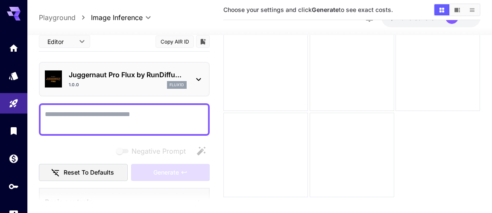
paste textarea "**********"
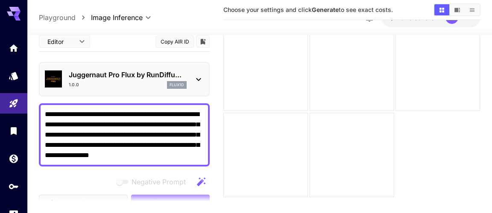
click at [204, 115] on textarea "**********" at bounding box center [124, 134] width 159 height 51
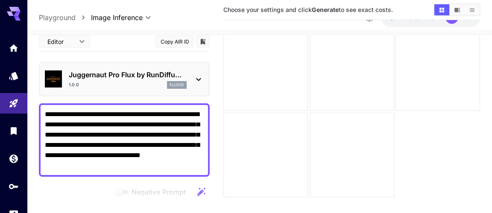
click at [92, 168] on textarea "**********" at bounding box center [124, 140] width 159 height 62
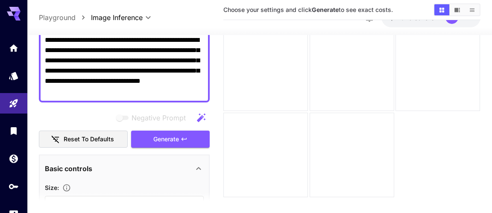
scroll to position [76, 0]
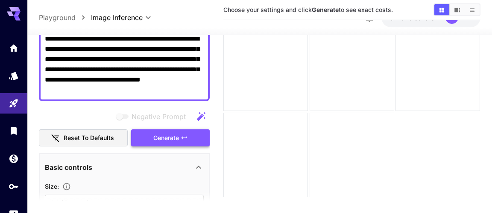
click at [168, 137] on span "Generate" at bounding box center [166, 138] width 26 height 11
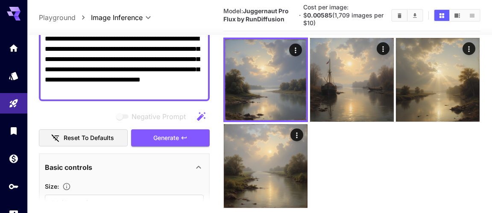
scroll to position [38, 0]
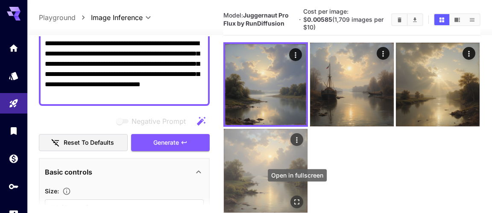
click at [297, 198] on icon "Open in fullscreen" at bounding box center [297, 202] width 9 height 9
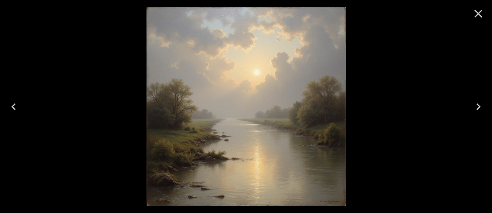
click at [480, 106] on icon "Next" at bounding box center [478, 106] width 4 height 7
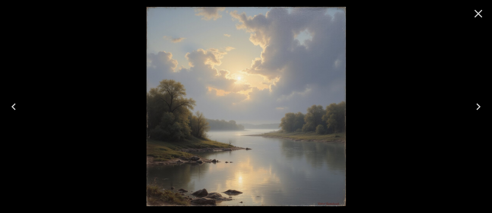
click at [480, 106] on icon "Next" at bounding box center [478, 106] width 4 height 7
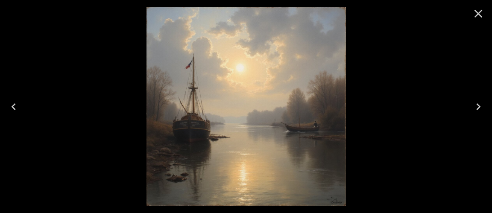
click at [481, 106] on icon "Next" at bounding box center [479, 107] width 14 height 14
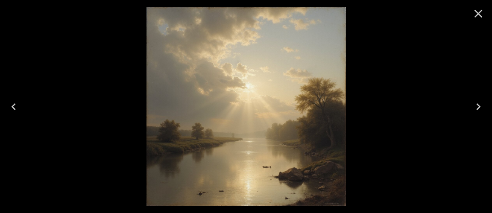
click at [481, 106] on icon "Next" at bounding box center [479, 107] width 14 height 14
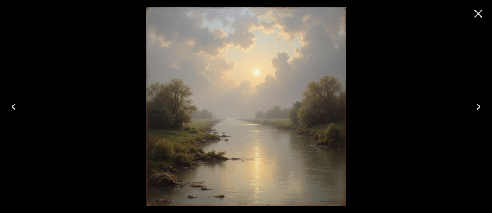
click at [481, 106] on icon "Next" at bounding box center [479, 107] width 14 height 14
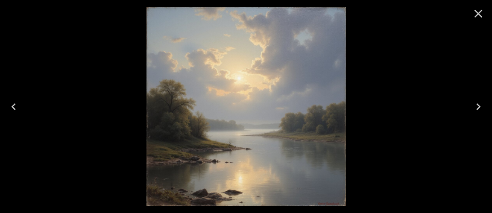
click at [481, 106] on icon "Next" at bounding box center [479, 107] width 14 height 14
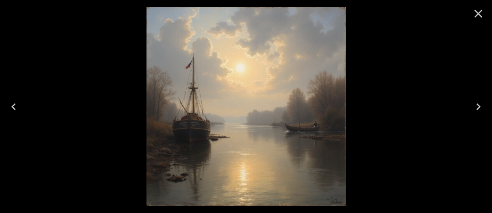
click at [480, 15] on icon "Close" at bounding box center [479, 14] width 8 height 8
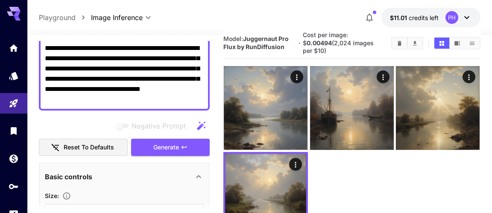
scroll to position [7, 0]
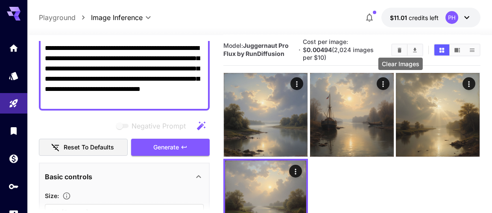
click at [400, 47] on icon "Clear Images" at bounding box center [400, 49] width 4 height 5
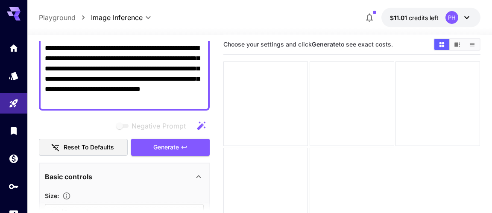
click at [119, 77] on textarea "**********" at bounding box center [124, 74] width 159 height 62
click at [86, 101] on textarea "**********" at bounding box center [124, 74] width 159 height 62
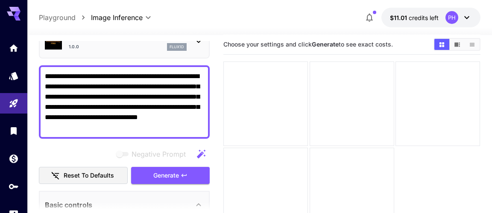
scroll to position [44, 0]
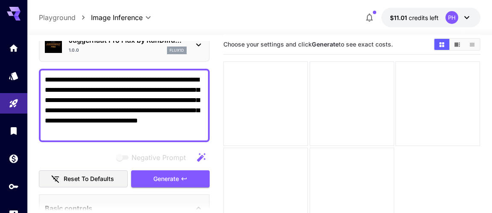
drag, startPoint x: 188, startPoint y: 120, endPoint x: 159, endPoint y: 107, distance: 31.2
click at [172, 118] on textarea "**********" at bounding box center [124, 106] width 159 height 62
click at [84, 135] on textarea "**********" at bounding box center [124, 106] width 159 height 62
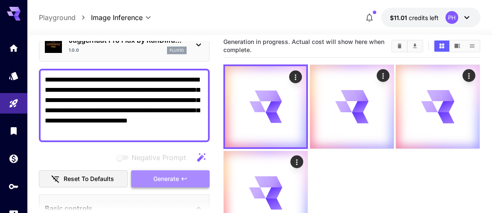
click at [170, 178] on span "Generate" at bounding box center [166, 179] width 26 height 11
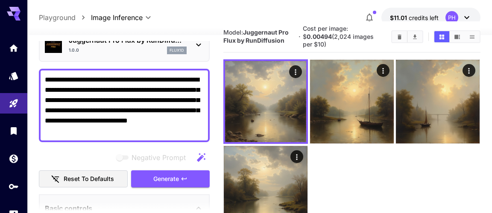
scroll to position [37, 0]
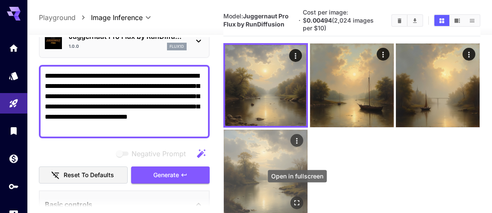
click at [296, 199] on icon "Open in fullscreen" at bounding box center [297, 203] width 9 height 9
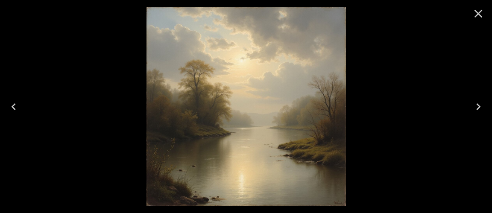
click at [479, 105] on icon "Next" at bounding box center [479, 107] width 14 height 14
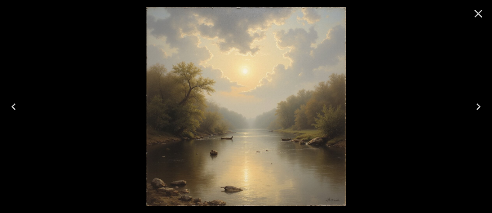
click at [479, 105] on icon "Next" at bounding box center [479, 107] width 14 height 14
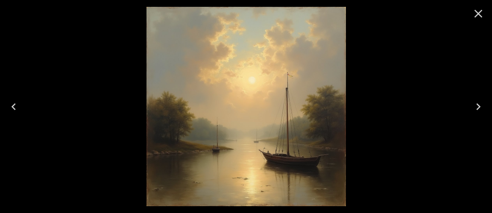
click at [479, 105] on icon "Next" at bounding box center [479, 107] width 14 height 14
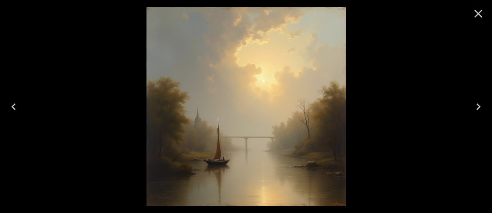
click at [476, 14] on icon "Close" at bounding box center [479, 14] width 14 height 14
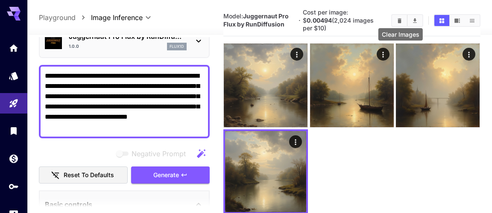
click at [399, 18] on icon "Clear Images" at bounding box center [399, 21] width 6 height 6
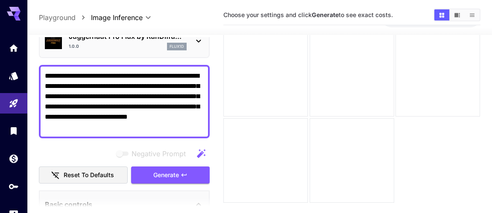
drag, startPoint x: 104, startPoint y: 107, endPoint x: 89, endPoint y: 107, distance: 15.0
click at [89, 106] on textarea "**********" at bounding box center [124, 102] width 159 height 62
click at [132, 128] on textarea "**********" at bounding box center [124, 102] width 159 height 62
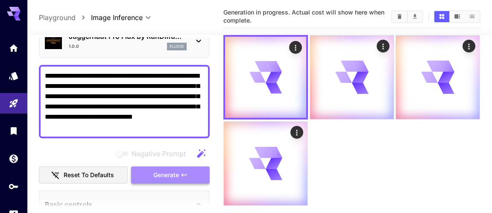
click at [165, 170] on span "Generate" at bounding box center [166, 175] width 26 height 11
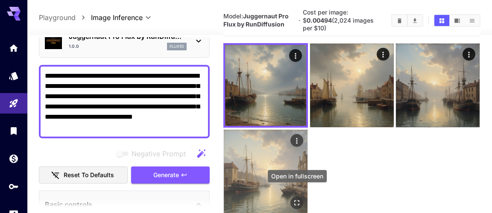
click at [297, 199] on icon "Open in fullscreen" at bounding box center [297, 203] width 9 height 9
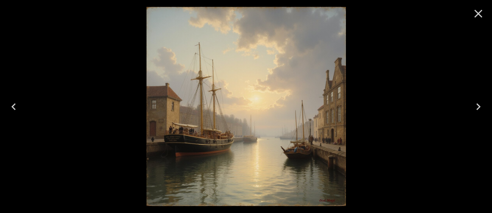
click at [480, 106] on icon "Next" at bounding box center [478, 106] width 4 height 7
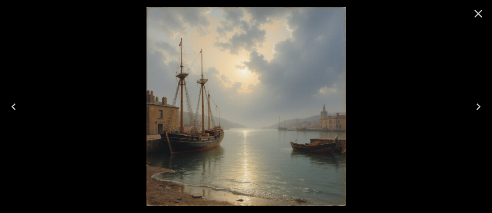
click at [480, 106] on icon "Next" at bounding box center [478, 106] width 4 height 7
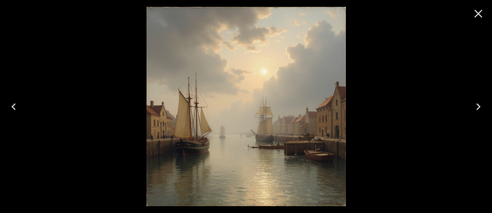
click at [480, 106] on icon "Next" at bounding box center [478, 106] width 4 height 7
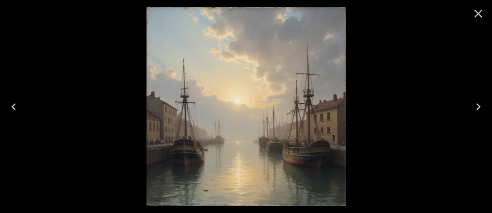
click at [478, 12] on icon "Close" at bounding box center [479, 14] width 14 height 14
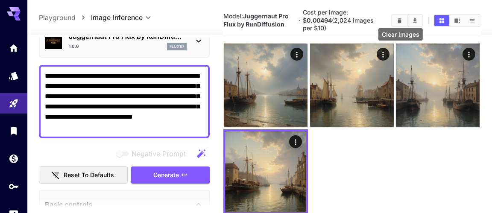
click at [397, 16] on button "Clear Images" at bounding box center [399, 20] width 15 height 11
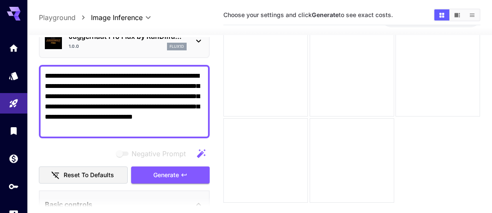
drag, startPoint x: 114, startPoint y: 105, endPoint x: 38, endPoint y: 103, distance: 76.9
click at [45, 103] on textarea "**********" at bounding box center [124, 102] width 159 height 62
click at [86, 129] on textarea "**********" at bounding box center [124, 102] width 159 height 62
click at [183, 176] on icon "button" at bounding box center [184, 175] width 7 height 7
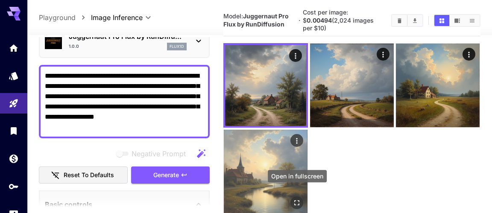
click at [294, 199] on icon "Open in fullscreen" at bounding box center [297, 203] width 9 height 9
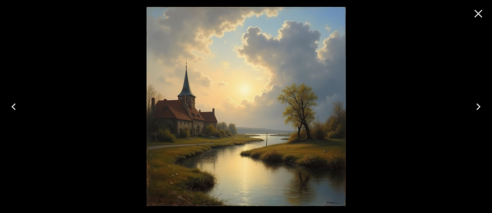
click at [478, 105] on icon "Next" at bounding box center [479, 107] width 14 height 14
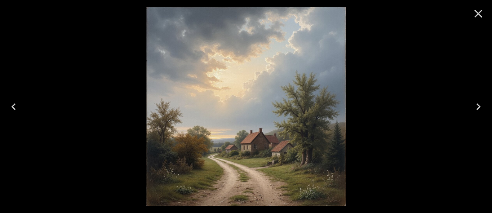
click at [478, 105] on icon "Next" at bounding box center [478, 106] width 4 height 7
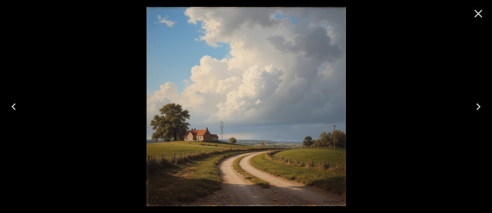
click at [478, 105] on icon "Next" at bounding box center [478, 106] width 4 height 7
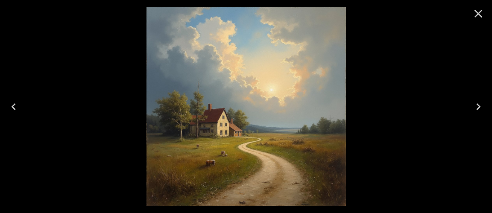
click at [478, 105] on icon "Next" at bounding box center [478, 106] width 4 height 7
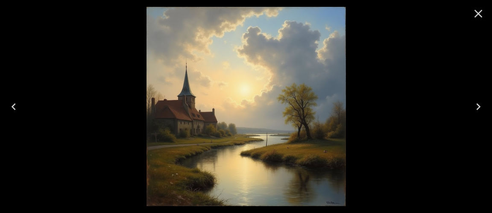
click at [478, 105] on icon "Next" at bounding box center [478, 106] width 4 height 7
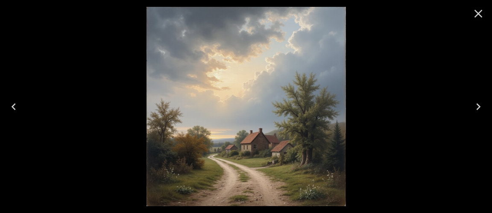
click at [478, 107] on icon "Next" at bounding box center [479, 107] width 14 height 14
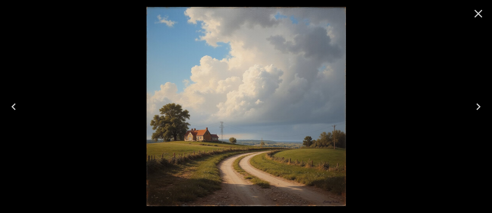
click at [478, 107] on icon "Next" at bounding box center [479, 107] width 14 height 14
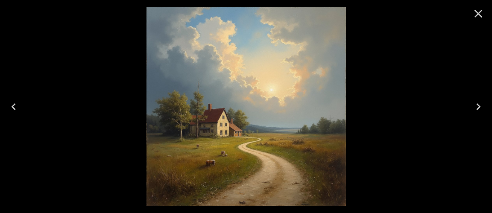
click at [478, 107] on icon "Next" at bounding box center [479, 107] width 14 height 14
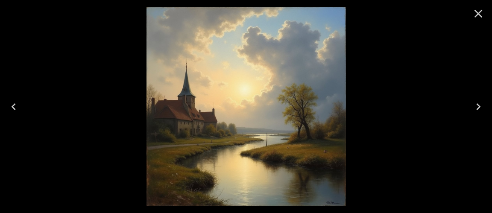
click at [478, 107] on icon "Next" at bounding box center [479, 107] width 14 height 14
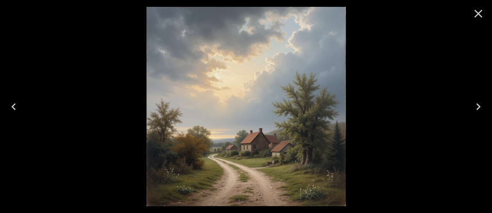
click at [478, 106] on icon "Next" at bounding box center [479, 107] width 14 height 14
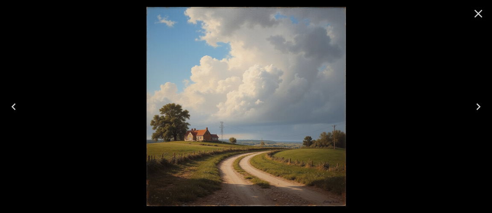
click at [478, 106] on icon "Next" at bounding box center [479, 107] width 14 height 14
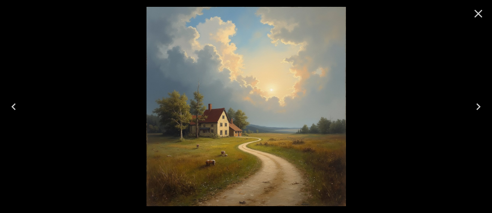
click at [478, 106] on icon "Next" at bounding box center [479, 107] width 14 height 14
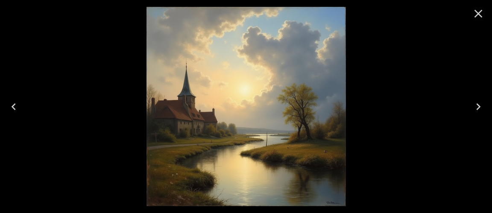
click at [478, 106] on icon "Next" at bounding box center [479, 107] width 14 height 14
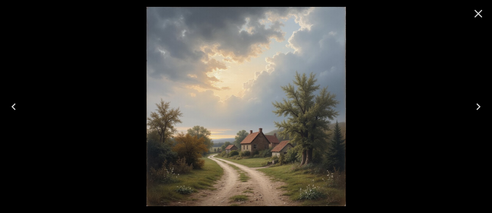
click at [476, 11] on icon "Close" at bounding box center [479, 14] width 14 height 14
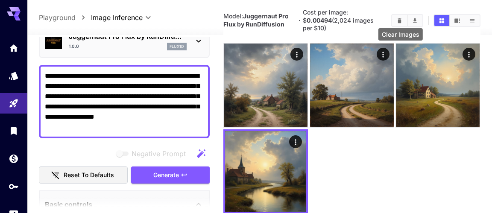
click at [399, 18] on icon "Clear Images" at bounding box center [400, 20] width 4 height 5
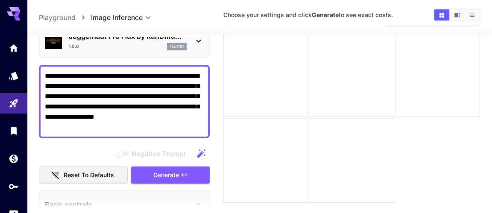
drag, startPoint x: 65, startPoint y: 107, endPoint x: 41, endPoint y: 107, distance: 23.9
click at [45, 106] on textarea "**********" at bounding box center [124, 102] width 159 height 62
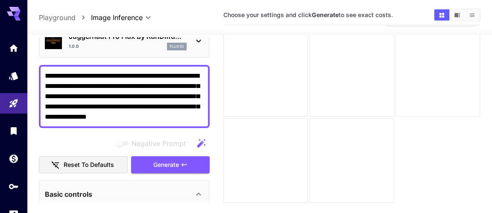
click at [179, 118] on textarea "**********" at bounding box center [124, 96] width 159 height 51
type textarea "**********"
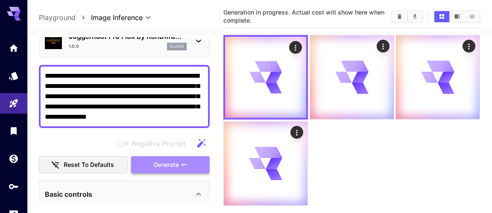
click at [187, 165] on icon "button" at bounding box center [184, 164] width 7 height 7
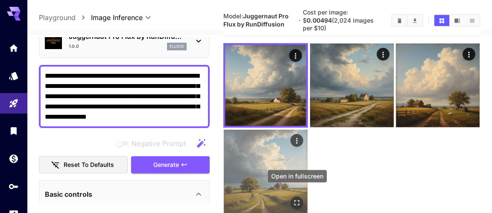
click at [298, 199] on icon "Open in fullscreen" at bounding box center [297, 203] width 9 height 9
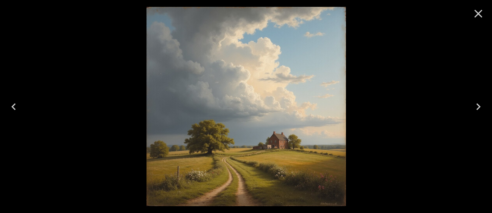
click at [476, 106] on icon "Next" at bounding box center [479, 107] width 14 height 14
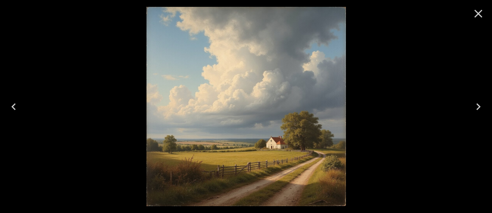
click at [476, 106] on icon "Next" at bounding box center [479, 107] width 14 height 14
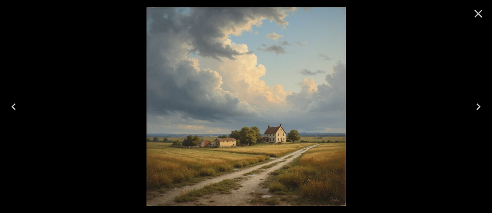
click at [476, 106] on icon "Next" at bounding box center [479, 107] width 14 height 14
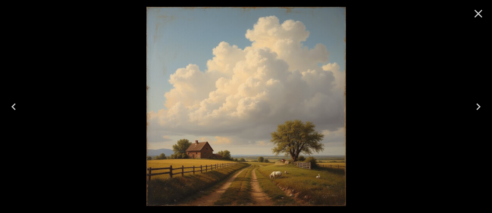
click at [476, 106] on icon "Next" at bounding box center [479, 107] width 14 height 14
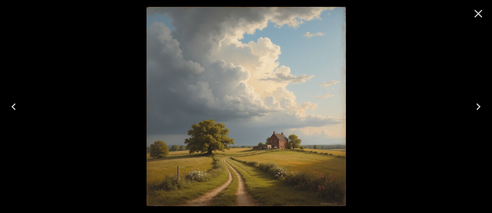
click at [477, 13] on icon "Close" at bounding box center [479, 14] width 14 height 14
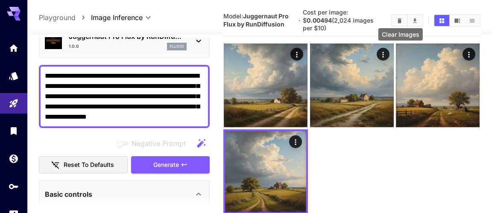
click at [398, 18] on icon "Clear Images" at bounding box center [399, 21] width 6 height 6
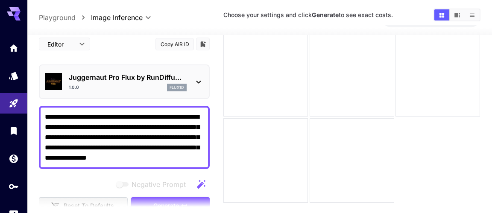
scroll to position [0, 0]
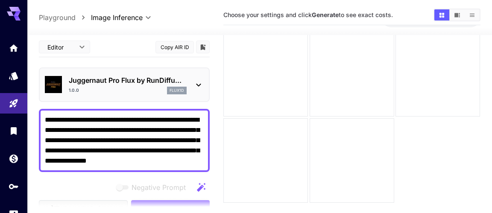
drag, startPoint x: 182, startPoint y: 160, endPoint x: 41, endPoint y: 96, distance: 154.3
click at [45, 115] on textarea "**********" at bounding box center [124, 140] width 159 height 51
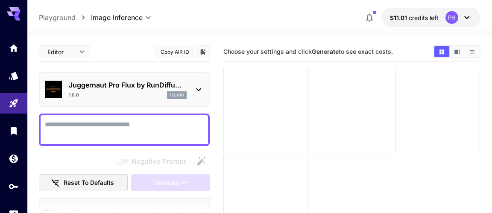
scroll to position [37, 0]
